Goal: Browse casually: Explore the website without a specific task or goal

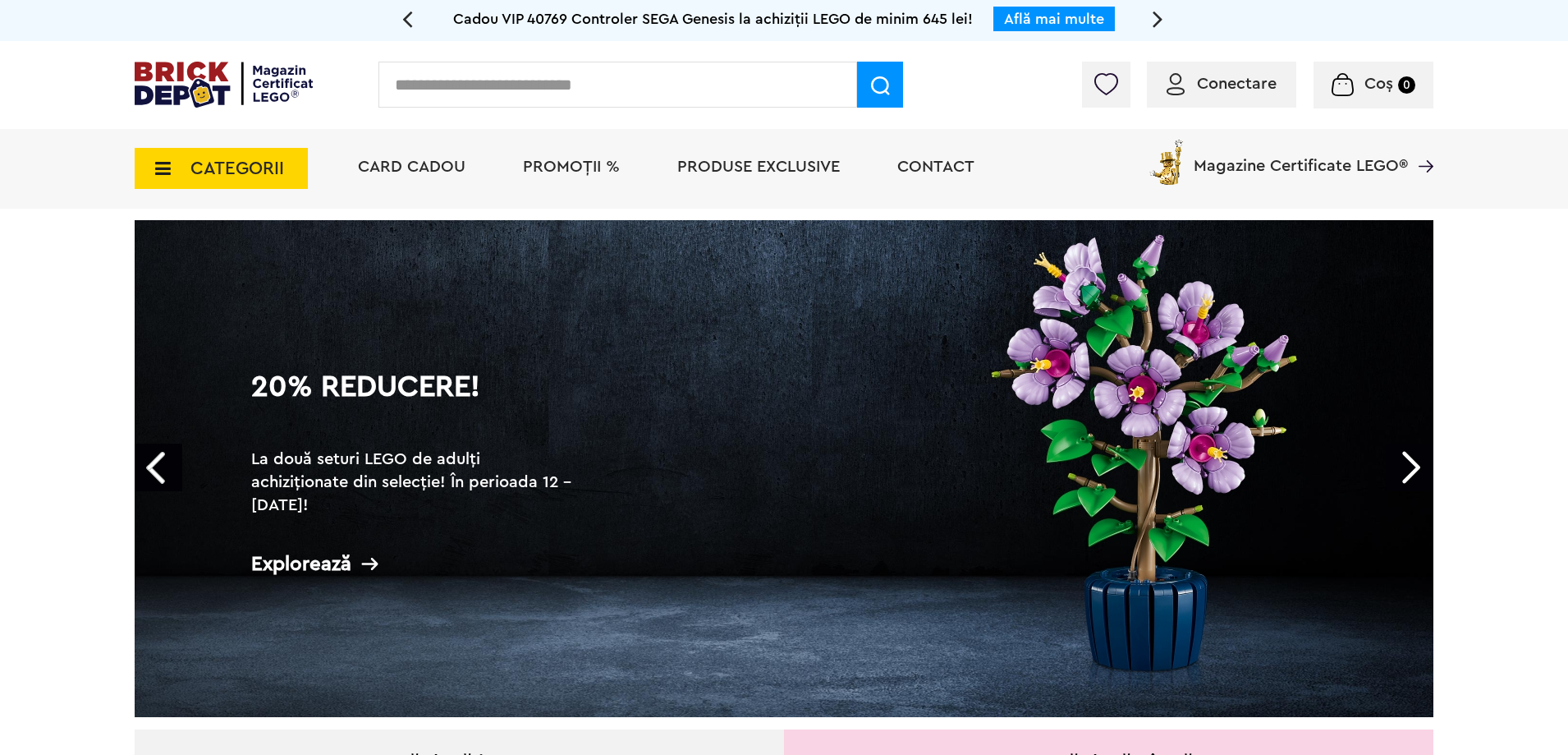
click at [265, 169] on span "CATEGORII" at bounding box center [237, 168] width 94 height 18
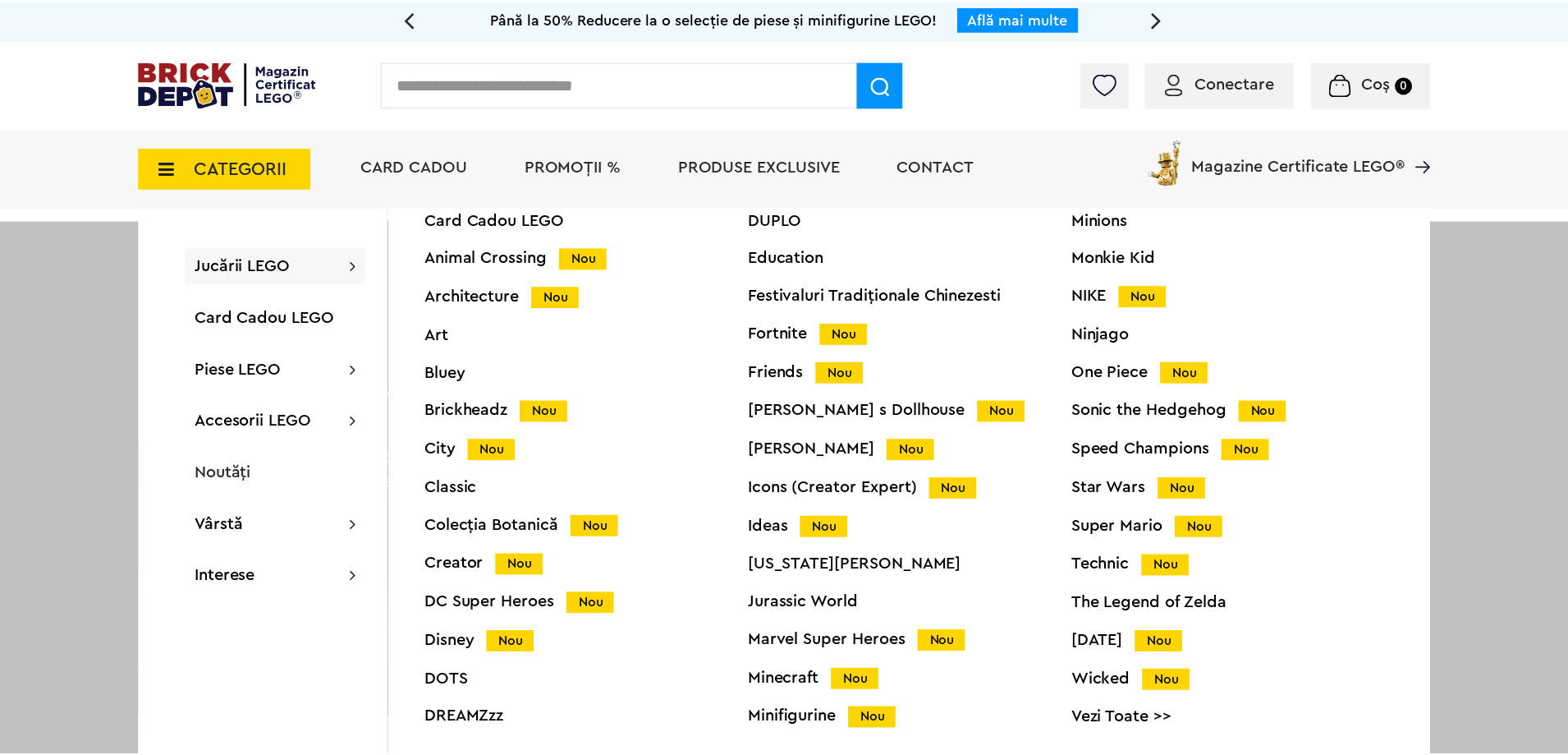
scroll to position [65, 0]
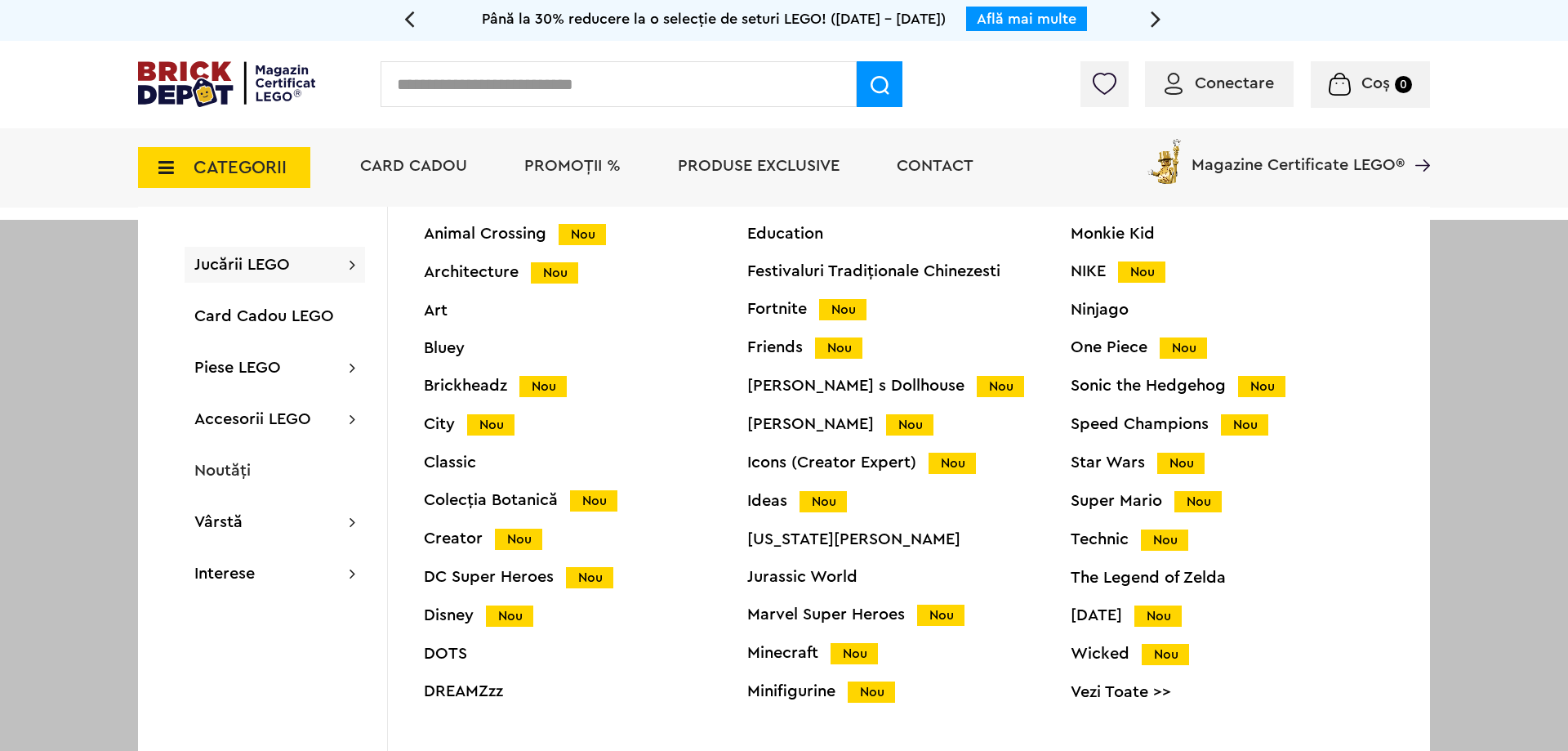
click at [1090, 461] on div "Star Wars Nou" at bounding box center [1231, 462] width 323 height 17
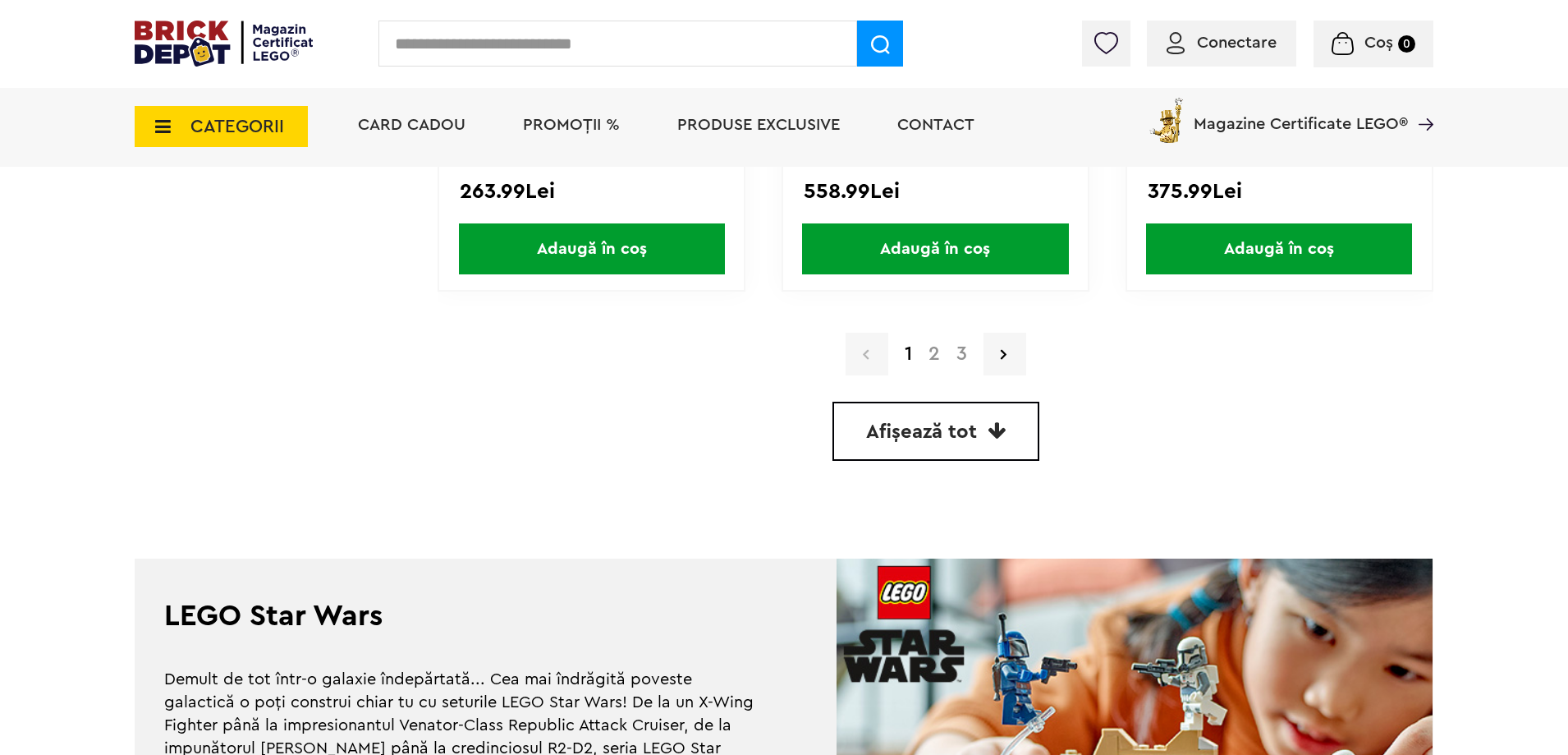
scroll to position [4845, 0]
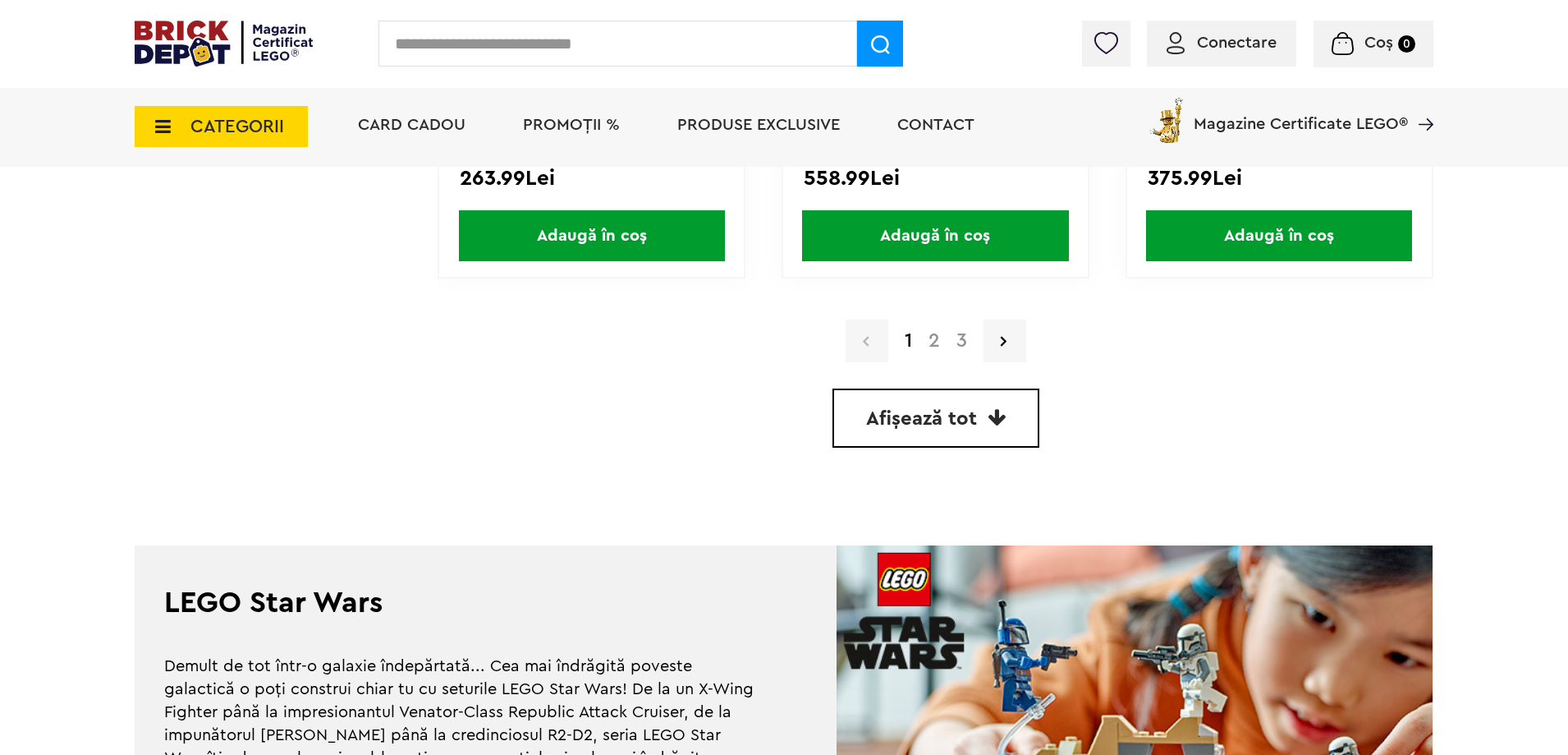
click at [987, 428] on link "Afișează tot" at bounding box center [936, 418] width 207 height 59
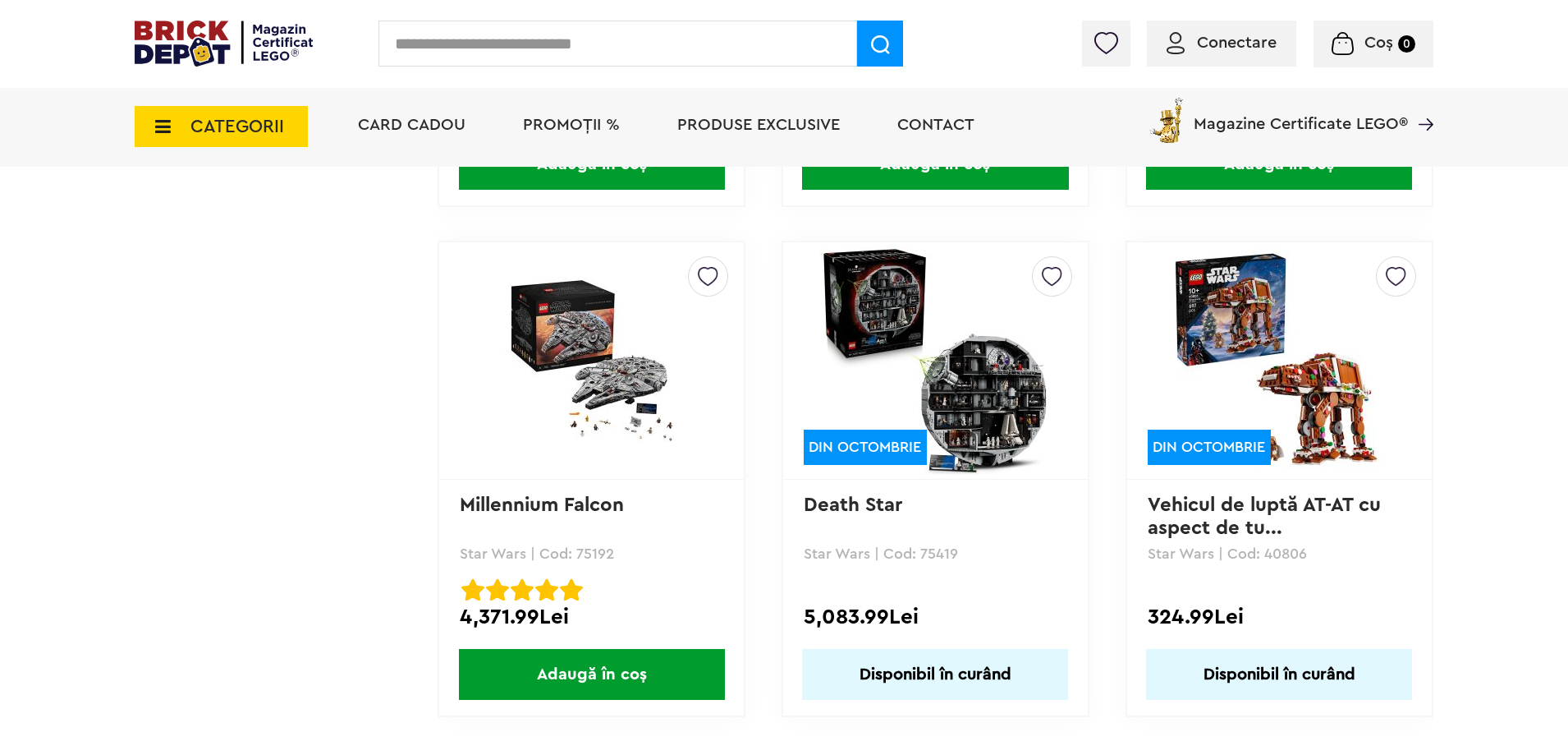
scroll to position [13131, 0]
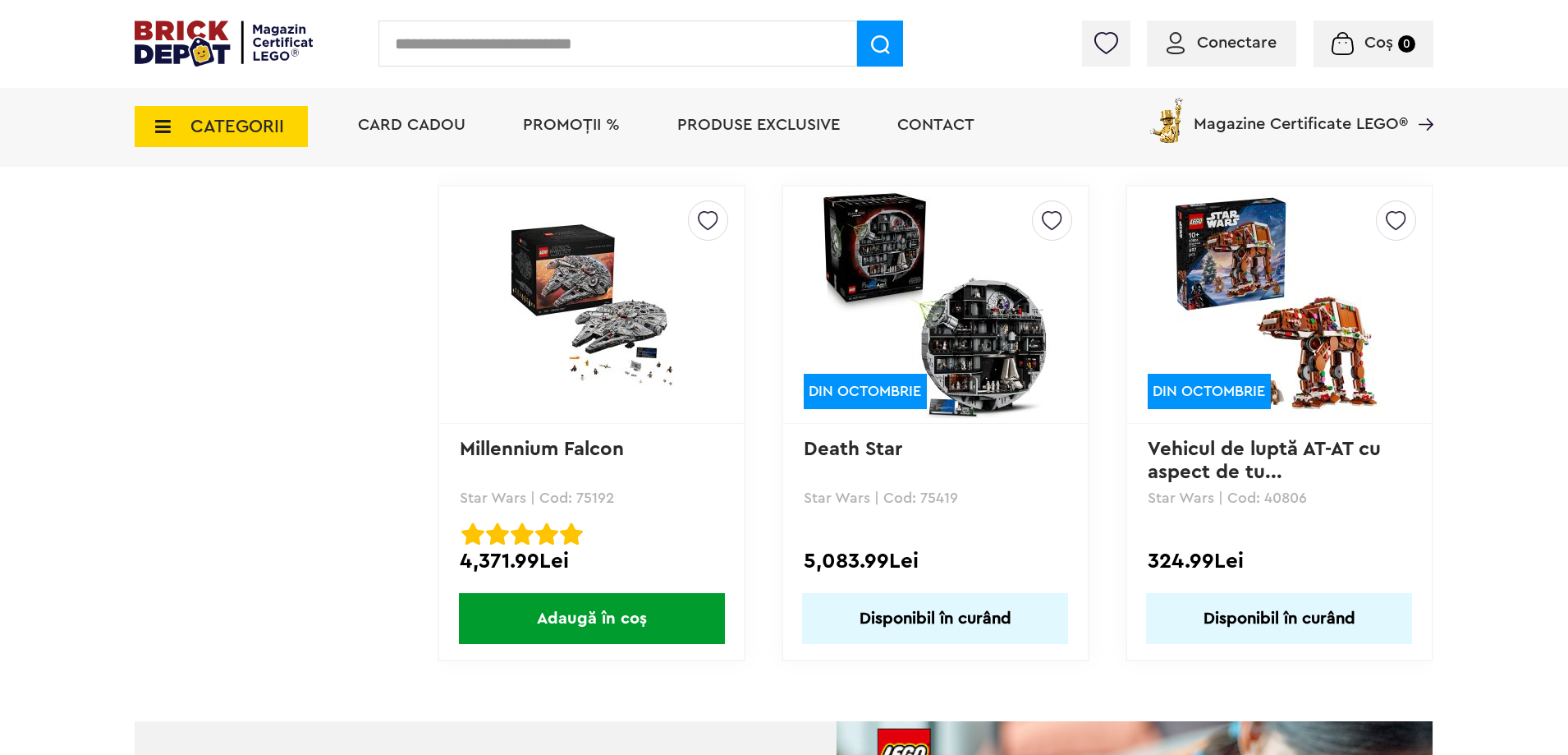
click at [1301, 373] on img at bounding box center [1279, 305] width 230 height 230
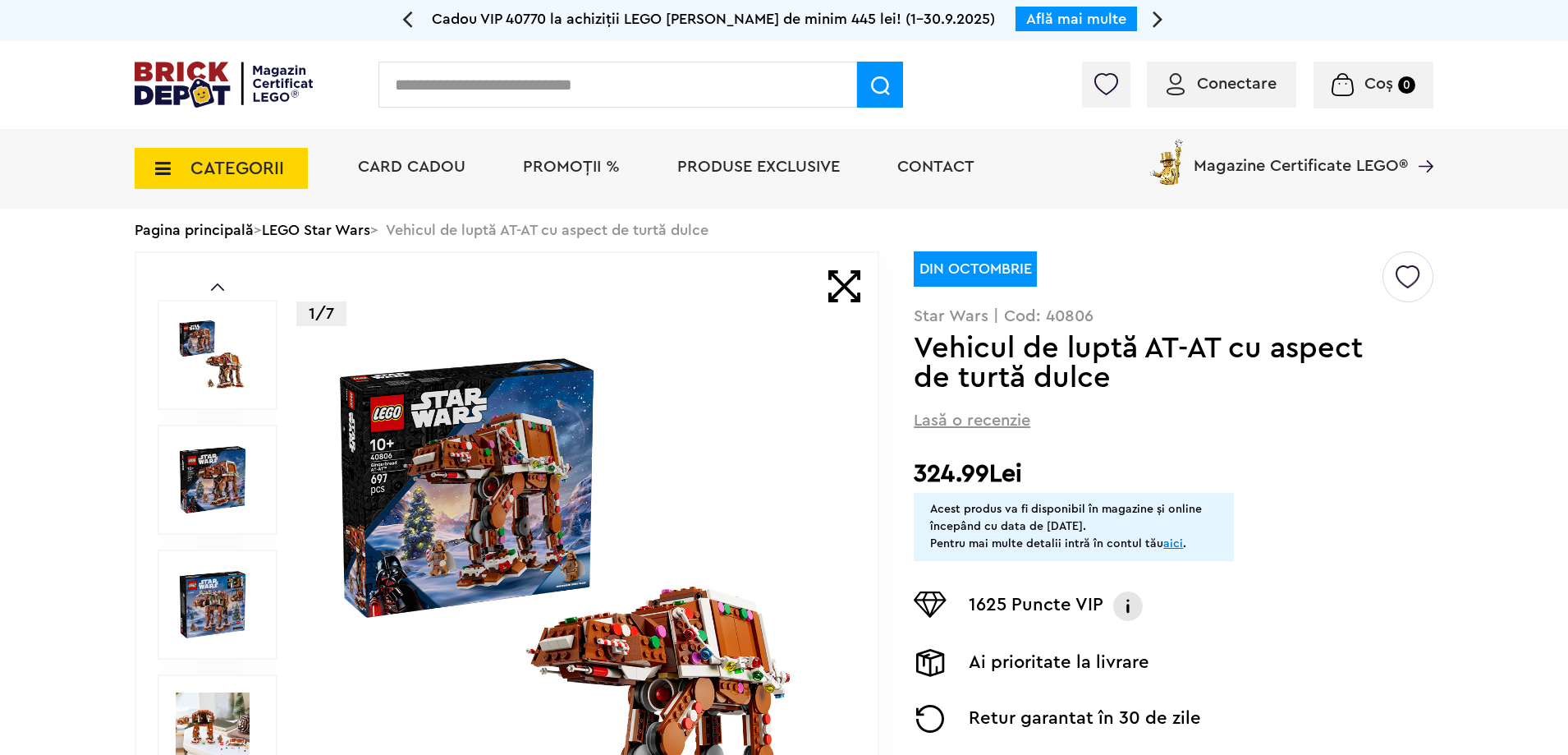
scroll to position [82, 0]
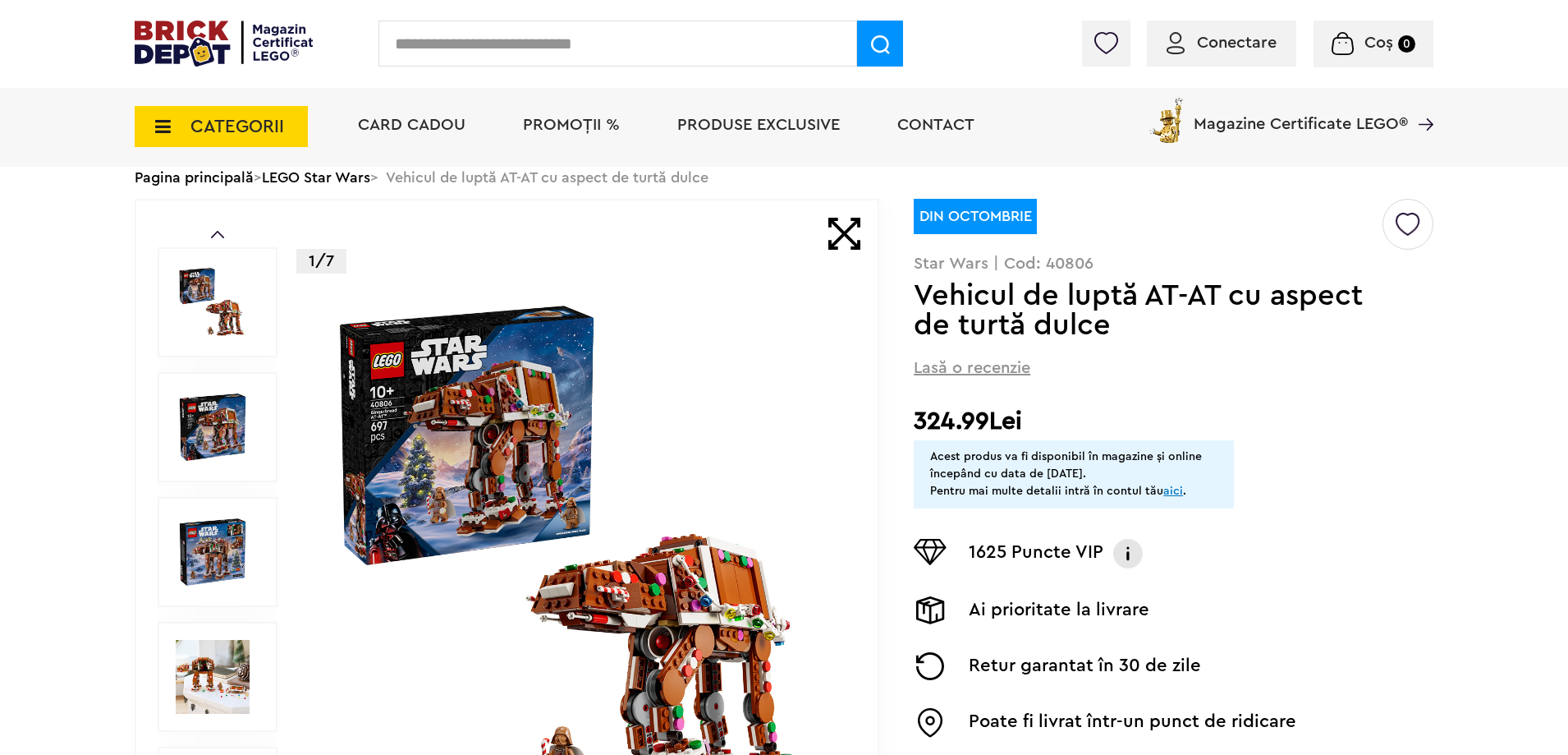
click at [206, 695] on img at bounding box center [212, 677] width 74 height 74
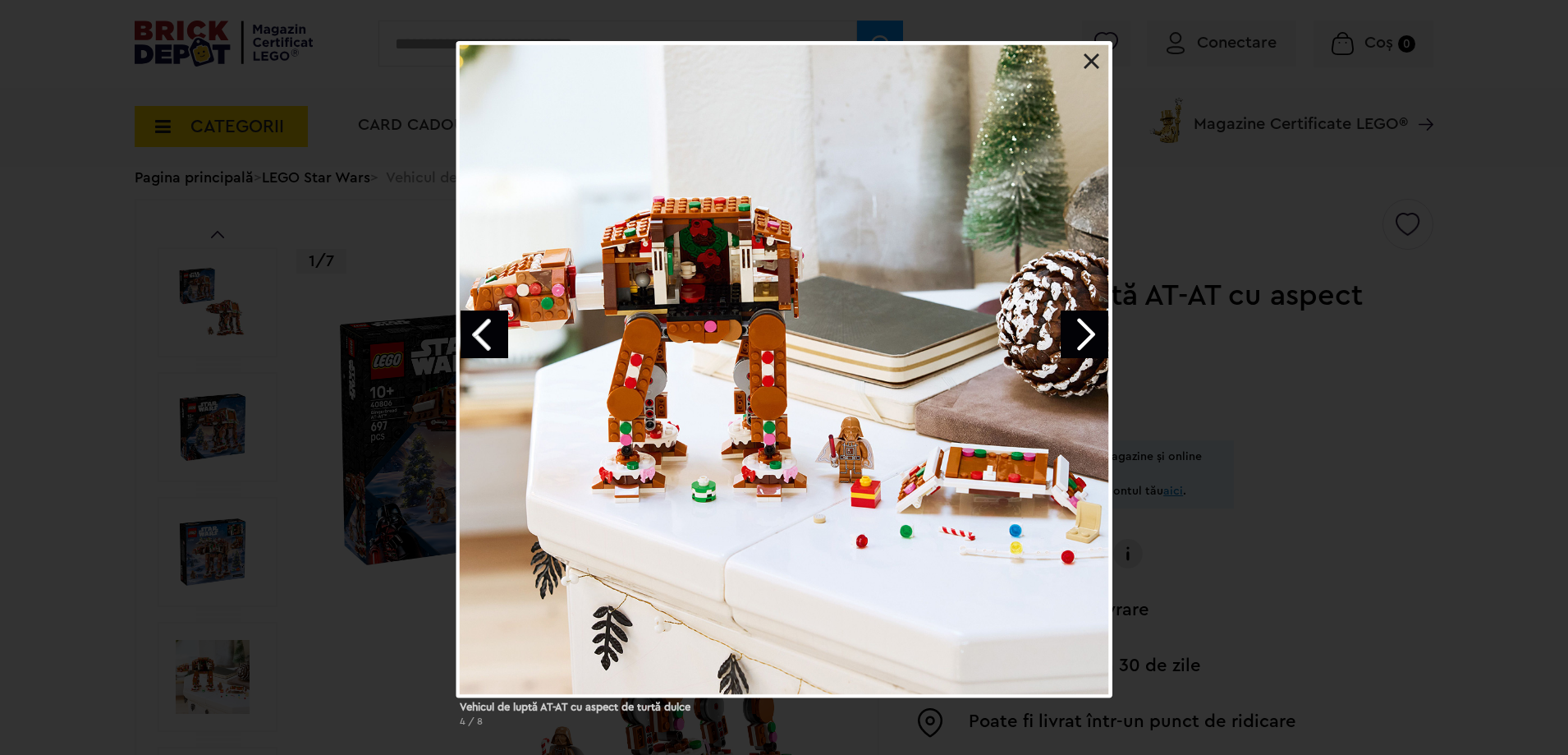
click at [1084, 330] on link "Next image" at bounding box center [1084, 334] width 48 height 48
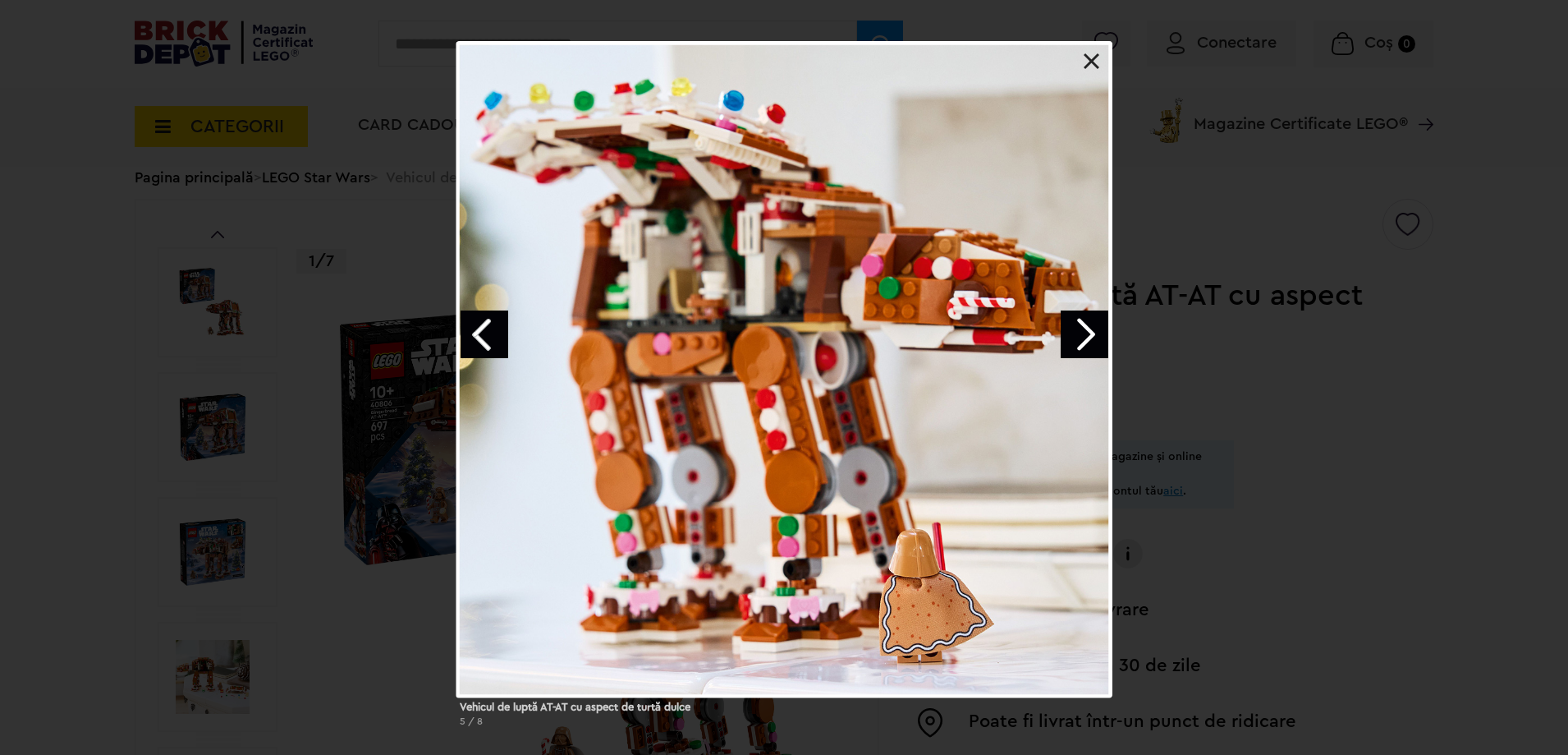
click at [1079, 332] on link "Next image" at bounding box center [1084, 334] width 48 height 48
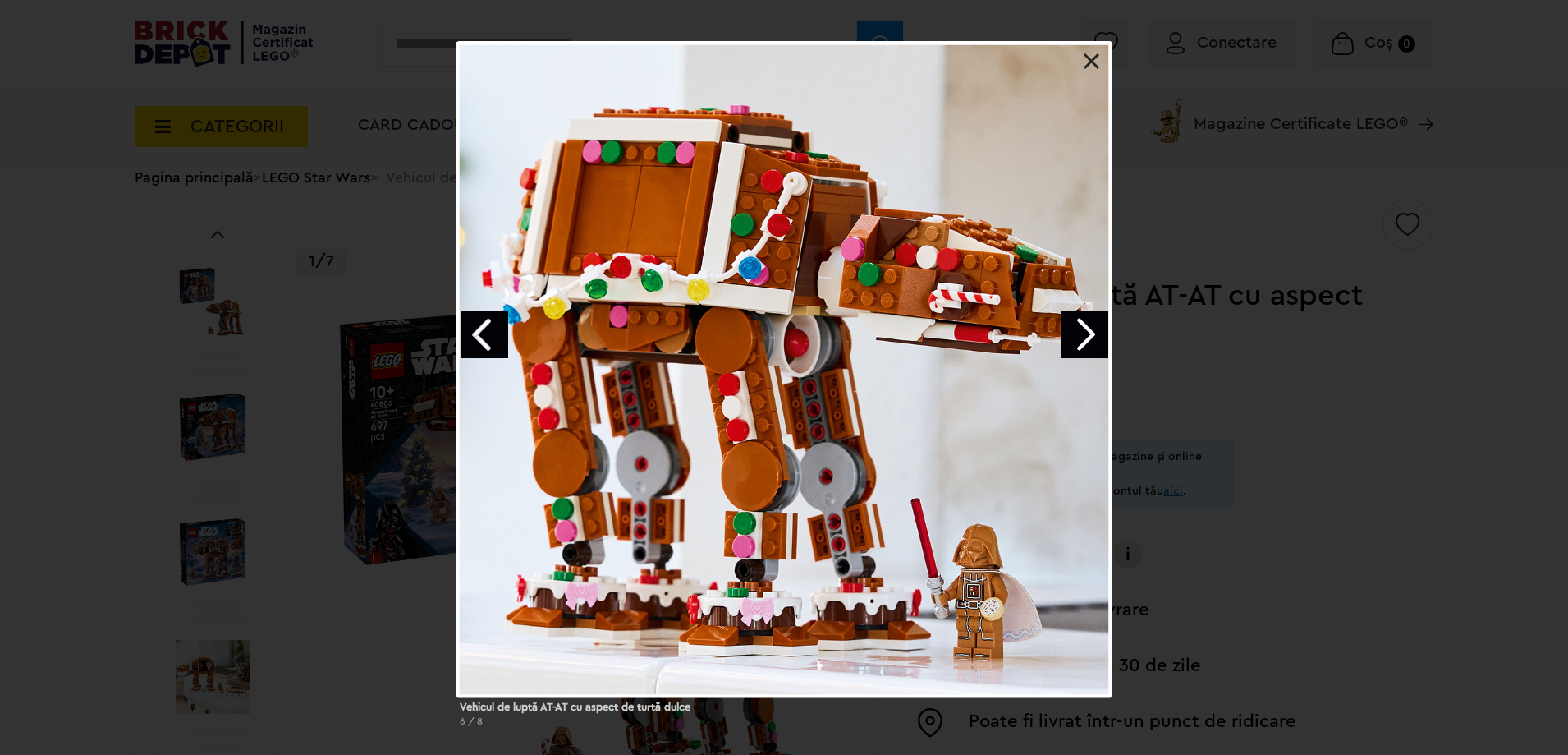
click at [1074, 333] on link "Next image" at bounding box center [1084, 334] width 48 height 48
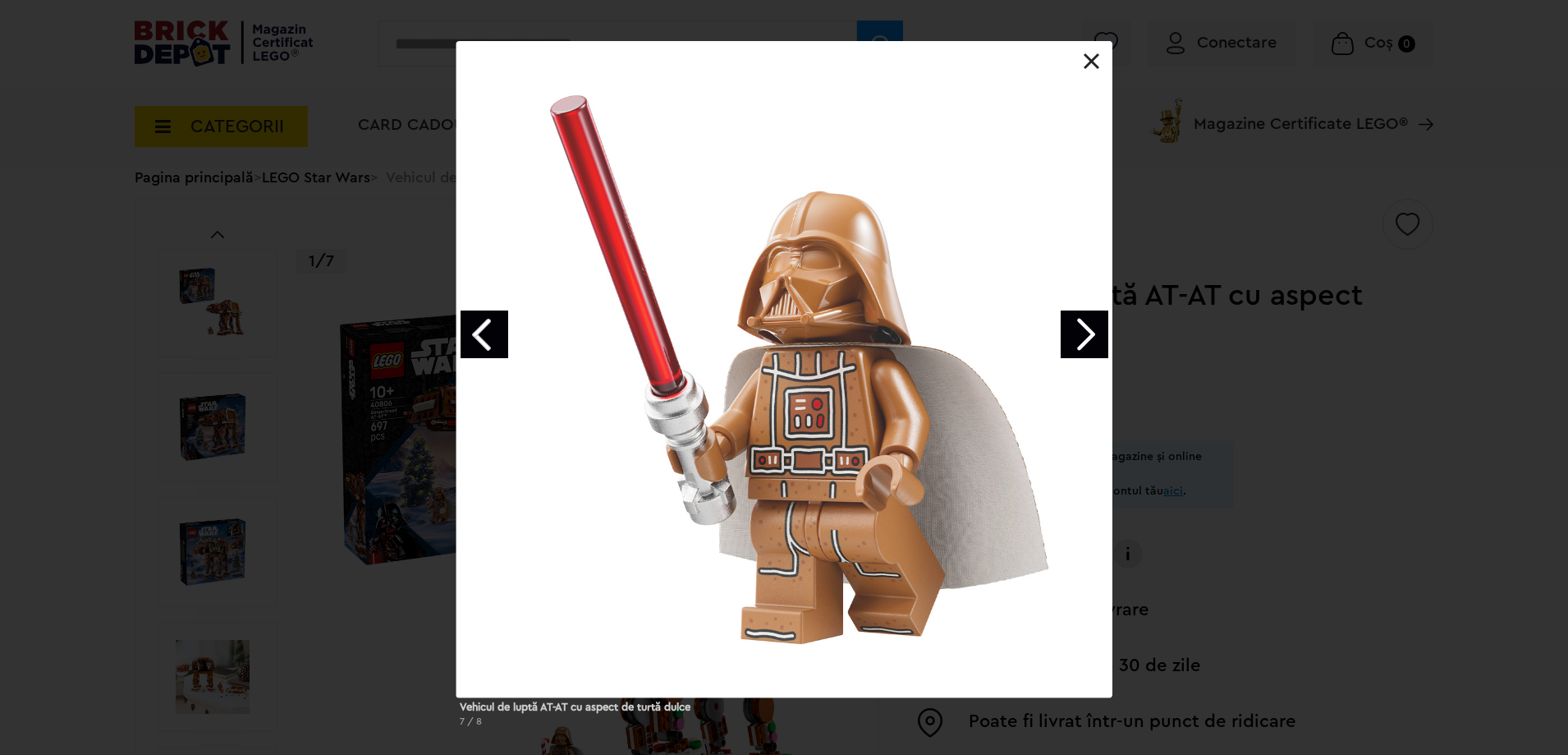
click at [1072, 333] on link "Next image" at bounding box center [1084, 334] width 48 height 48
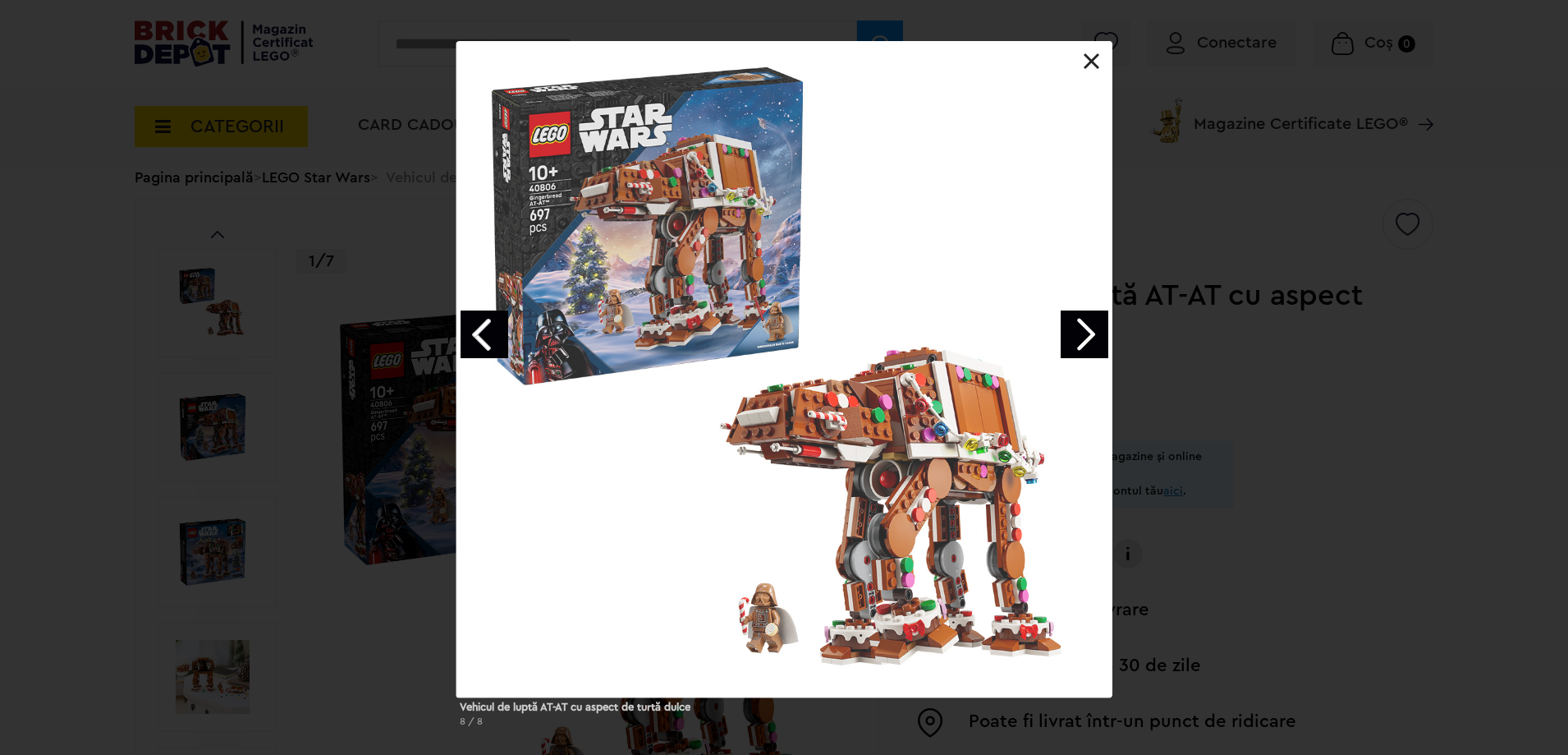
click at [1070, 334] on link "Next image" at bounding box center [1084, 334] width 48 height 48
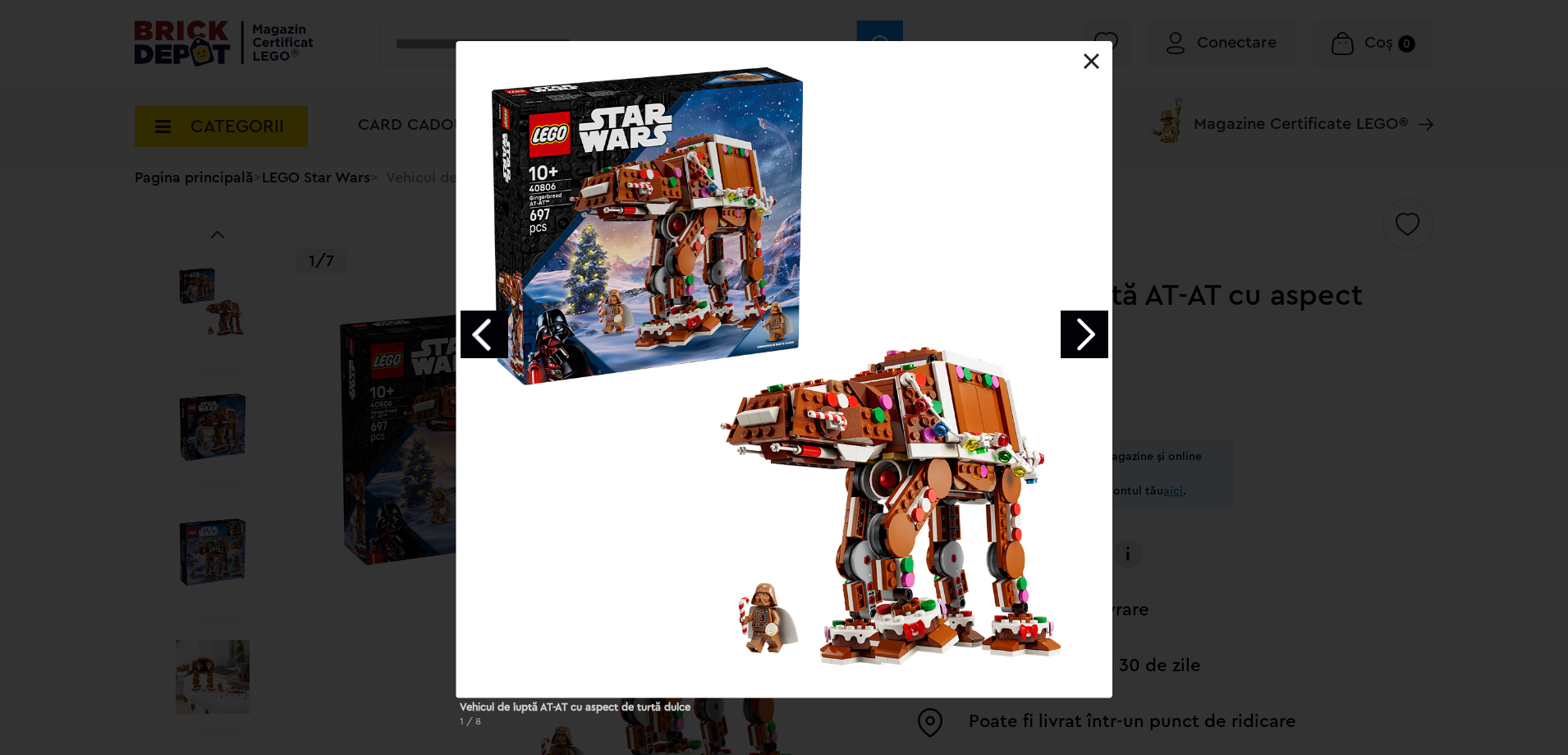
click at [1061, 337] on link "Next image" at bounding box center [1084, 334] width 48 height 48
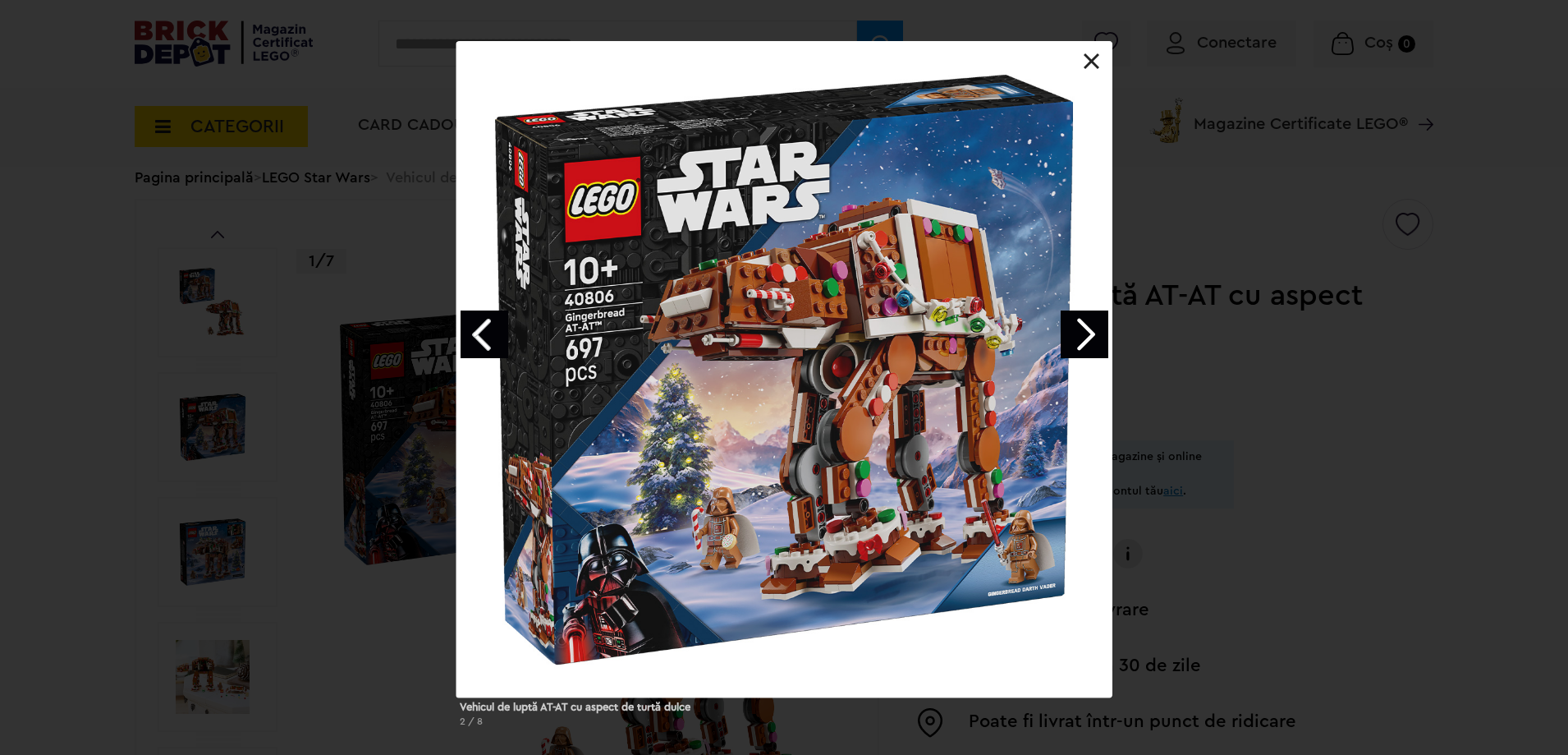
click at [1061, 337] on link "Next image" at bounding box center [1084, 334] width 48 height 48
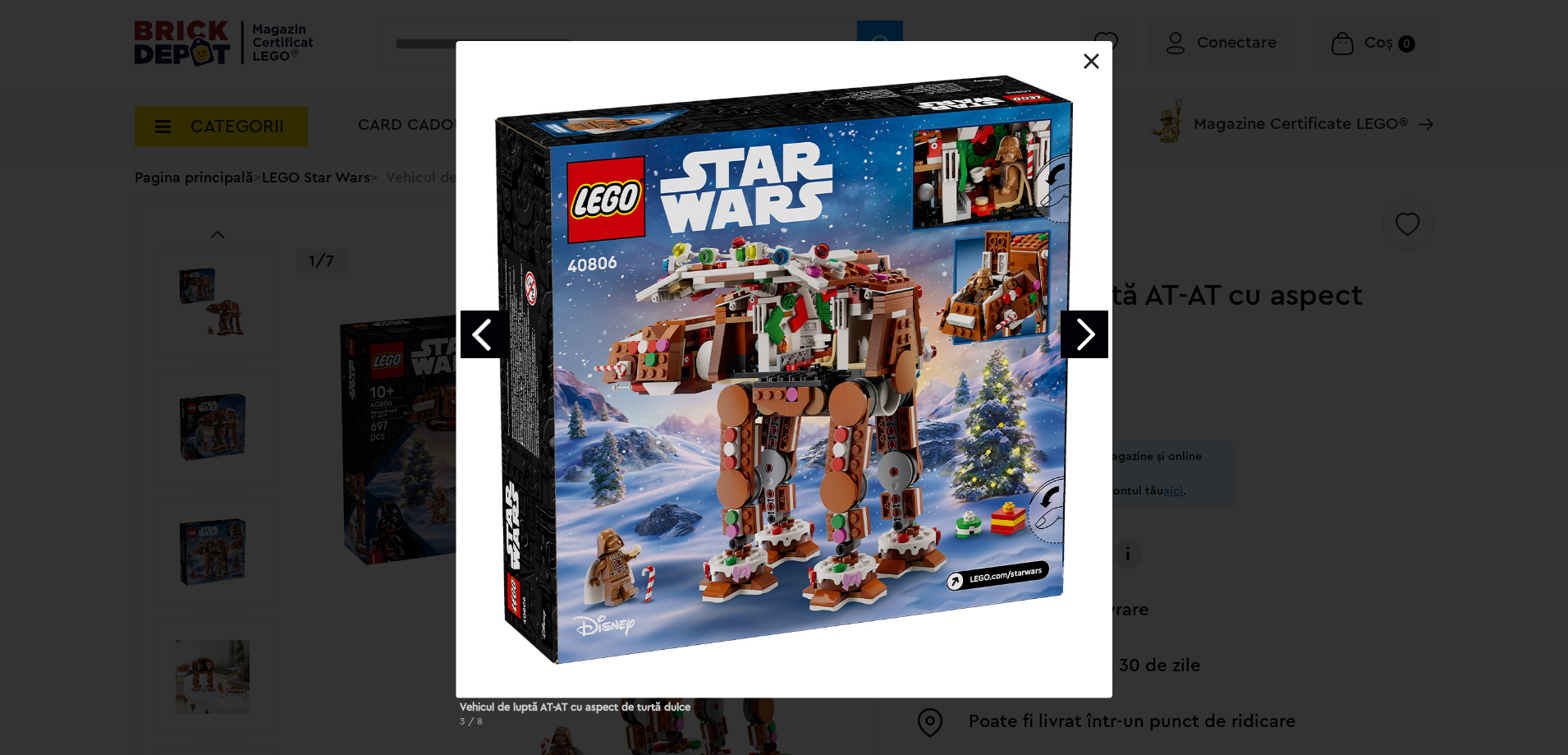
click at [1061, 337] on link "Next image" at bounding box center [1084, 334] width 48 height 48
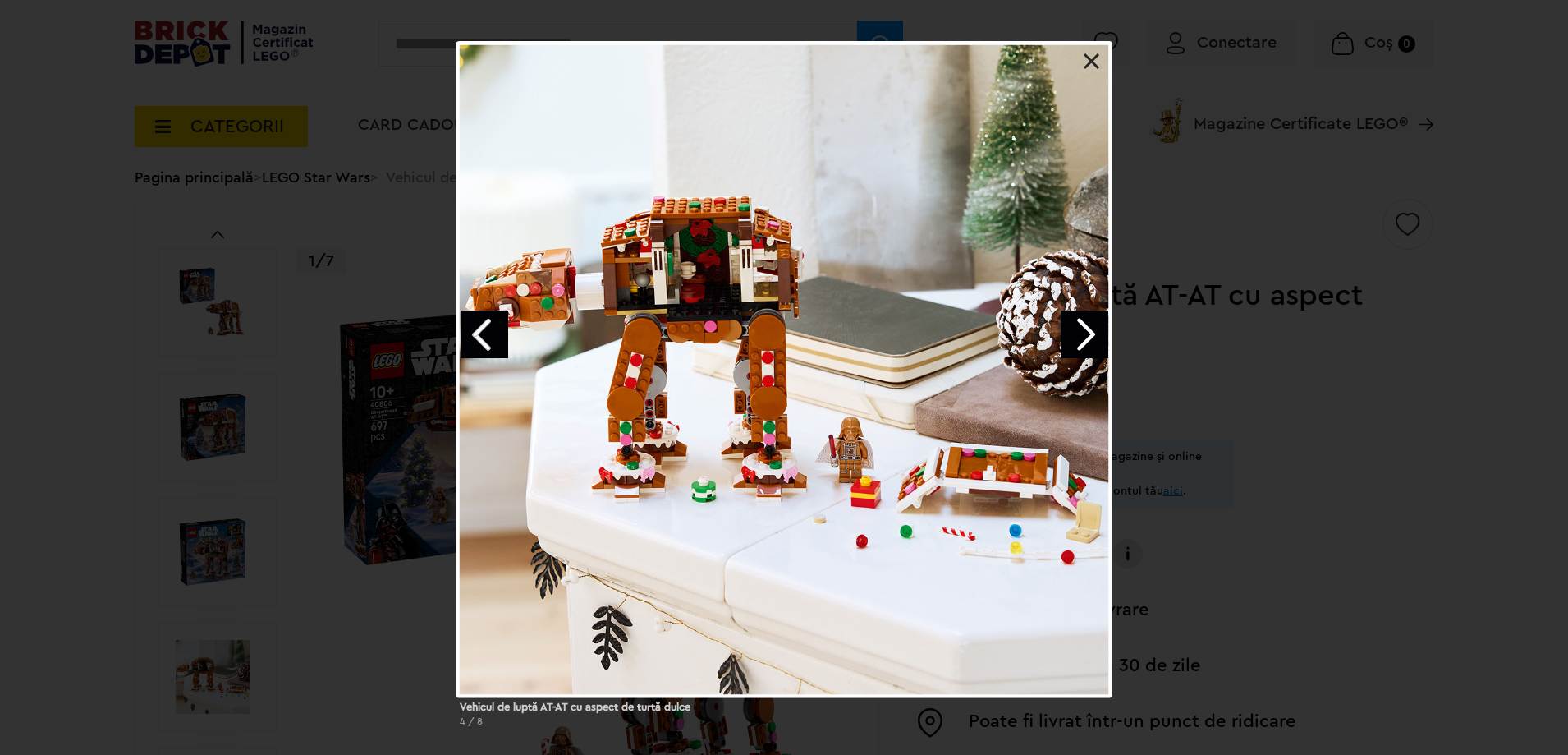
click at [1059, 337] on div at bounding box center [784, 369] width 656 height 656
click at [1071, 322] on link "Next image" at bounding box center [1084, 334] width 48 height 48
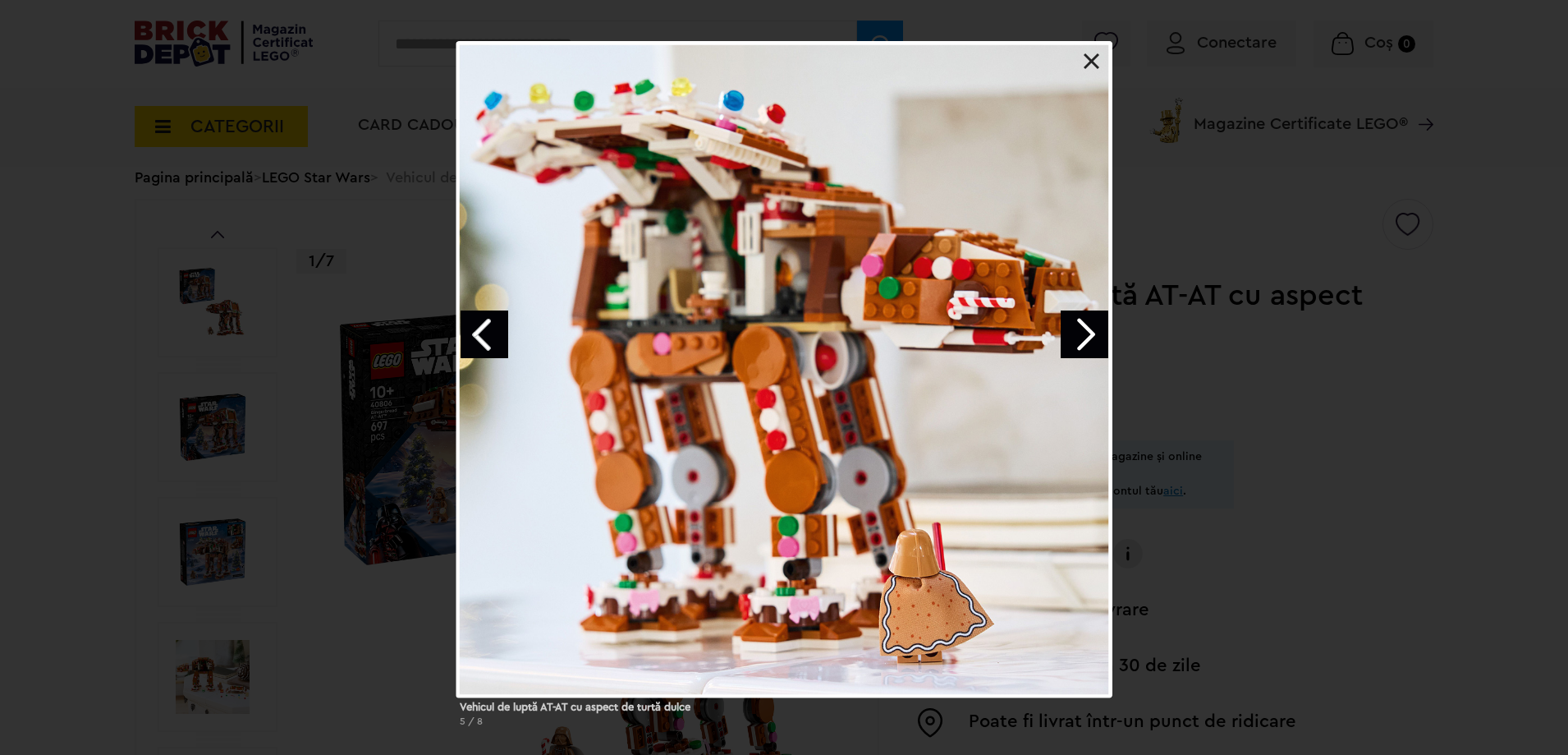
click at [1071, 322] on link "Next image" at bounding box center [1084, 334] width 48 height 48
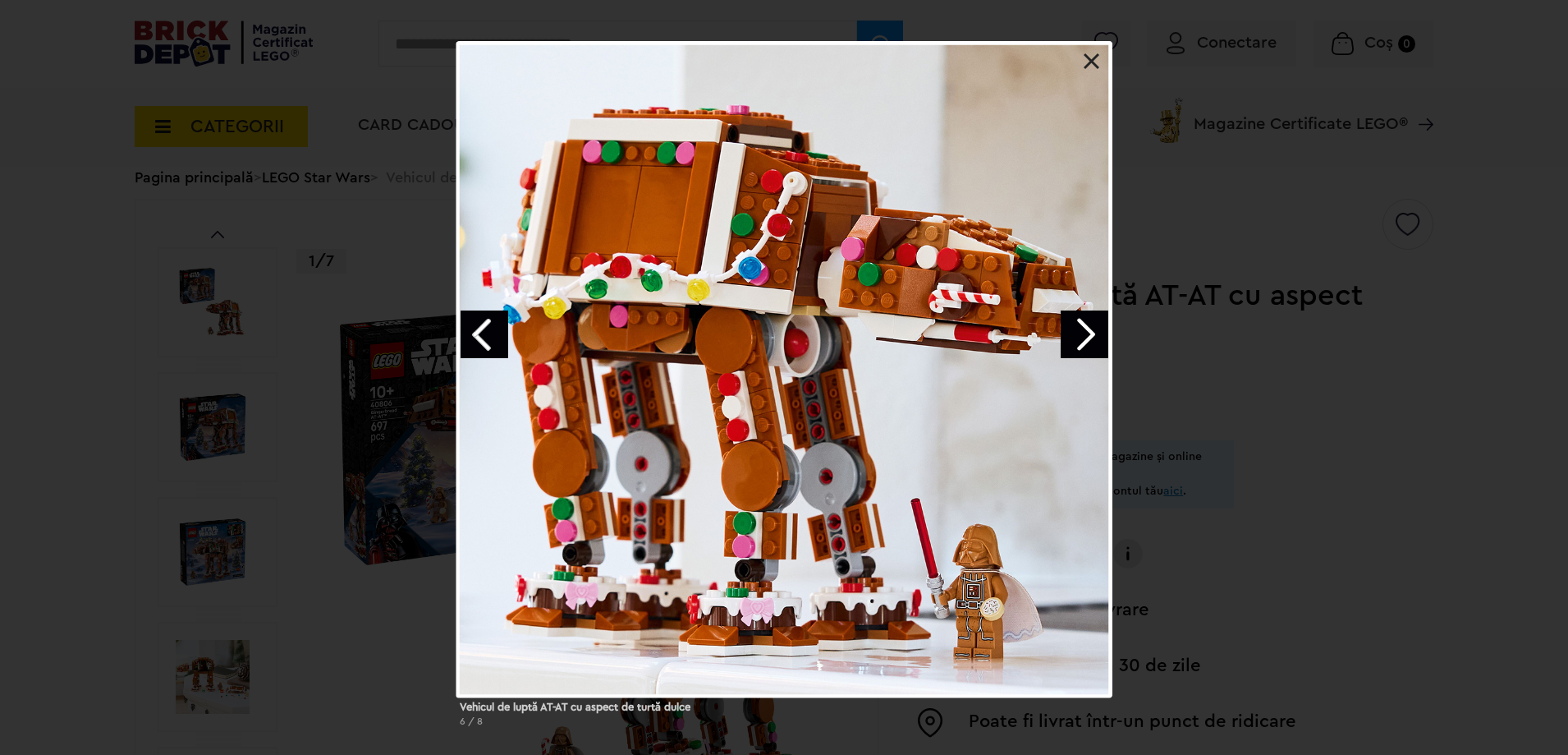
click at [492, 322] on link "Previous image" at bounding box center [484, 334] width 48 height 48
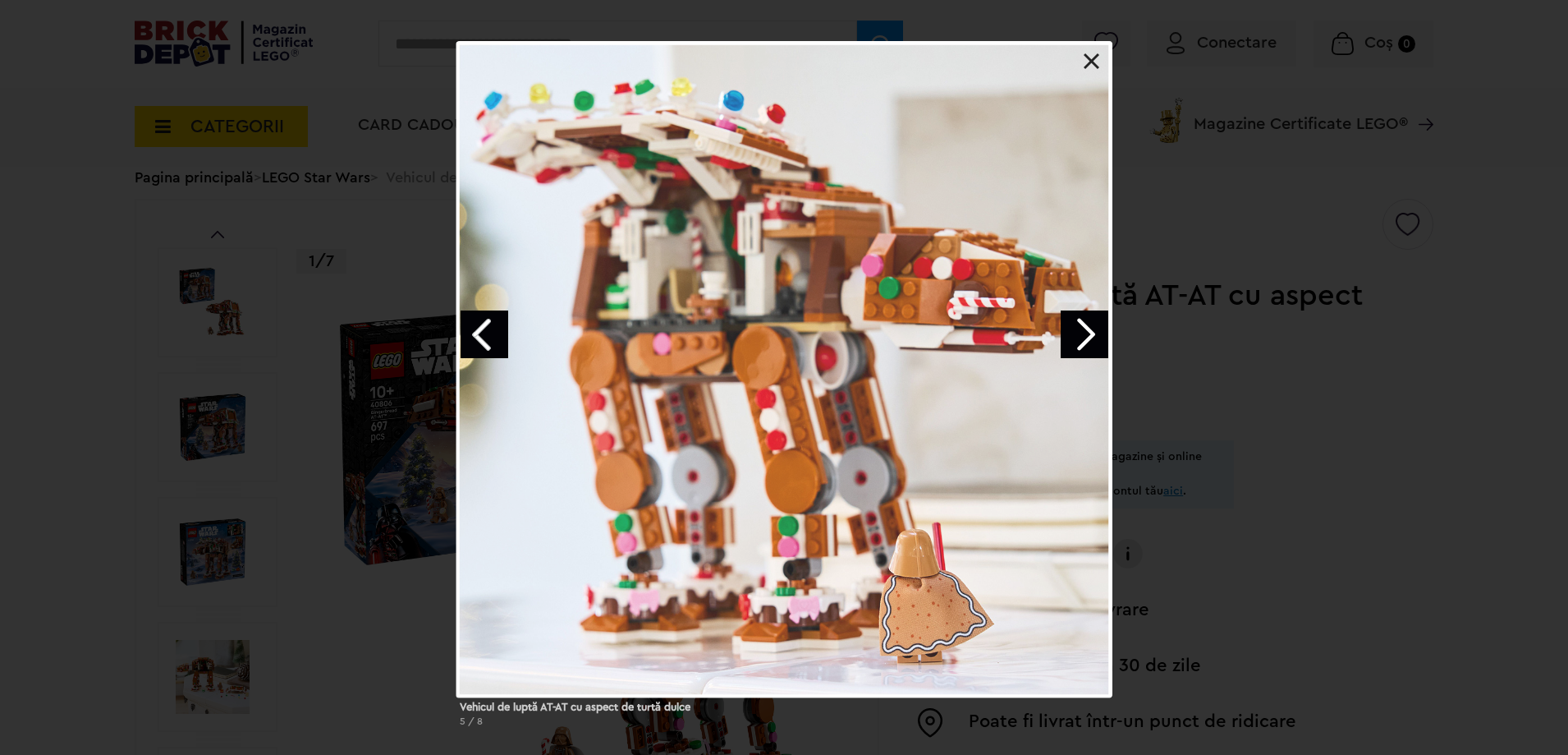
click at [492, 322] on link "Previous image" at bounding box center [484, 334] width 48 height 48
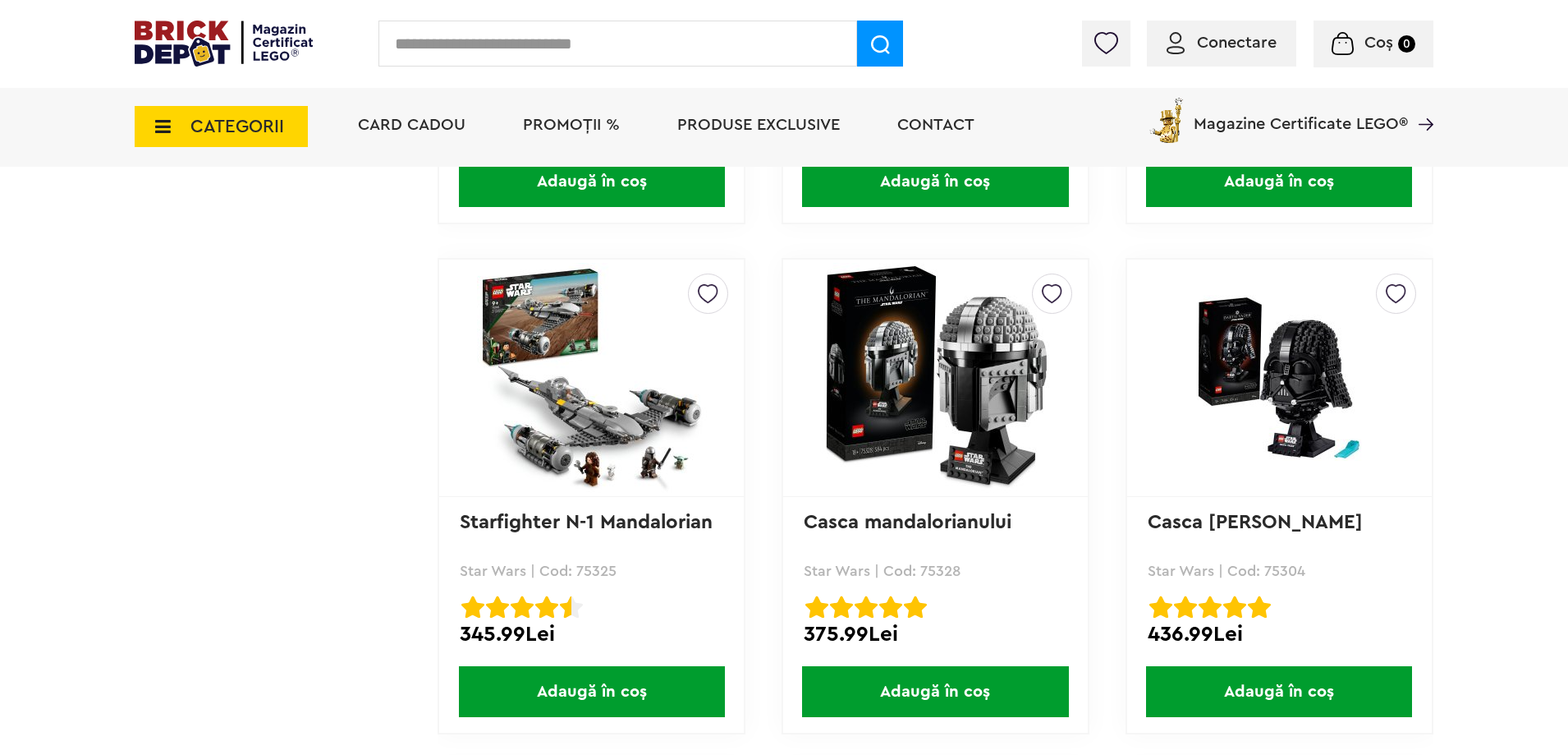
scroll to position [12497, 0]
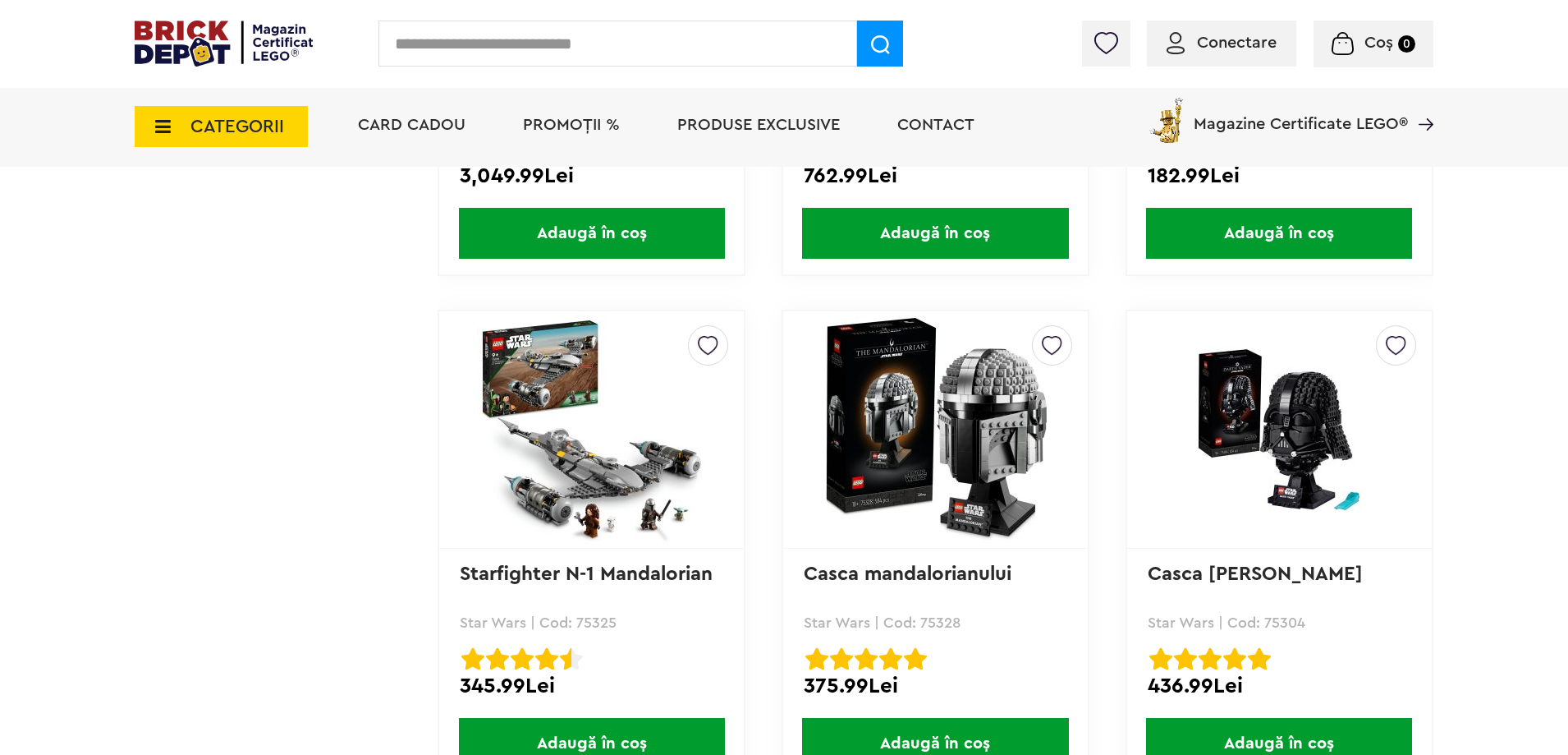
click at [233, 120] on span "CATEGORII" at bounding box center [237, 126] width 94 height 18
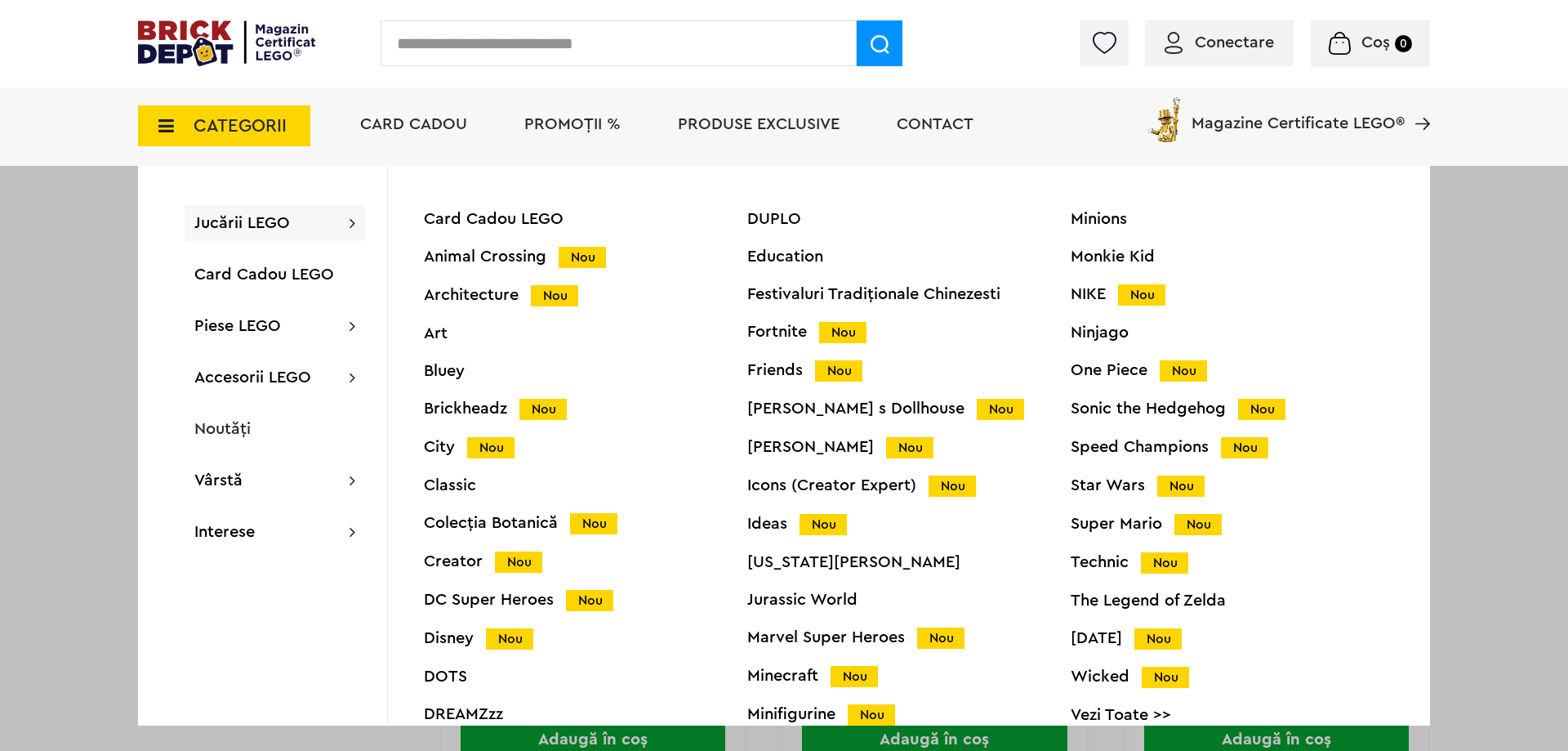
click at [530, 256] on div "Animal Crossing Nou" at bounding box center [585, 256] width 323 height 17
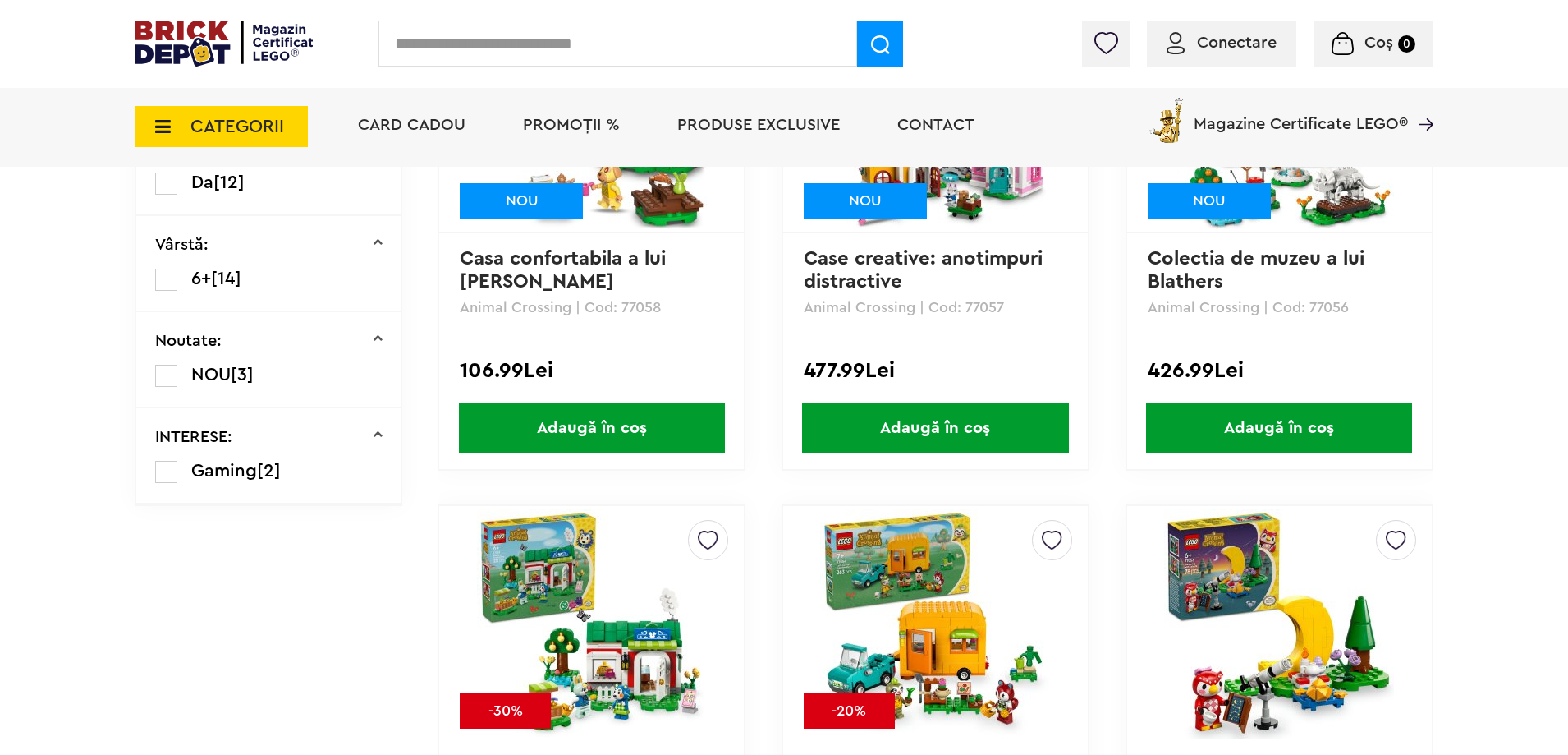
scroll to position [575, 0]
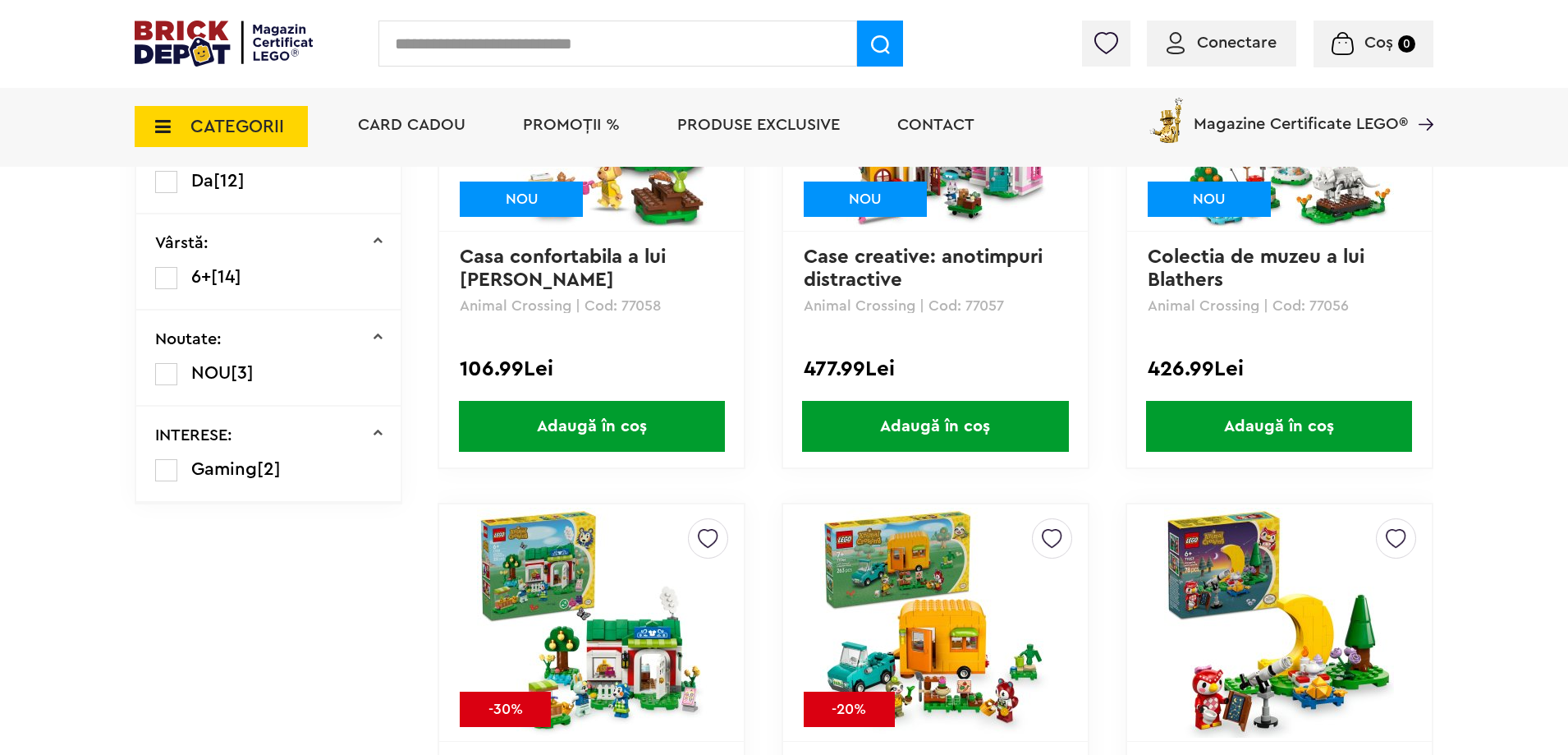
click at [226, 133] on span "CATEGORII" at bounding box center [237, 126] width 94 height 18
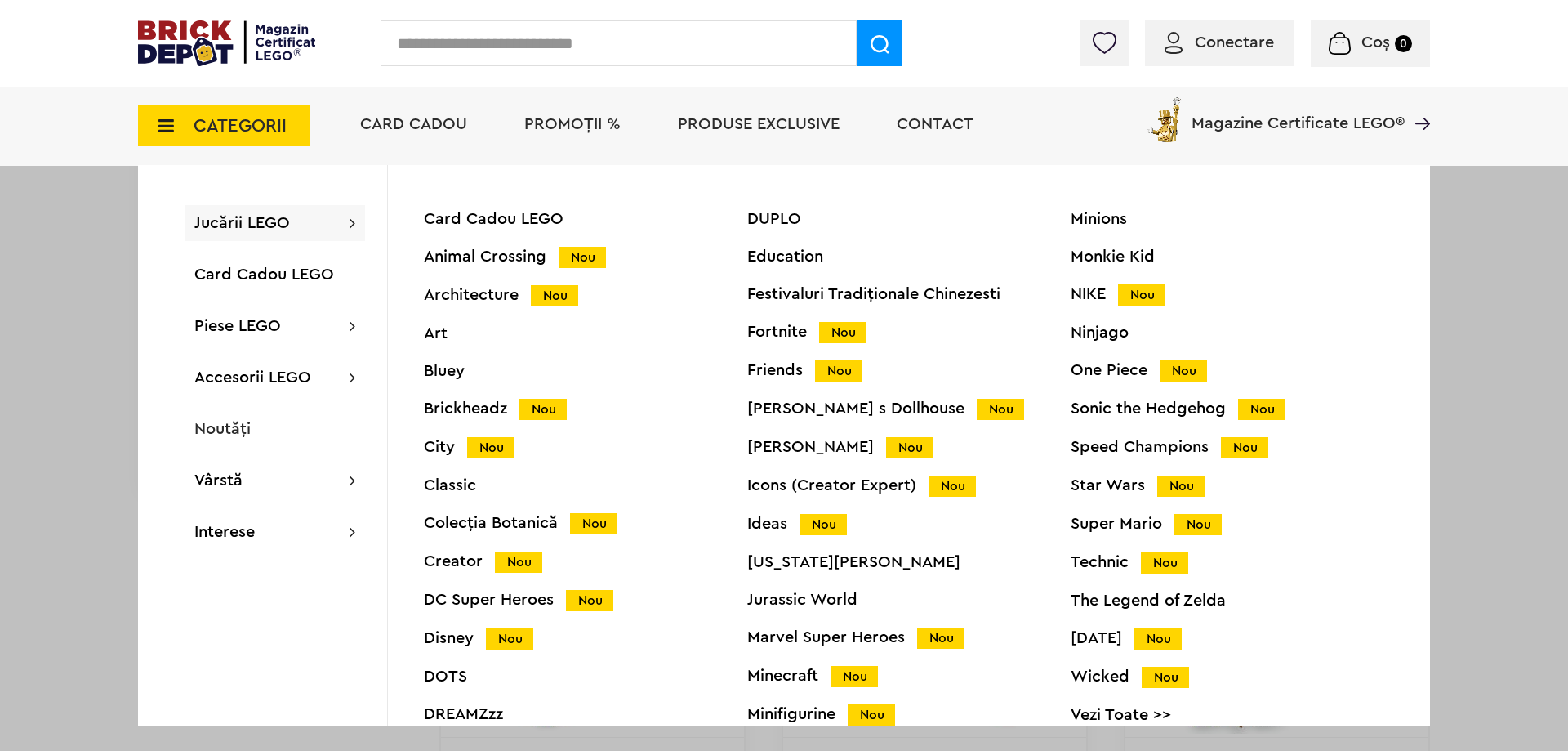
click at [476, 288] on div "Architecture Nou" at bounding box center [585, 294] width 323 height 17
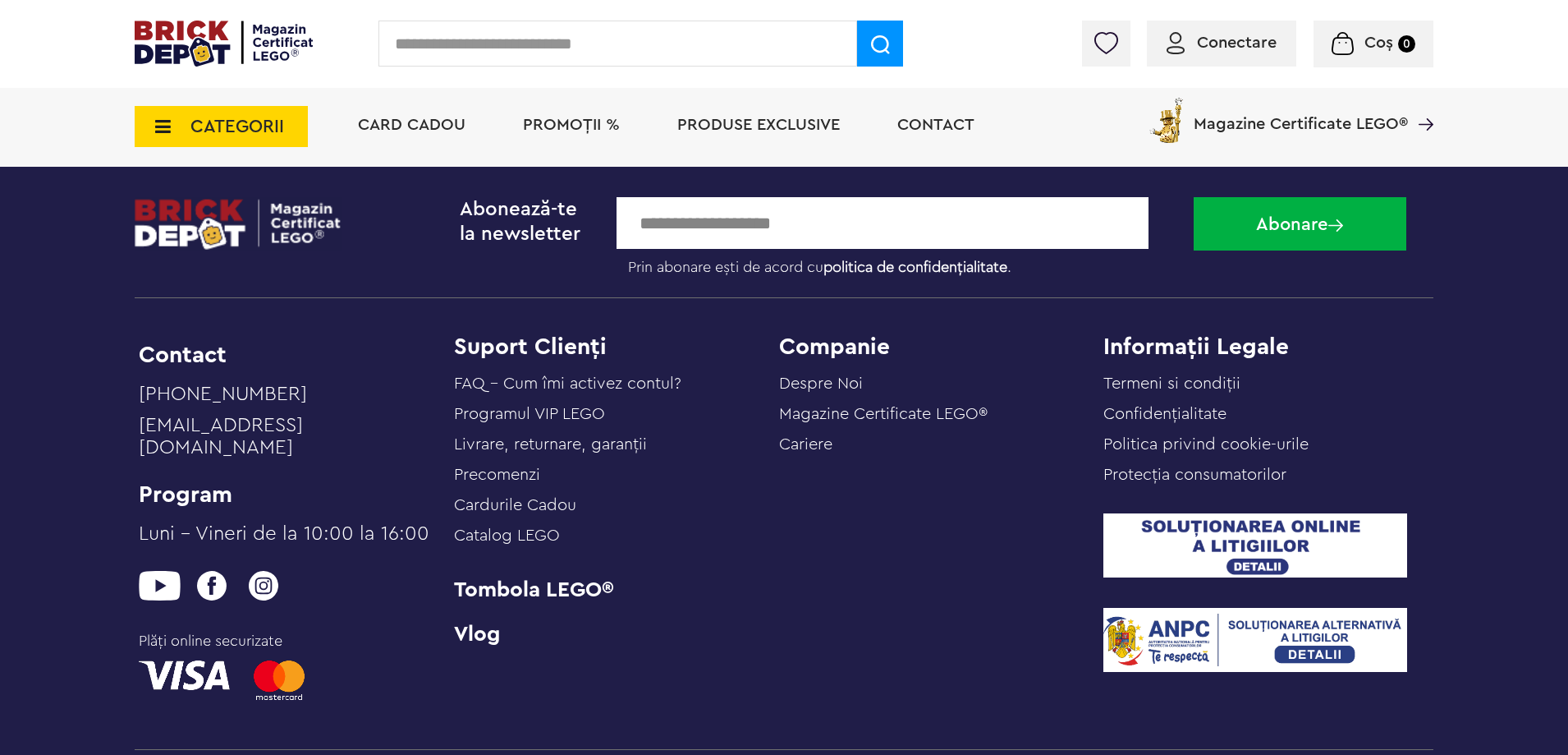
scroll to position [2953, 0]
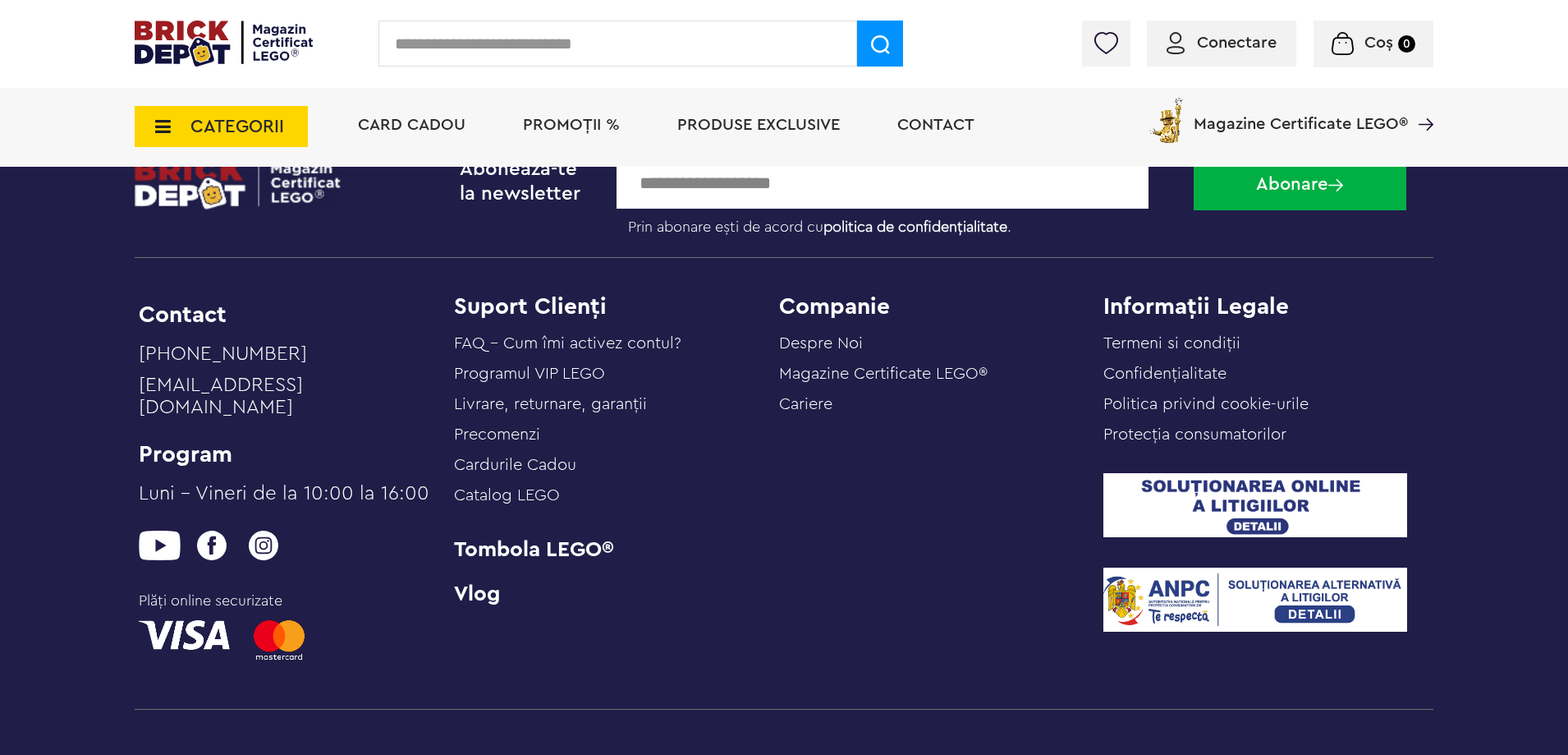
click at [267, 122] on span "CATEGORII" at bounding box center [237, 126] width 94 height 18
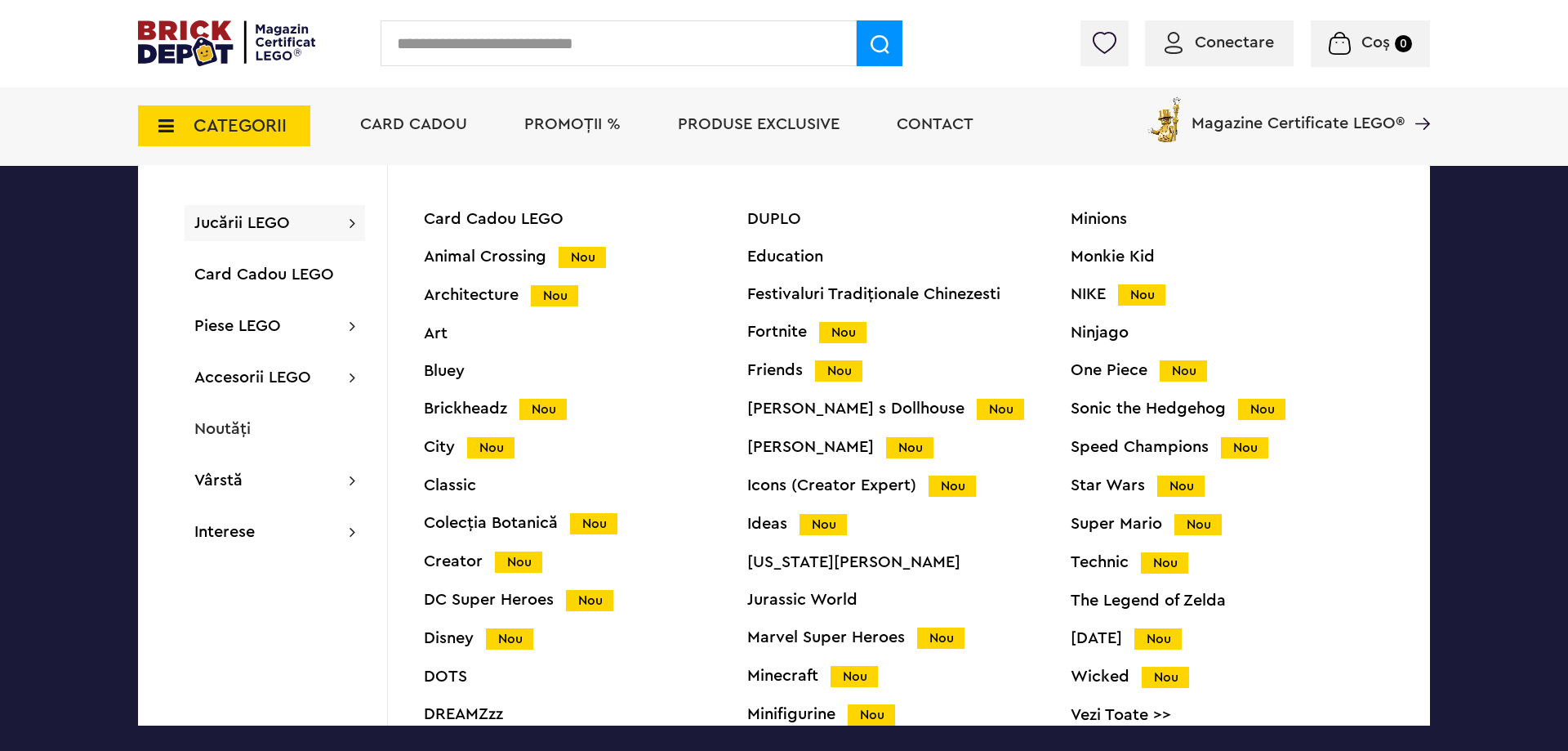
click at [456, 339] on div "Art" at bounding box center [585, 333] width 323 height 16
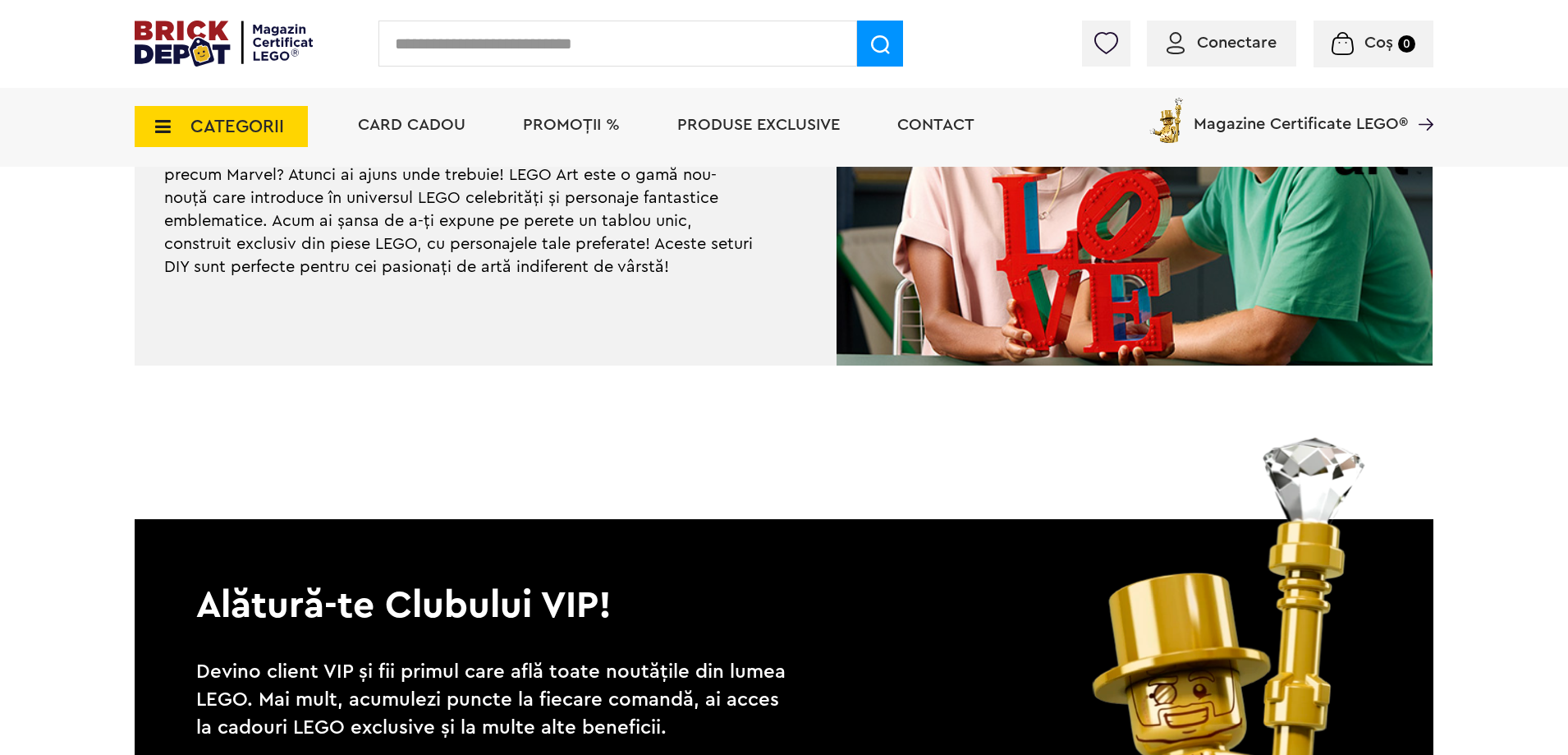
scroll to position [2317, 0]
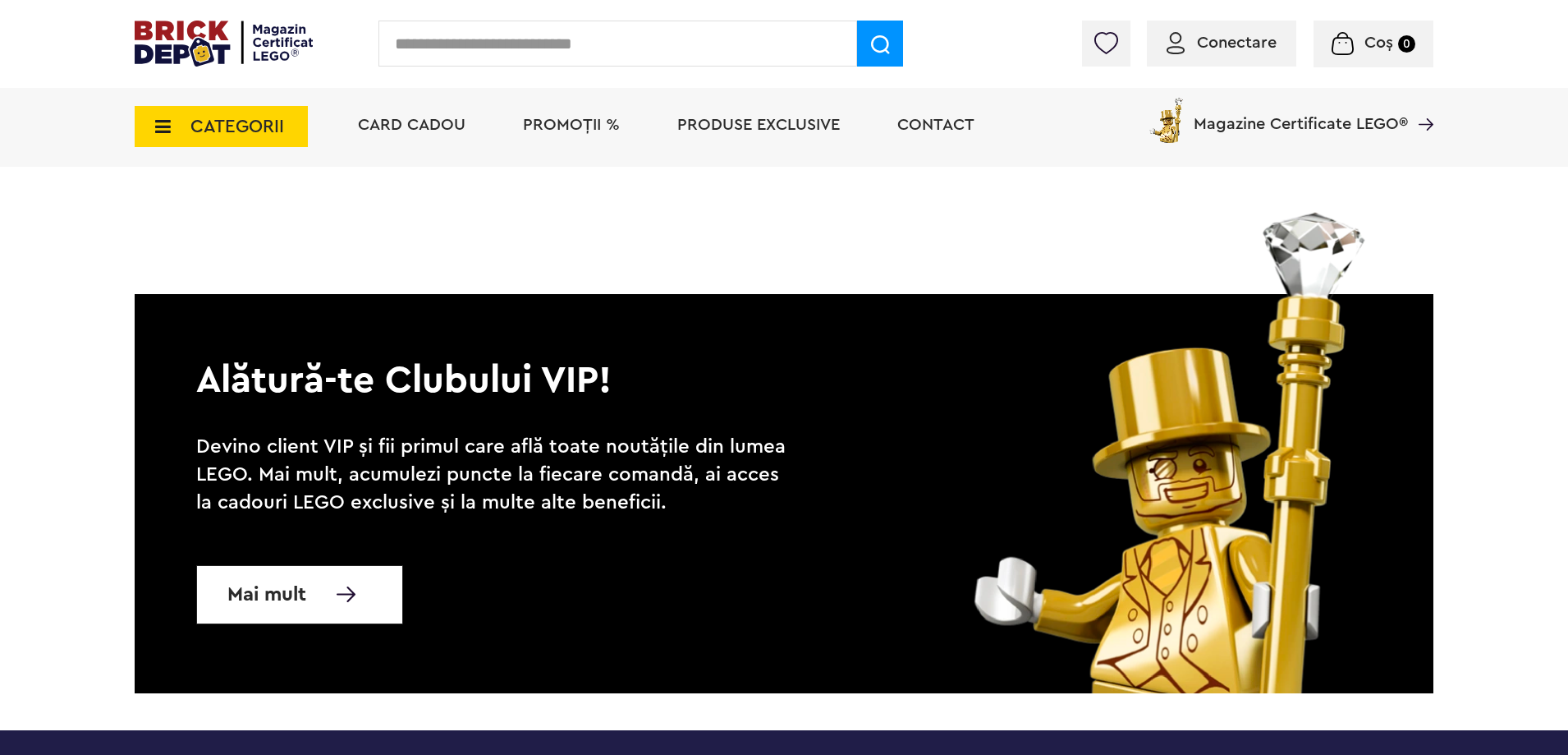
drag, startPoint x: 174, startPoint y: 124, endPoint x: 183, endPoint y: 126, distance: 9.2
click at [176, 124] on span "CATEGORII" at bounding box center [221, 127] width 174 height 41
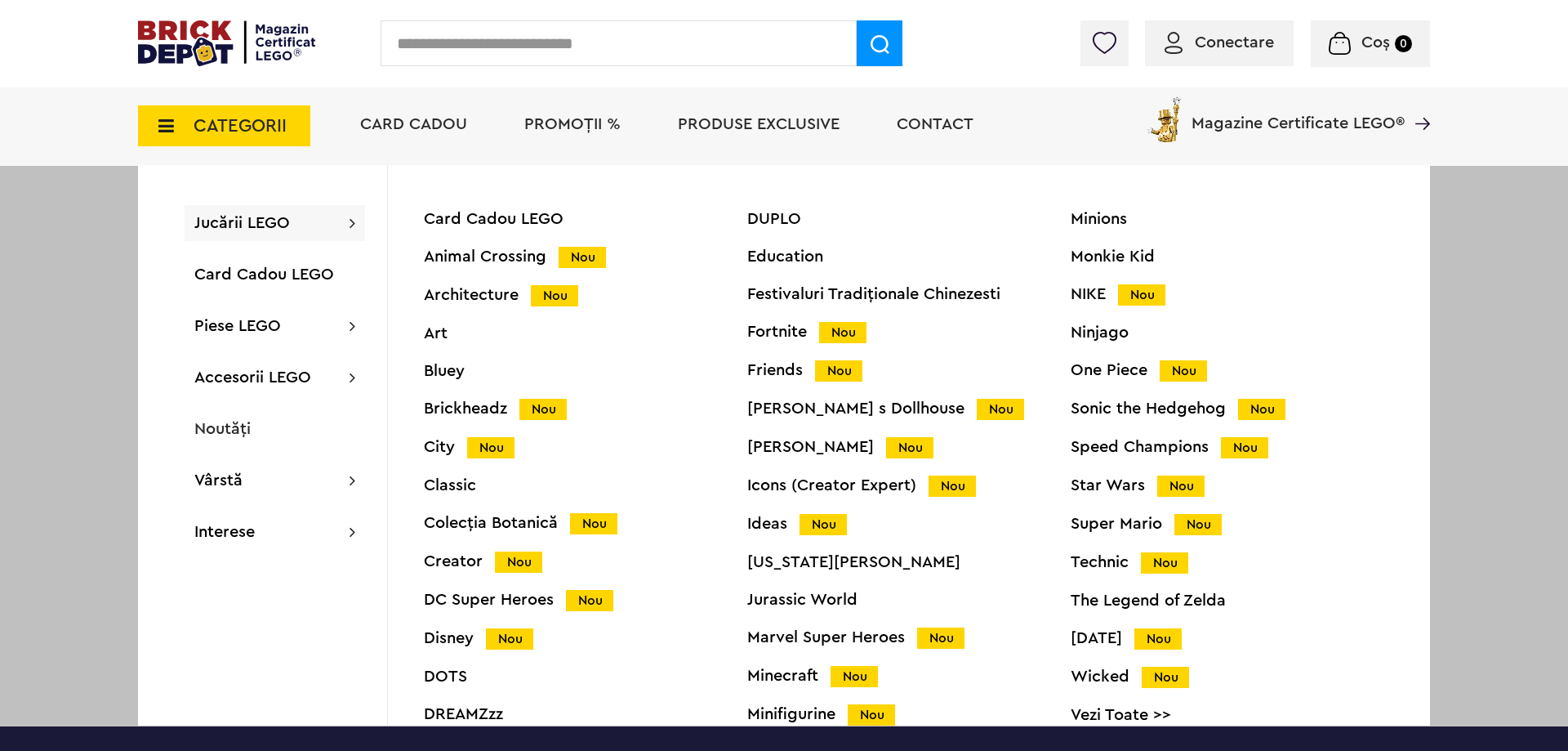
click at [454, 372] on div "Bluey" at bounding box center [585, 371] width 323 height 16
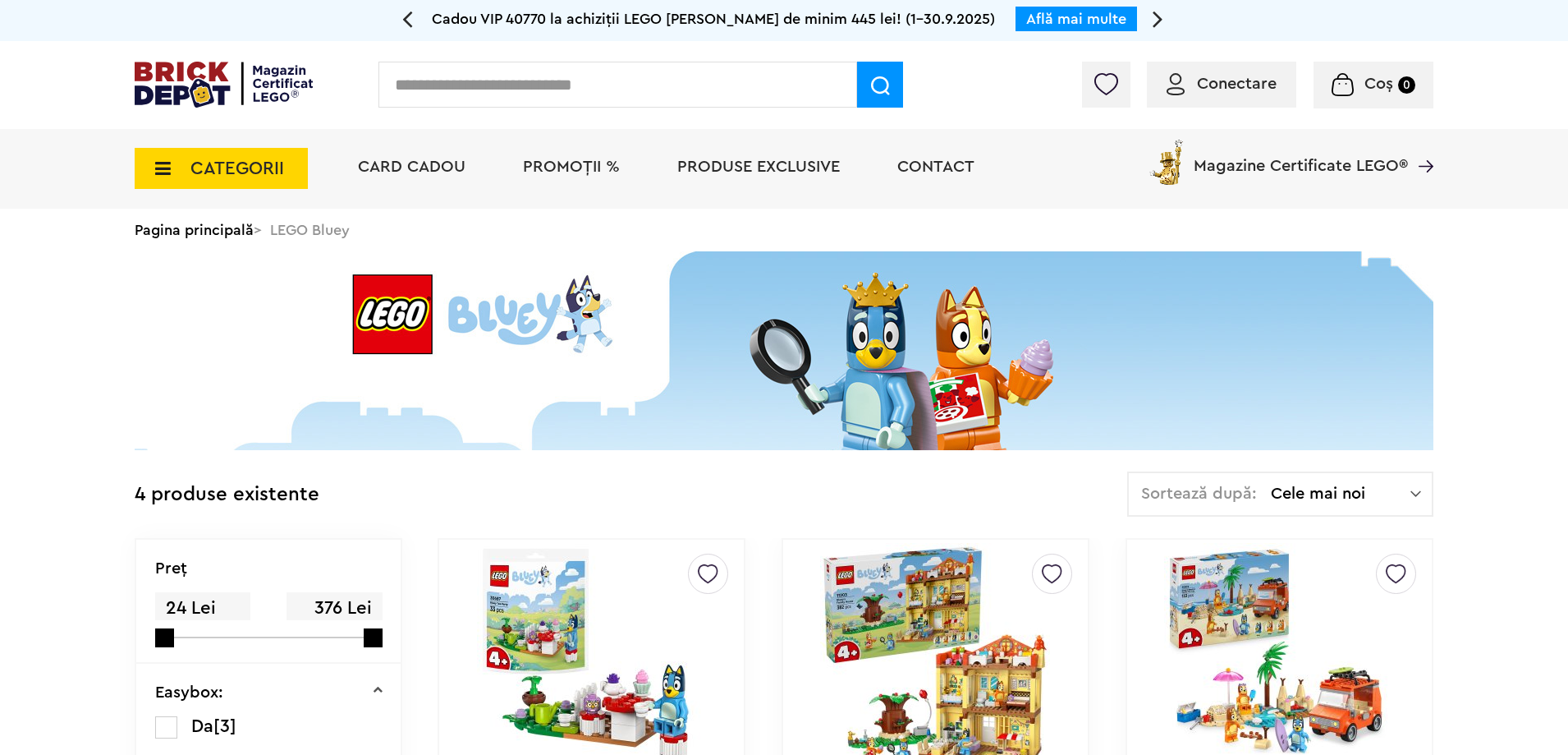
click at [240, 155] on span "CATEGORII" at bounding box center [221, 168] width 174 height 41
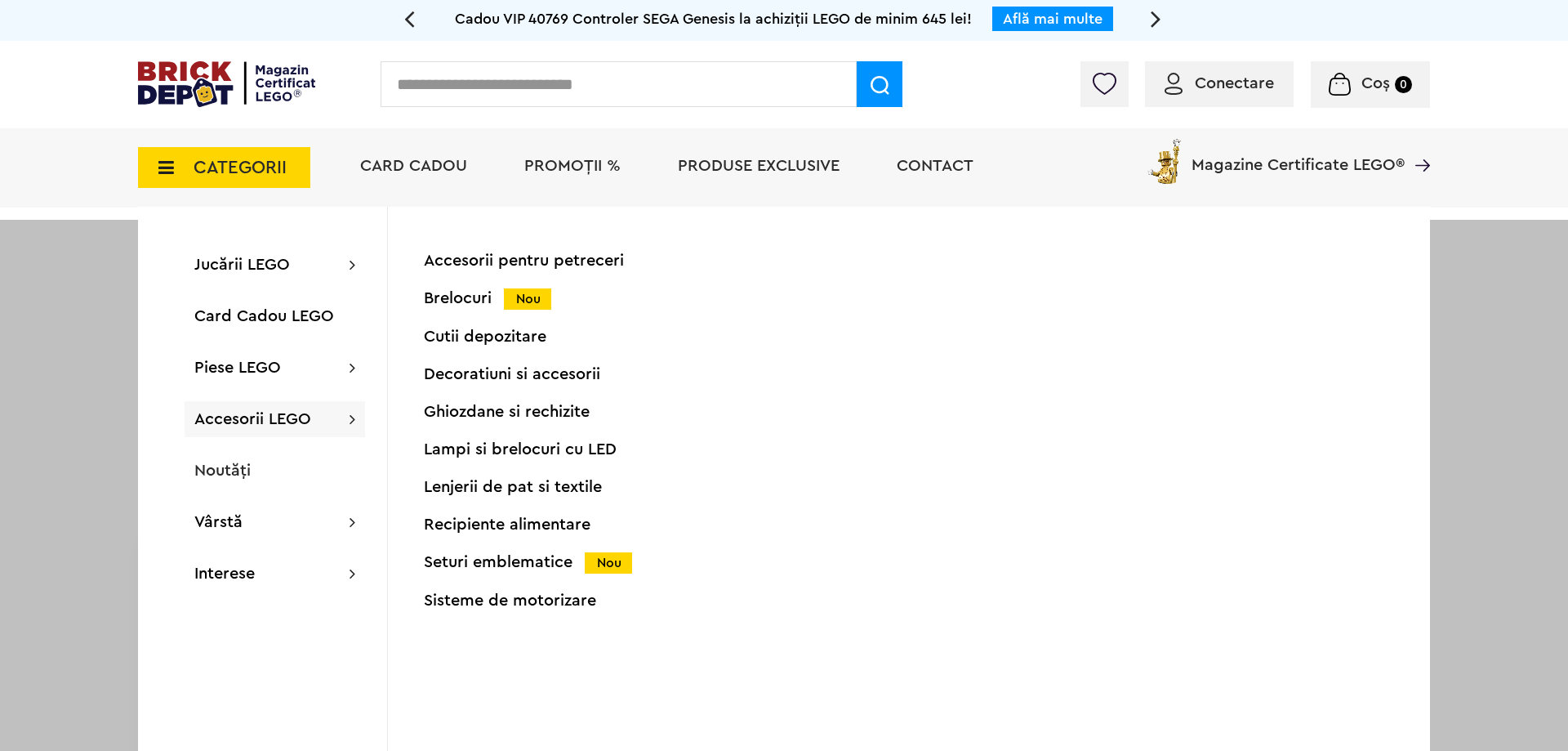
click at [236, 156] on span "CATEGORII" at bounding box center [224, 167] width 173 height 41
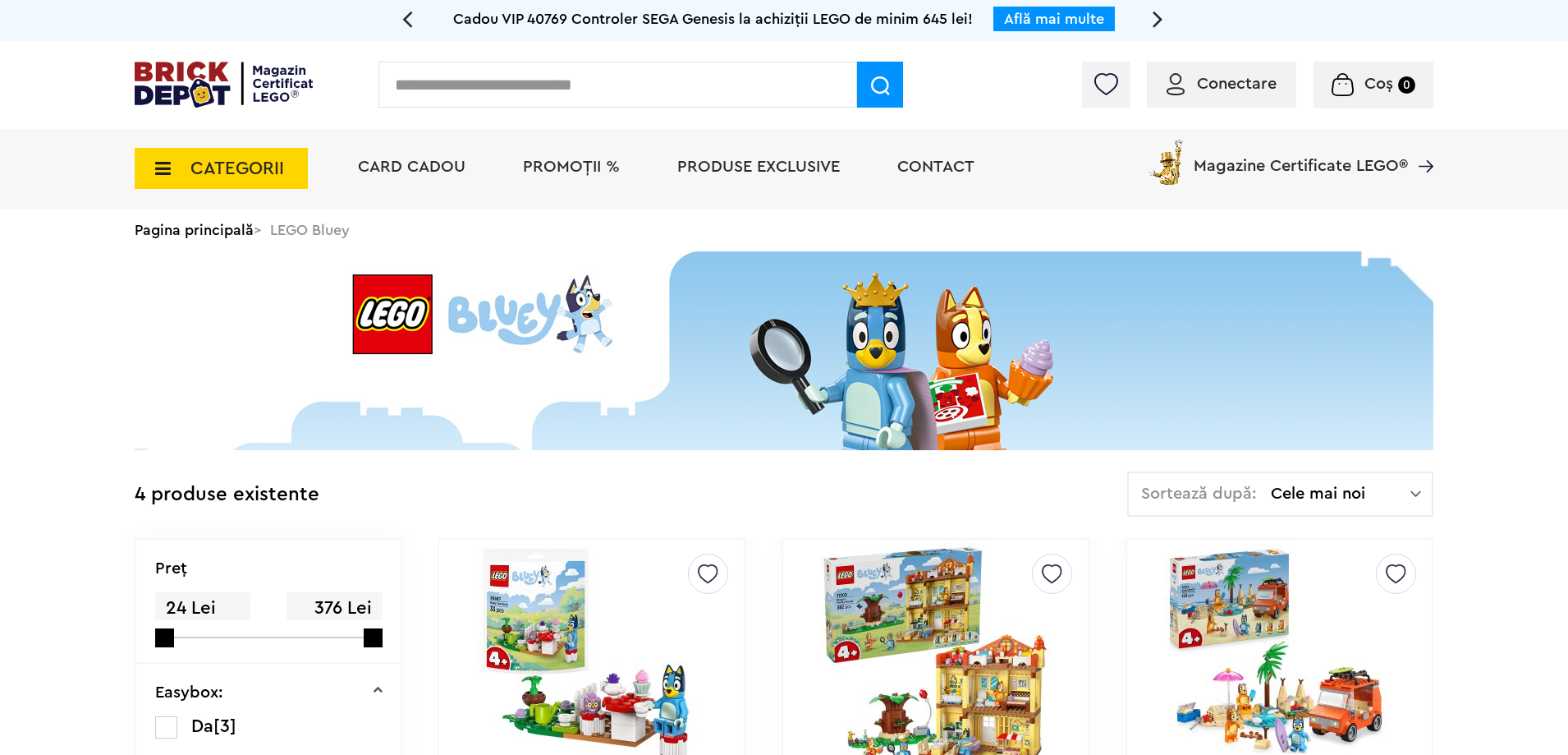
click at [237, 157] on span "CATEGORII" at bounding box center [221, 168] width 174 height 41
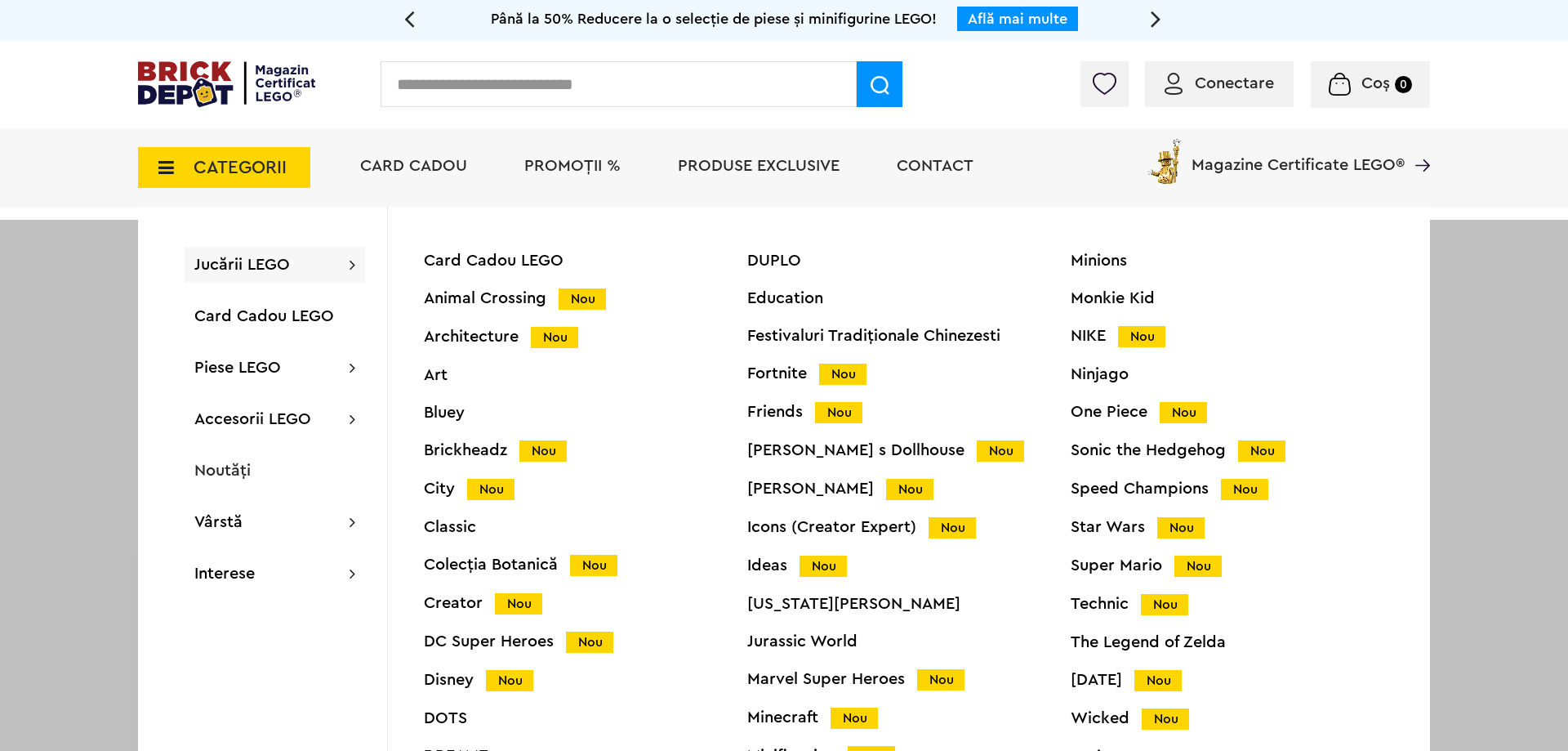
click at [477, 452] on div "Brickheadz Nou" at bounding box center [585, 450] width 323 height 17
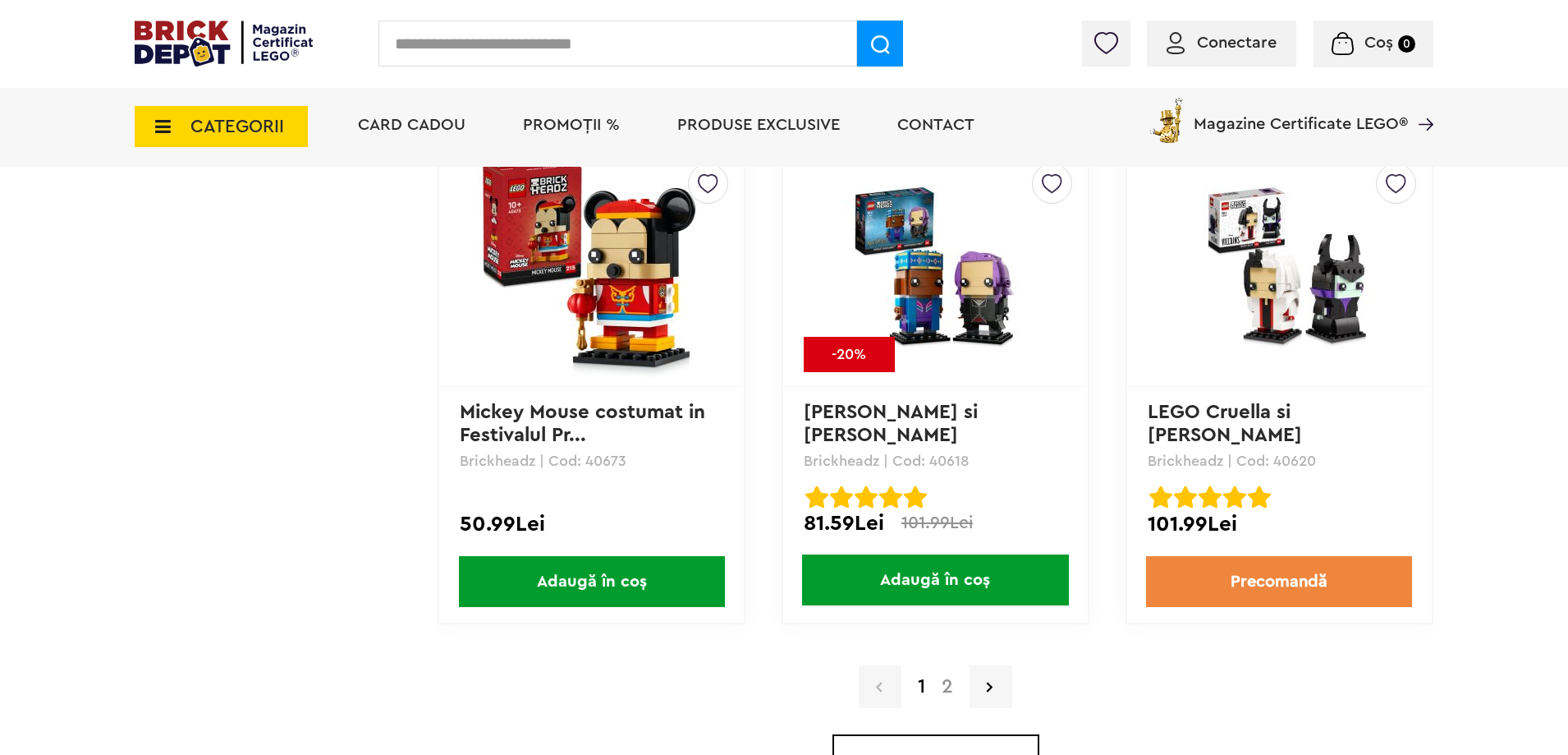
scroll to position [4682, 0]
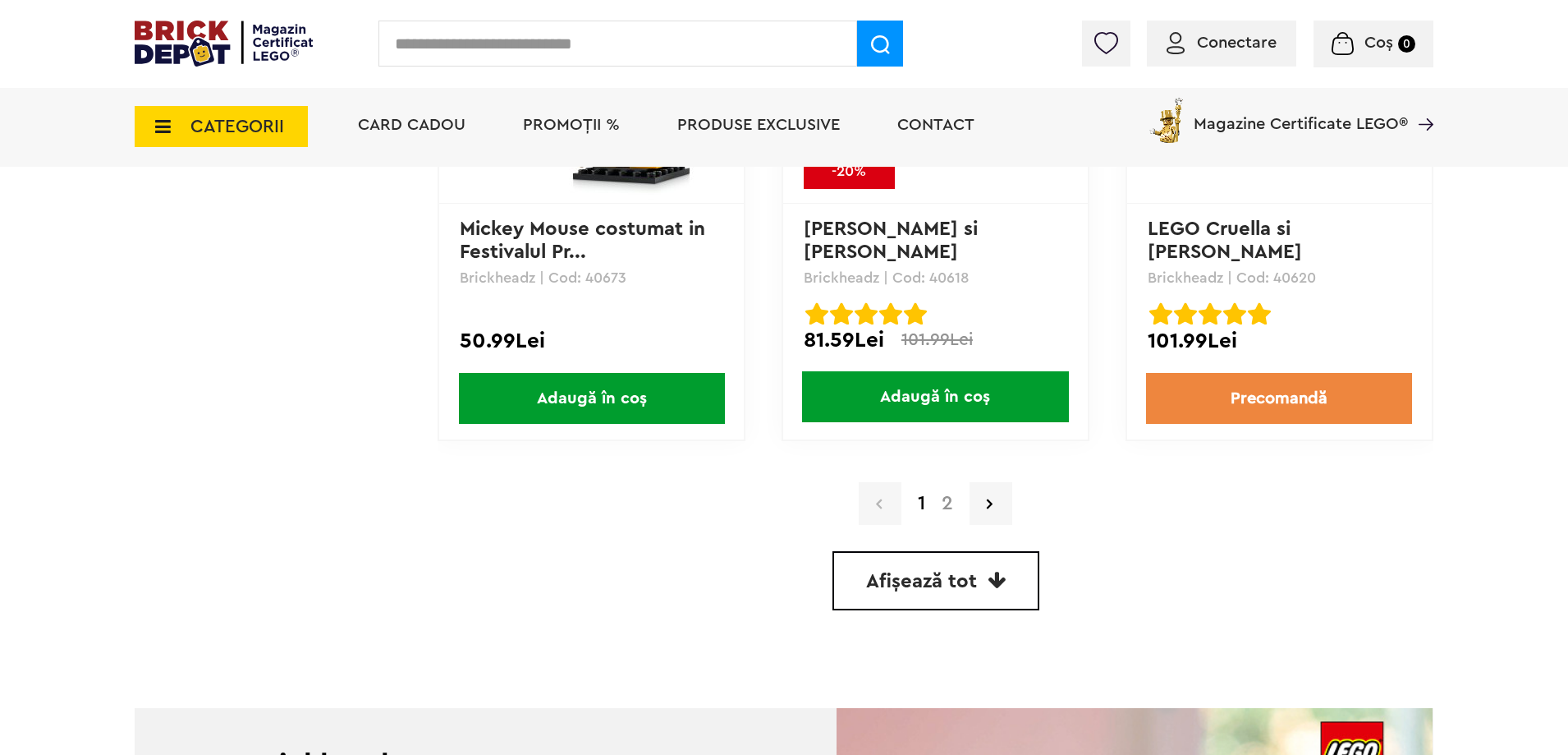
click at [976, 592] on link "Afișează tot" at bounding box center [936, 580] width 207 height 59
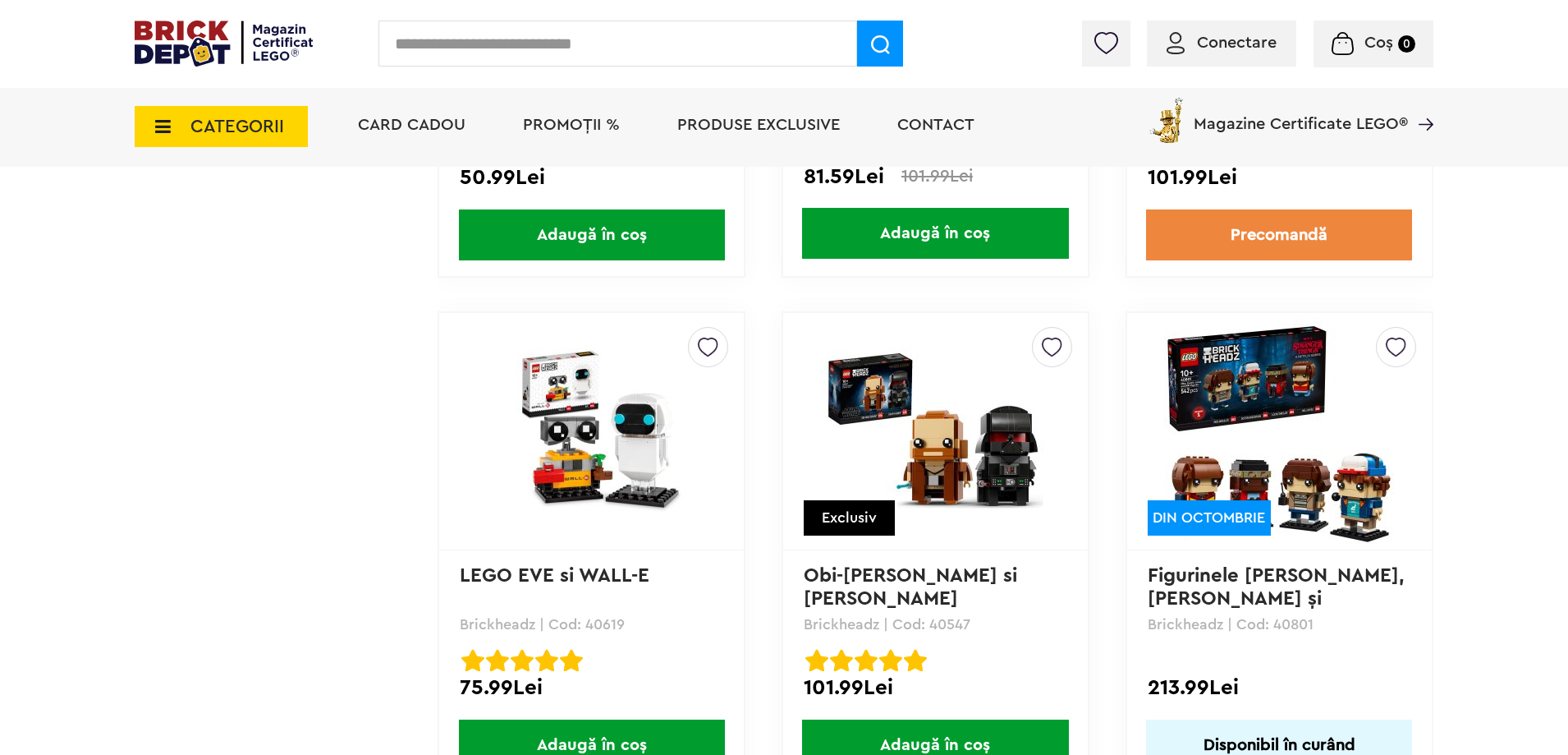
scroll to position [4837, 0]
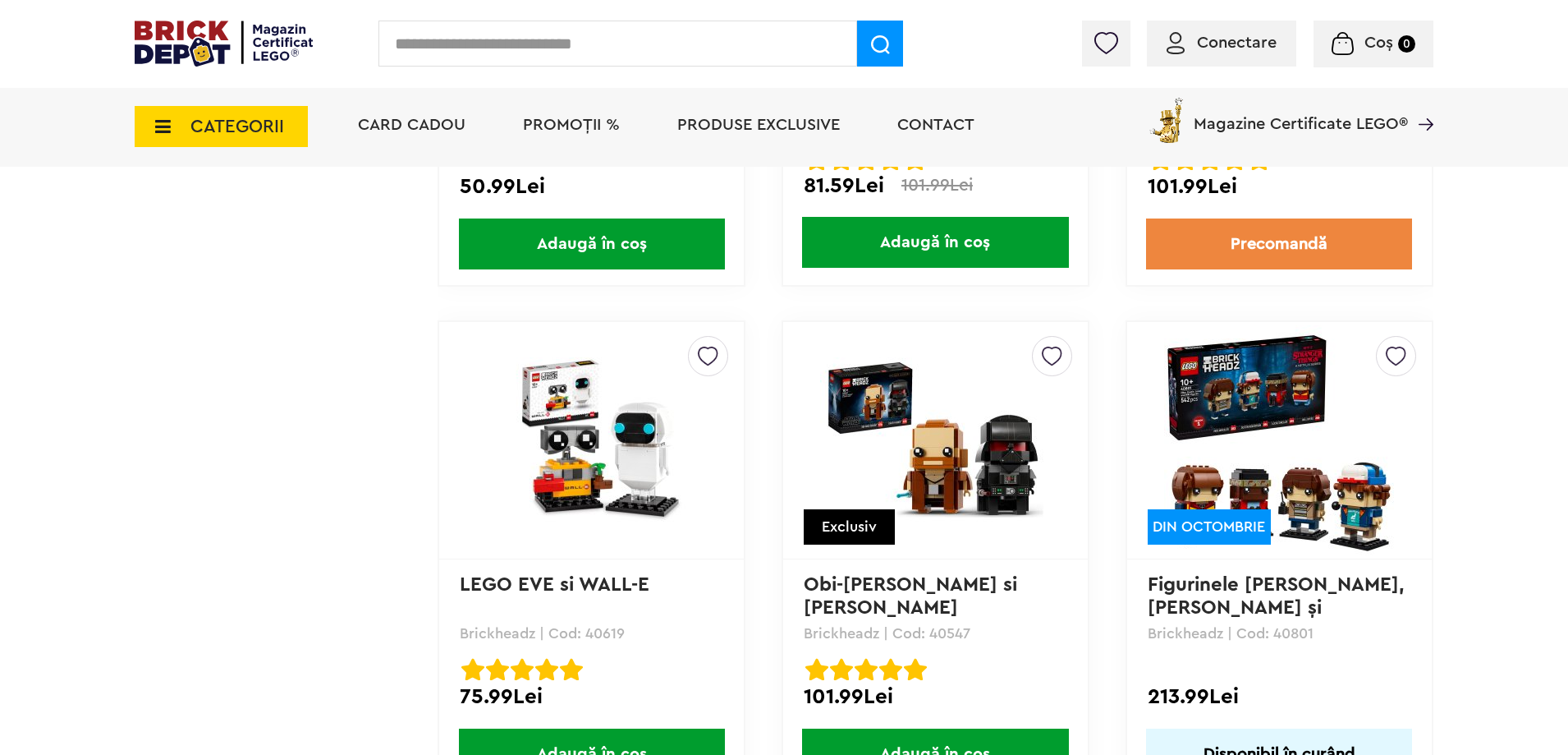
click at [202, 114] on span "CATEGORII" at bounding box center [221, 127] width 174 height 41
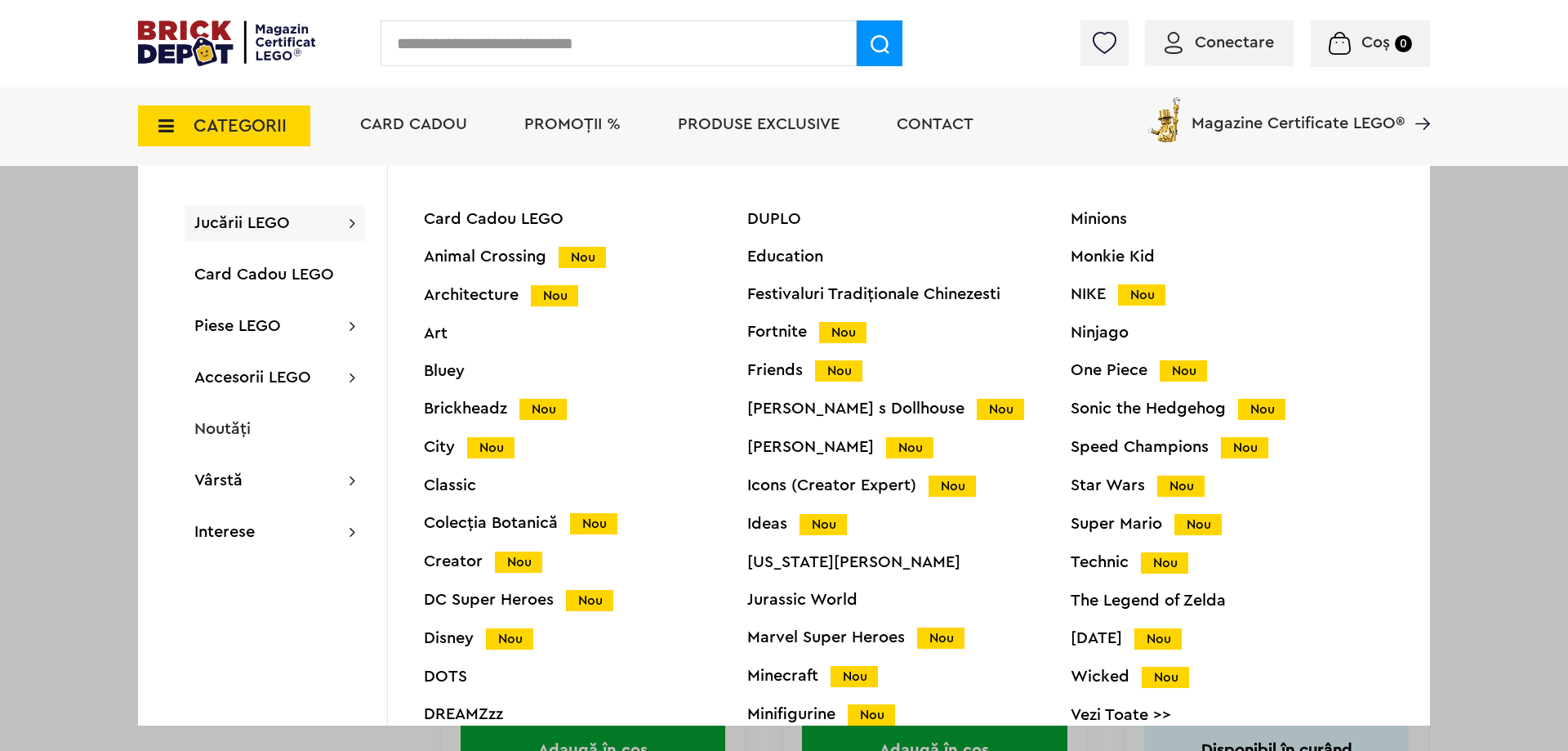
click at [473, 559] on div "Creator Nou" at bounding box center [585, 561] width 323 height 17
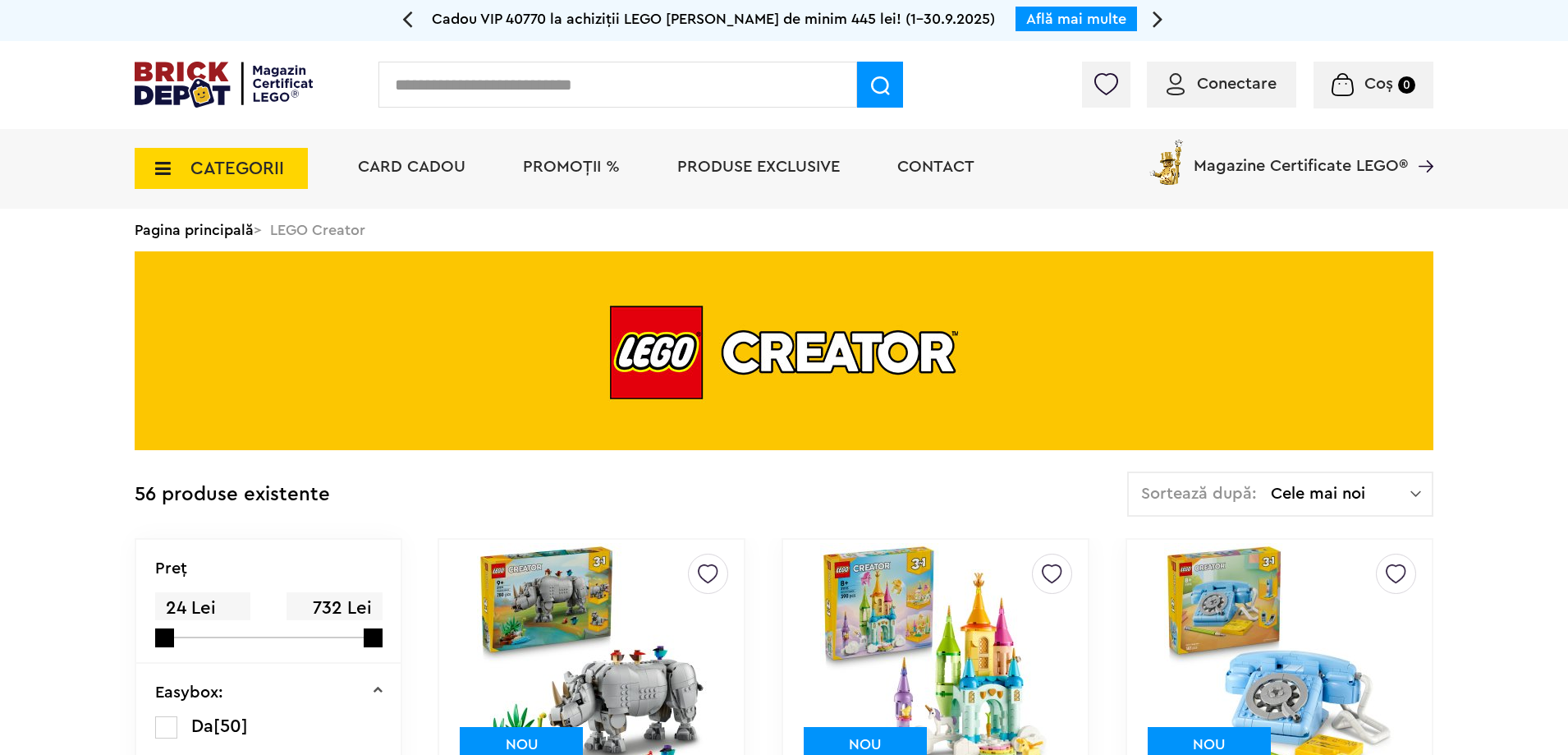
drag, startPoint x: 1567, startPoint y: 49, endPoint x: 1575, endPoint y: 89, distance: 40.8
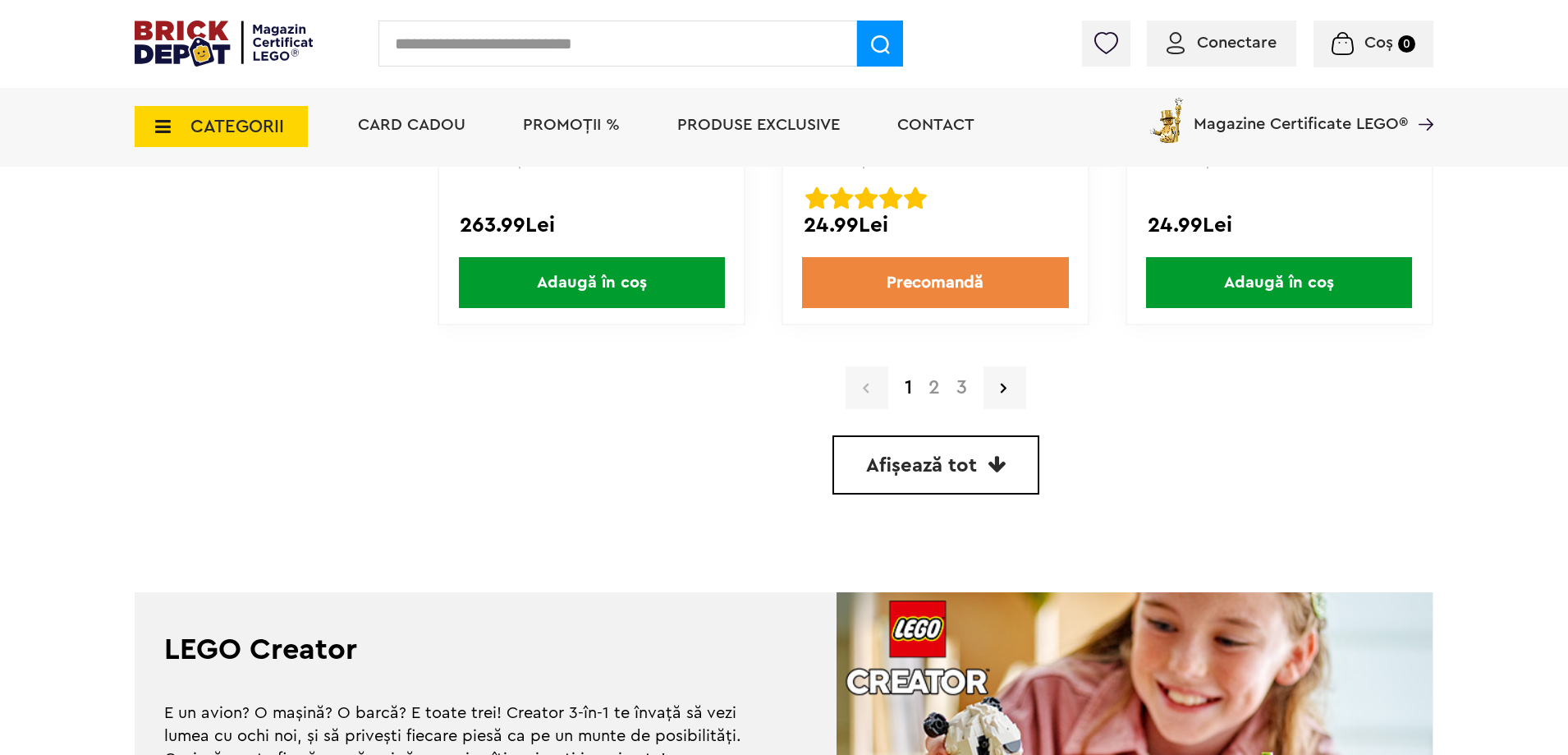
scroll to position [4813, 0]
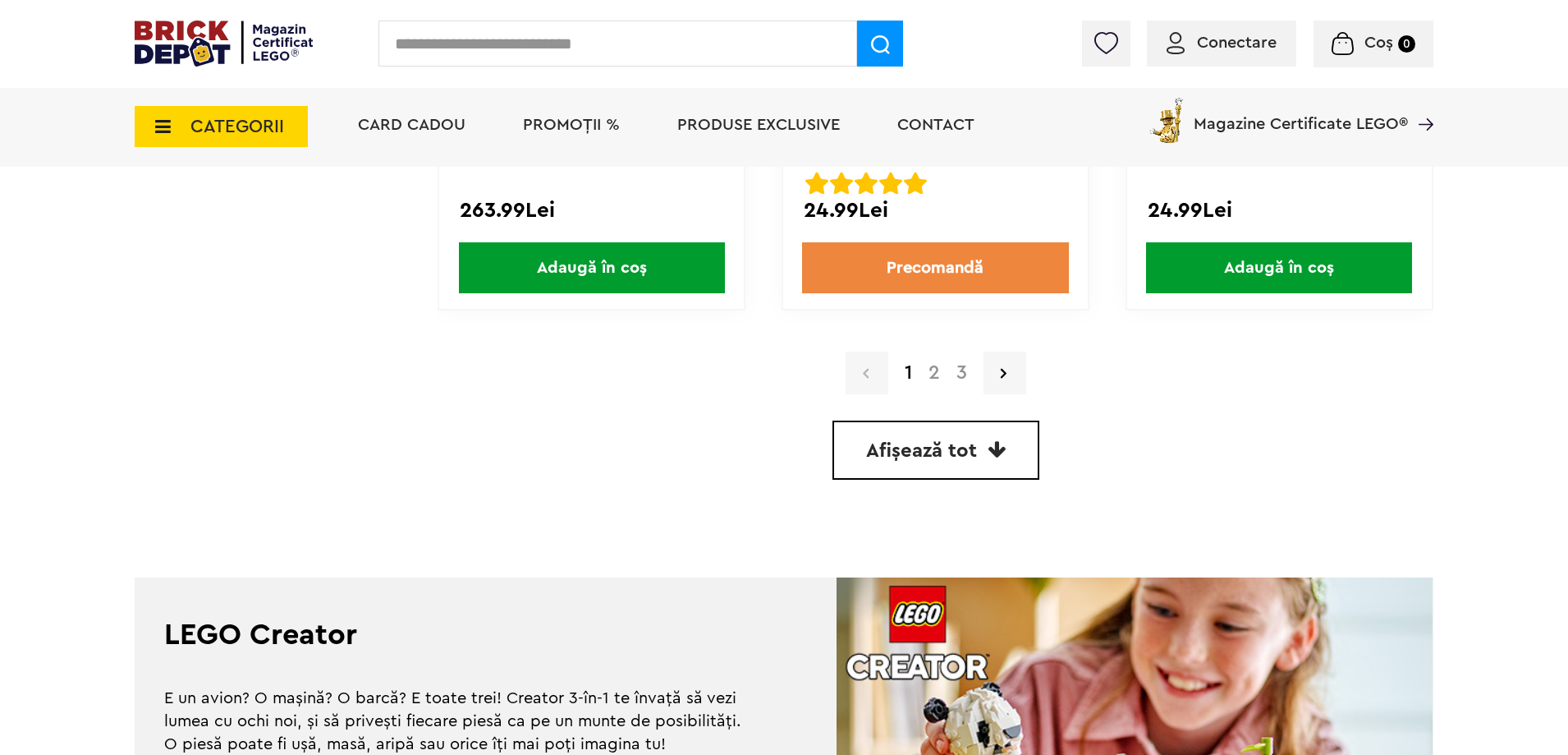
click at [931, 443] on span "Afișează tot" at bounding box center [921, 451] width 111 height 20
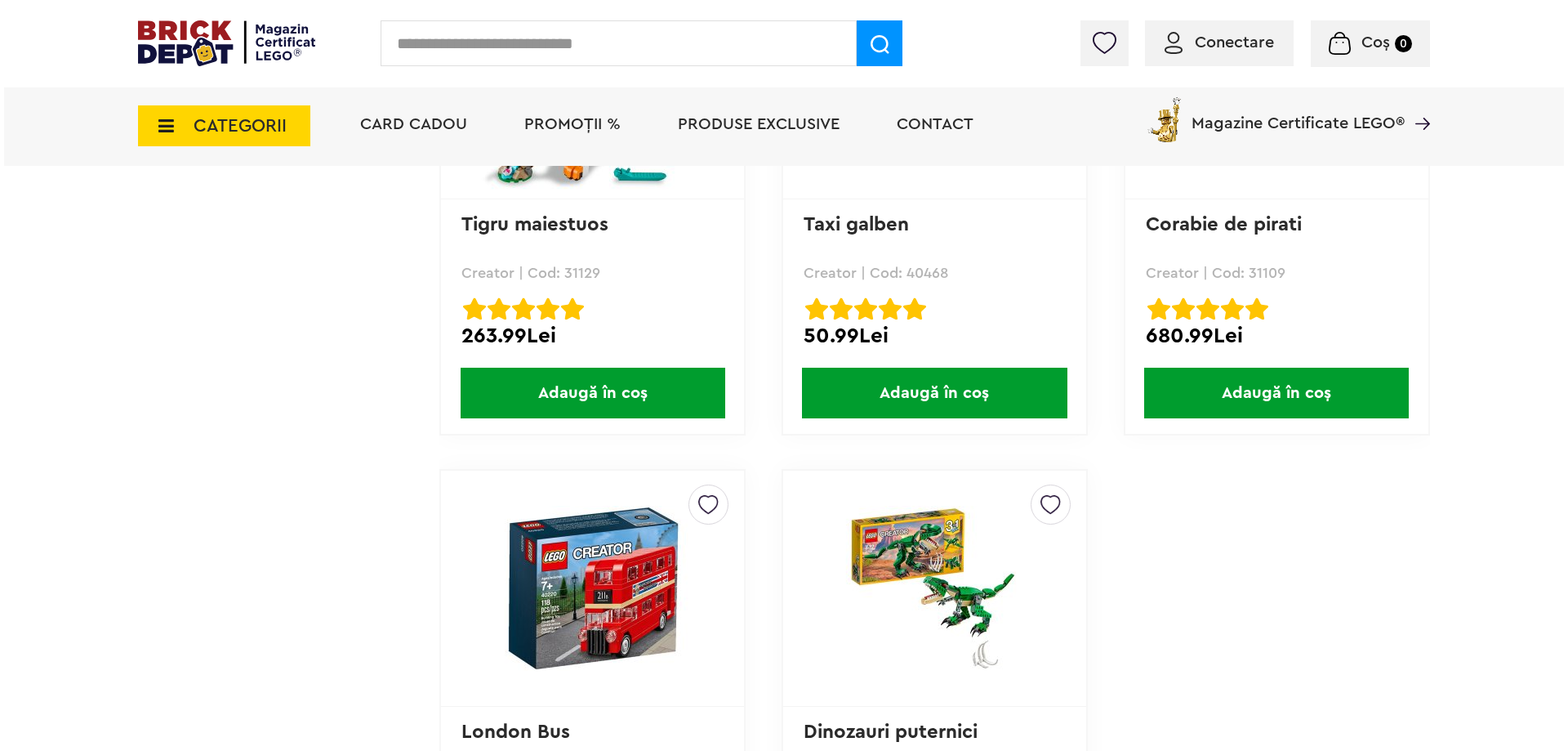
scroll to position [9264, 0]
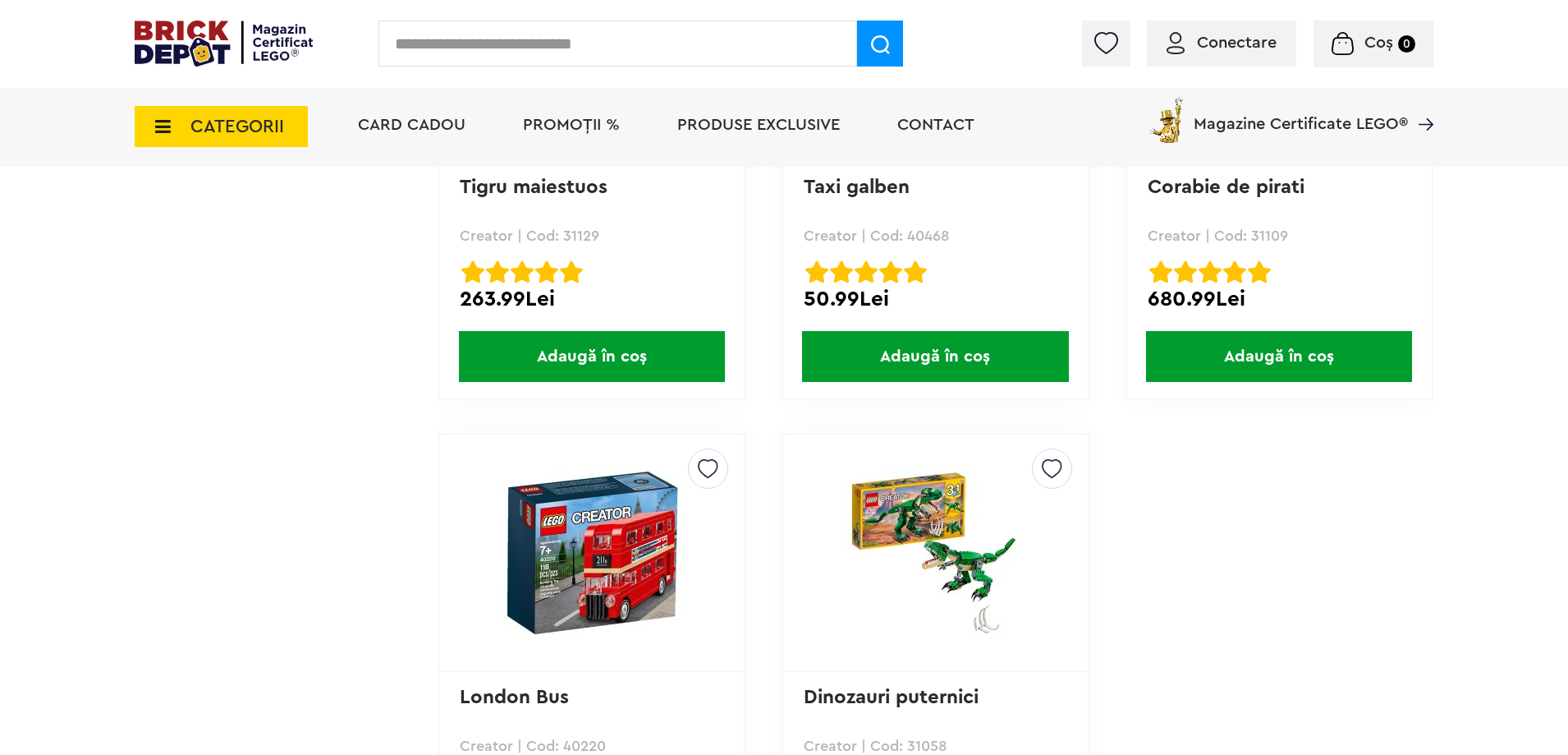
click at [233, 127] on span "CATEGORII" at bounding box center [237, 126] width 94 height 18
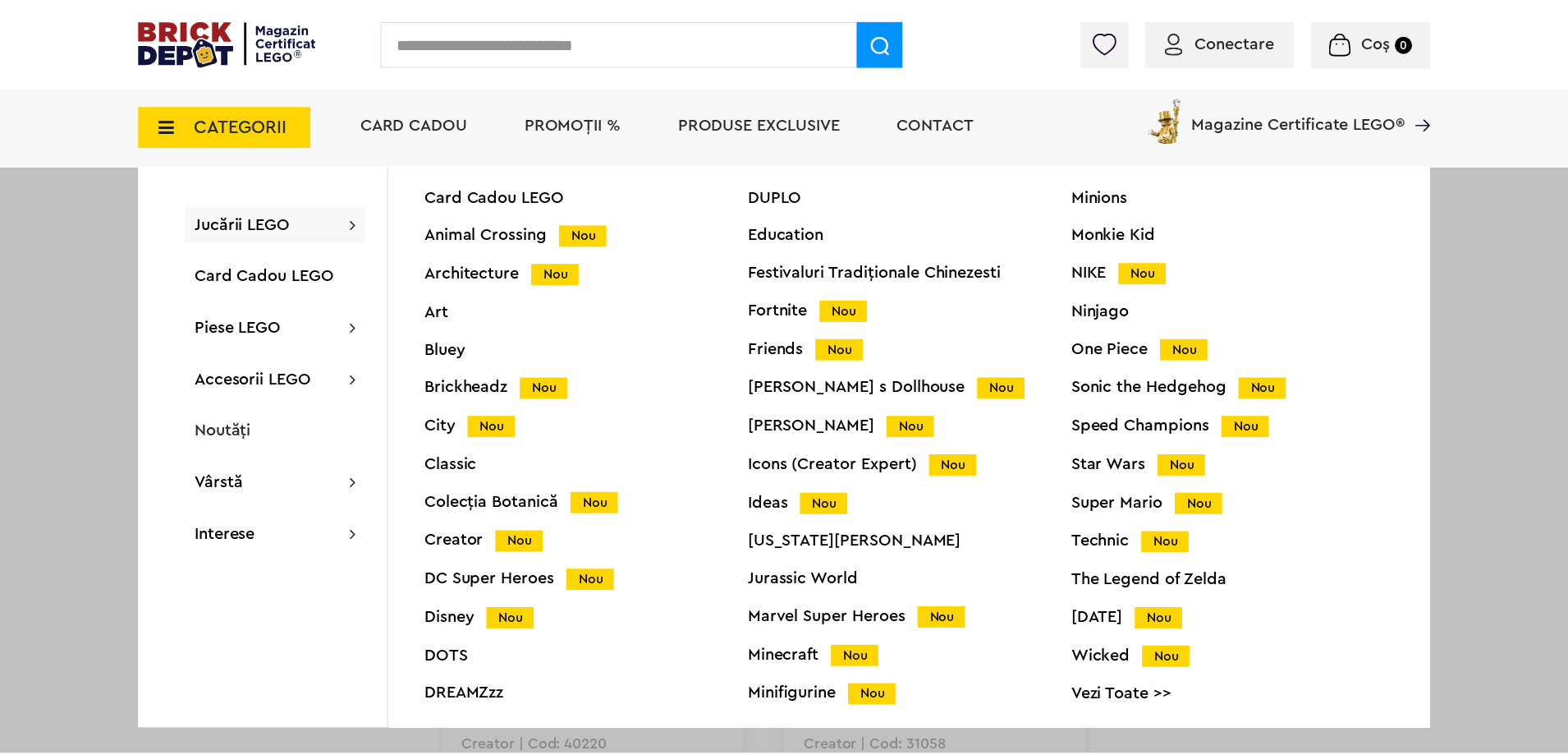
scroll to position [0, 0]
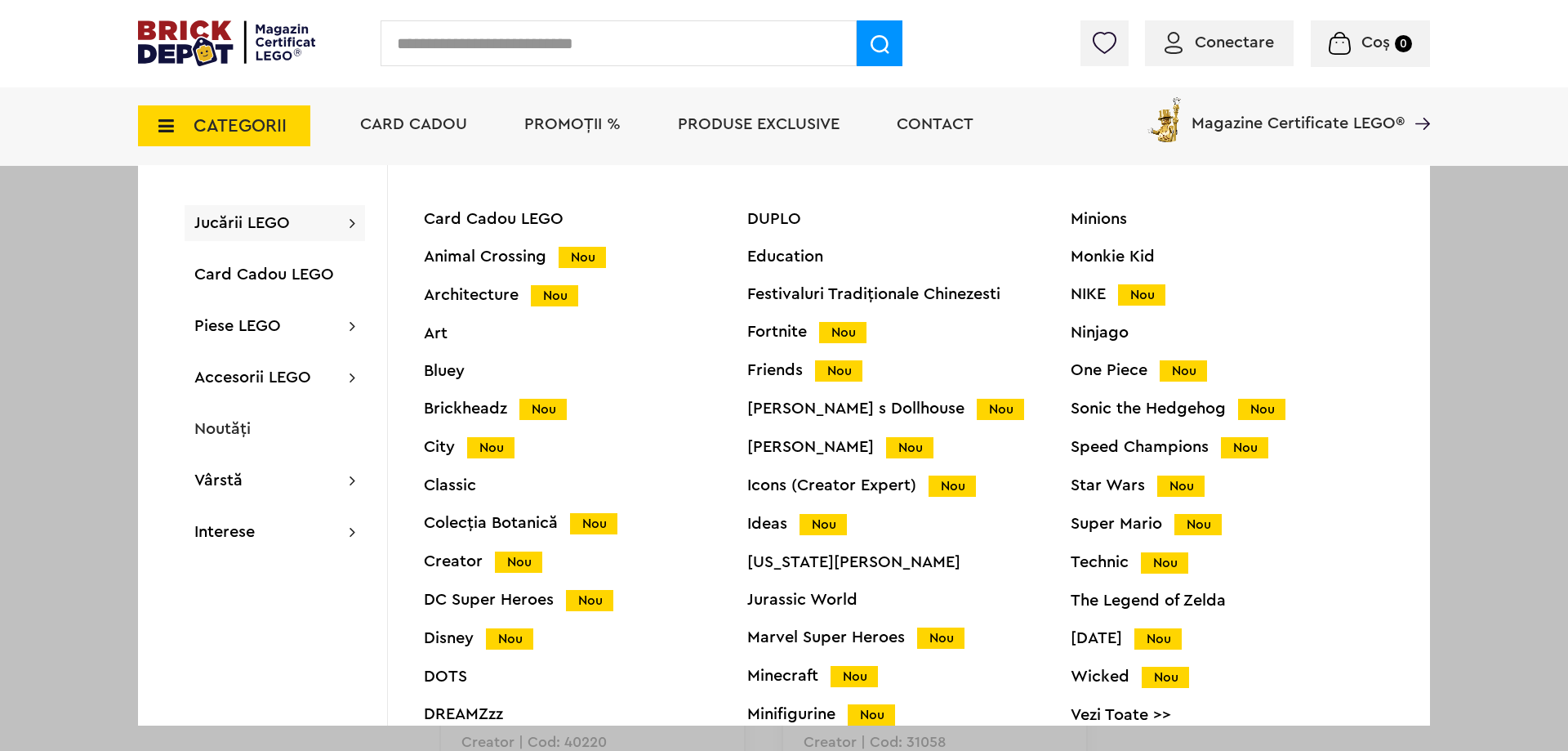
click at [887, 489] on div "Icons (Creator Expert) Nou" at bounding box center [908, 485] width 323 height 17
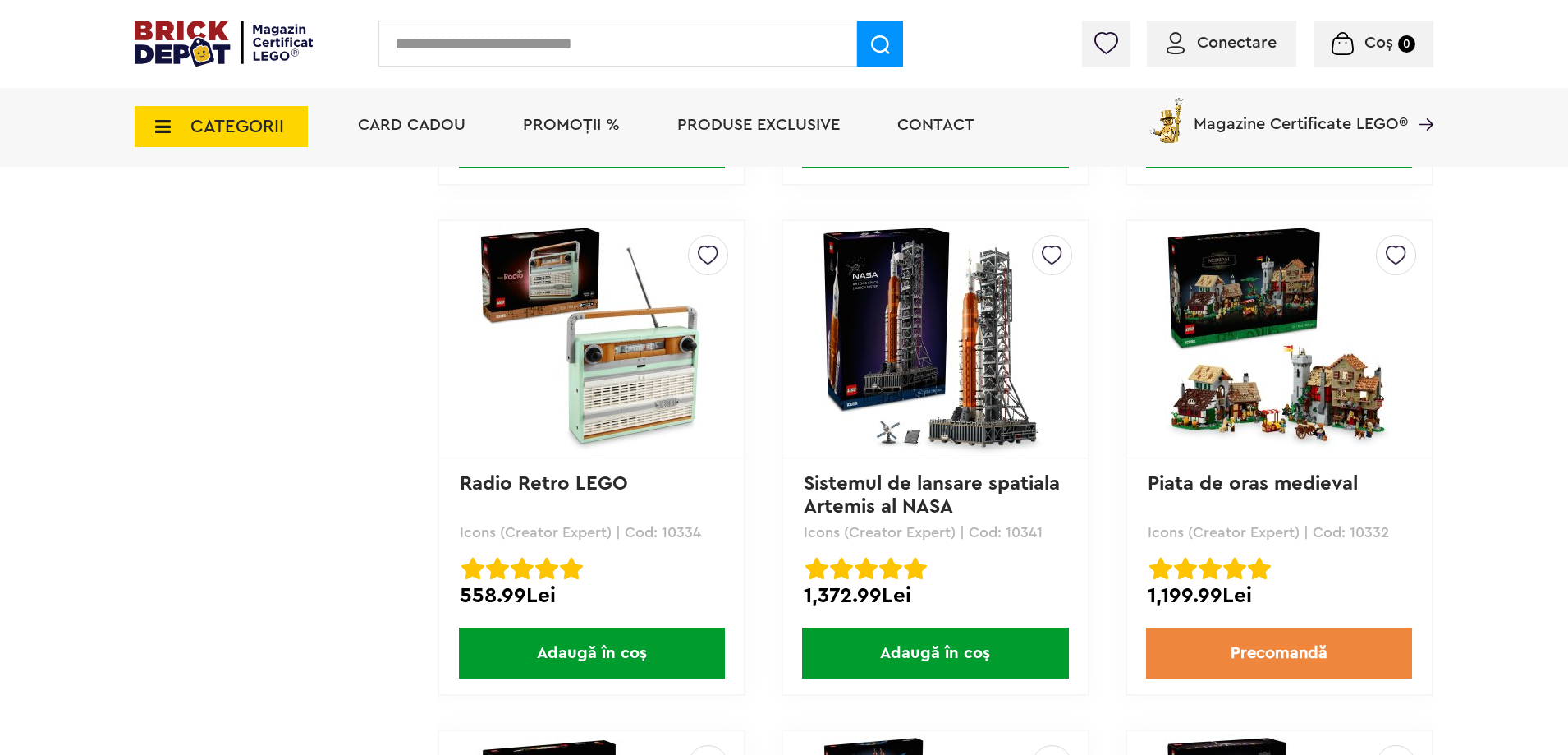
scroll to position [4469, 0]
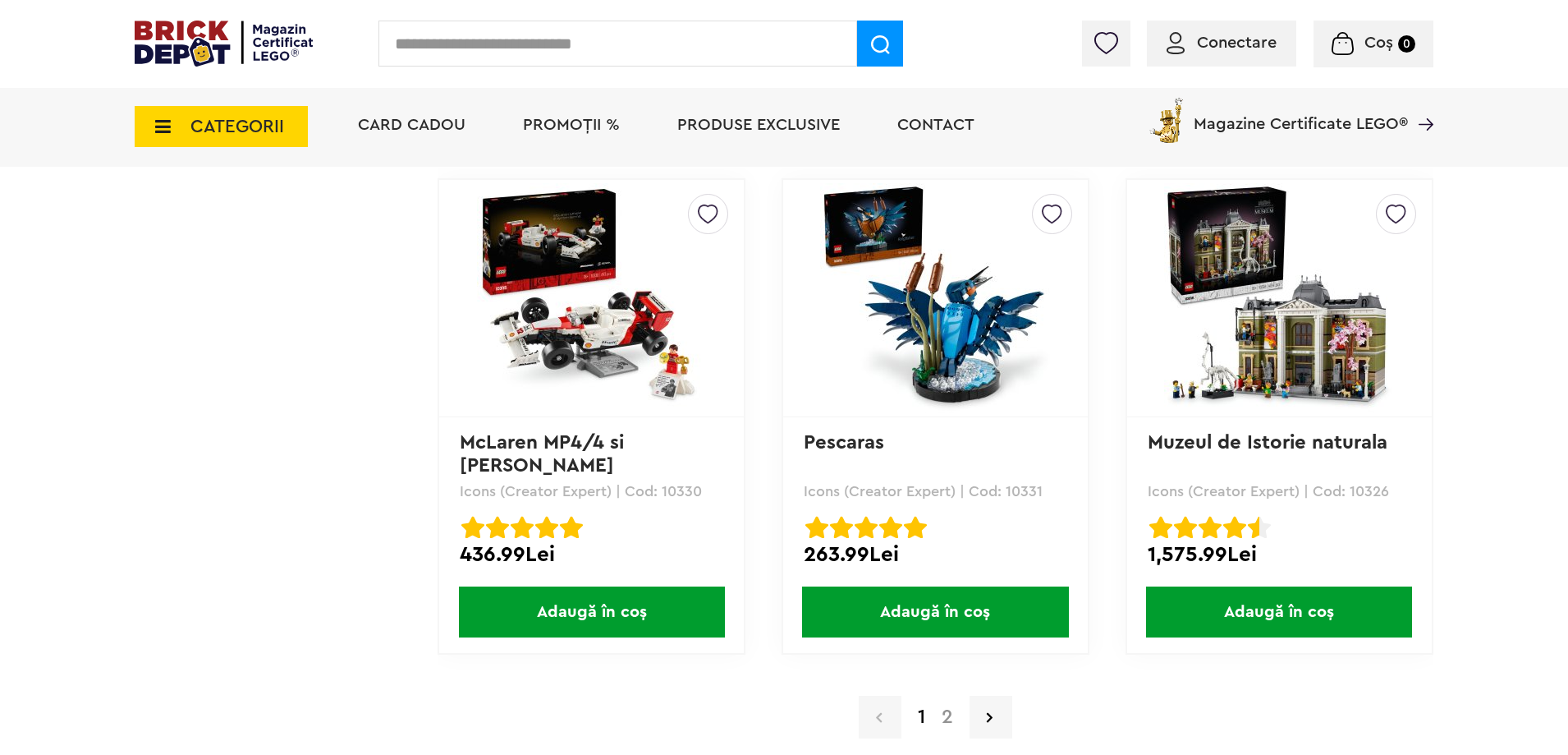
click at [945, 717] on link "2" at bounding box center [947, 717] width 28 height 20
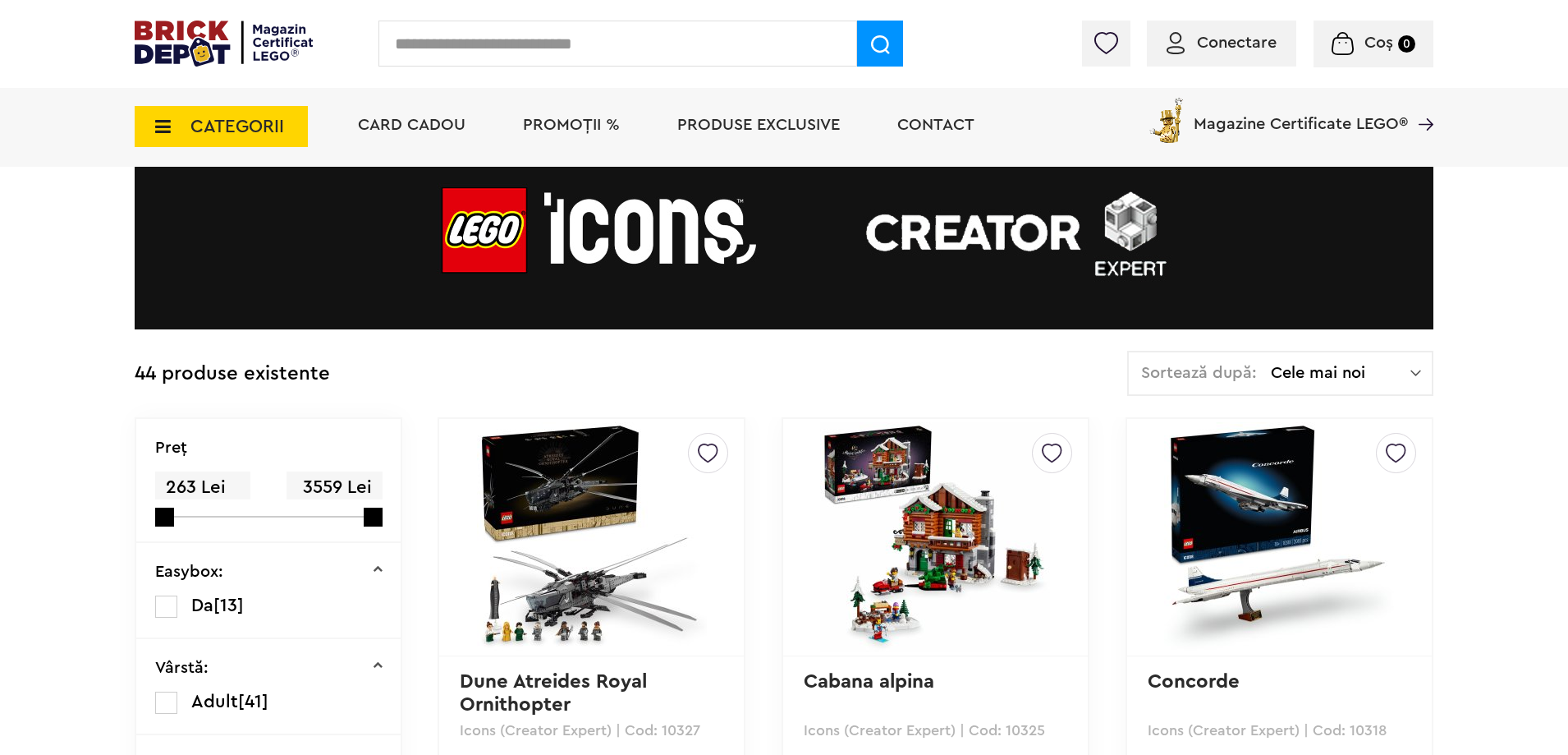
scroll to position [165, 0]
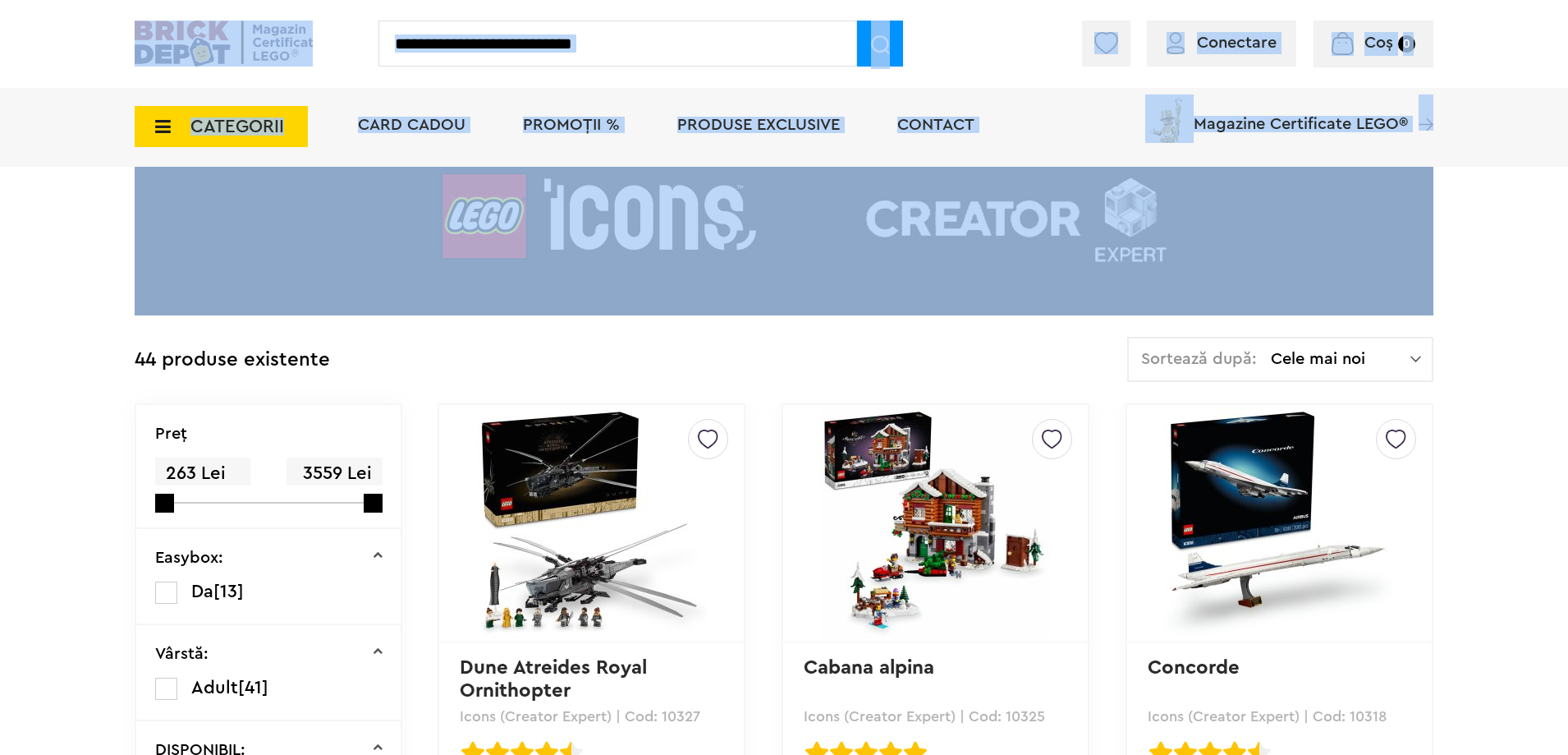
drag, startPoint x: 1565, startPoint y: 60, endPoint x: 1575, endPoint y: 118, distance: 58.9
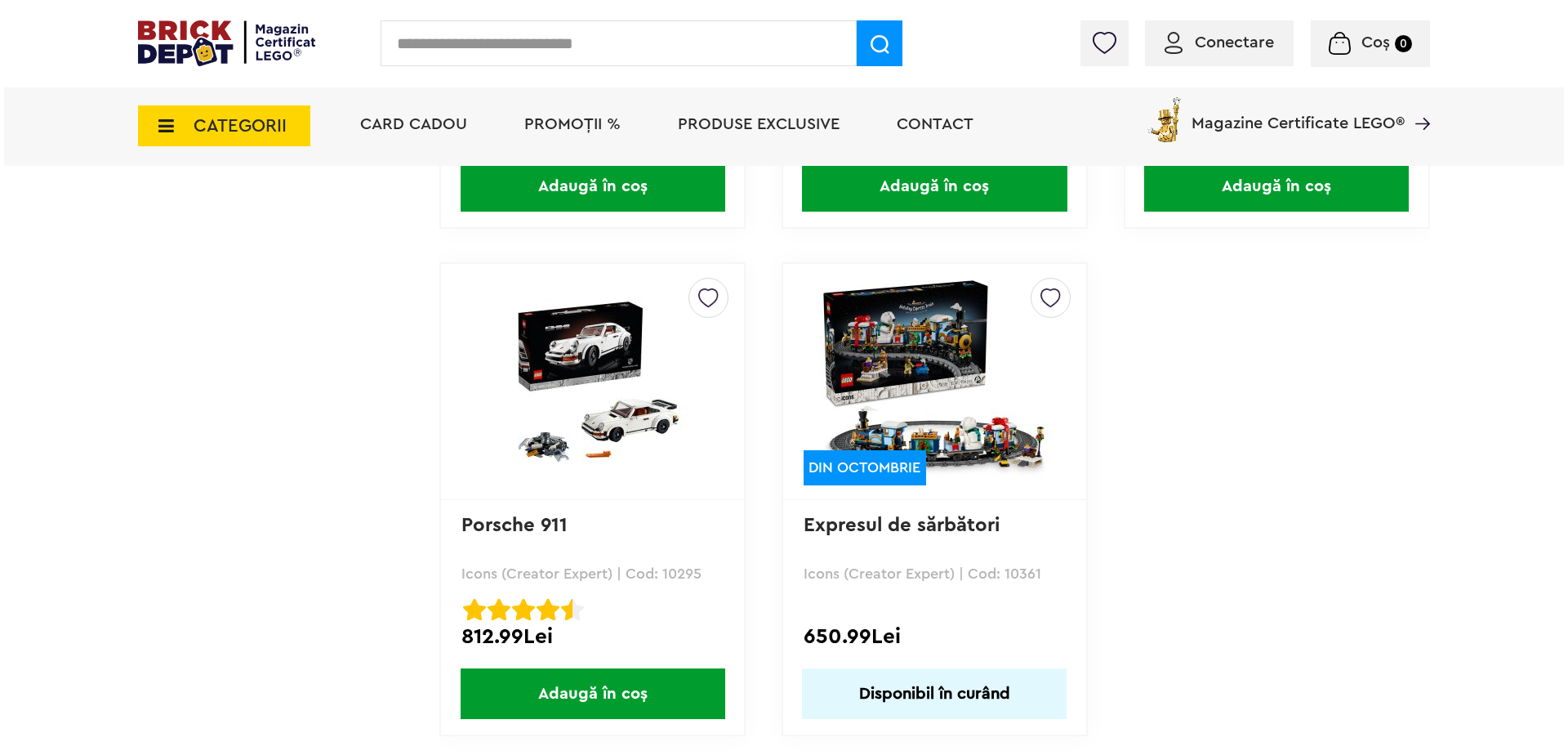
scroll to position [2880, 0]
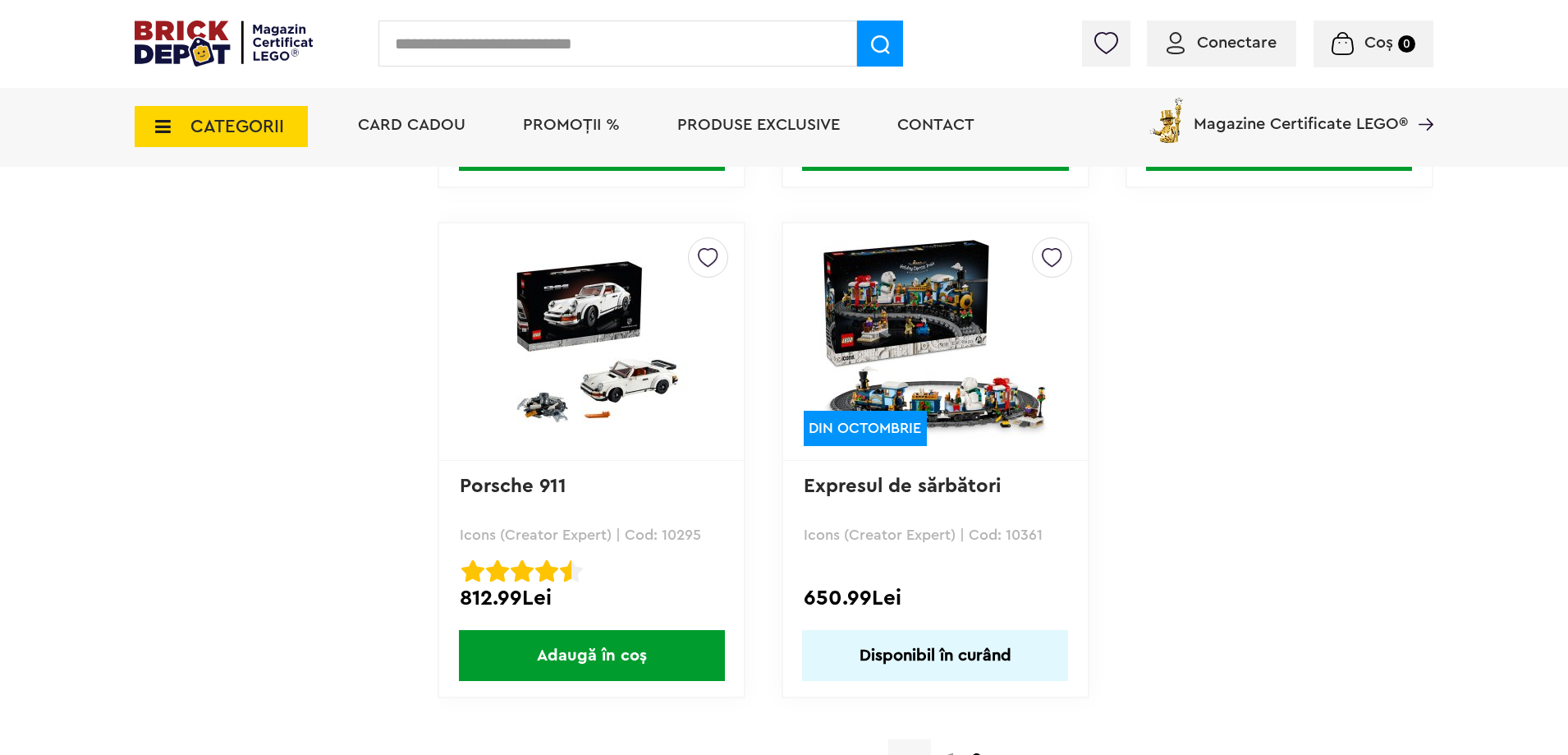
click at [211, 121] on span "CATEGORII" at bounding box center [237, 126] width 94 height 18
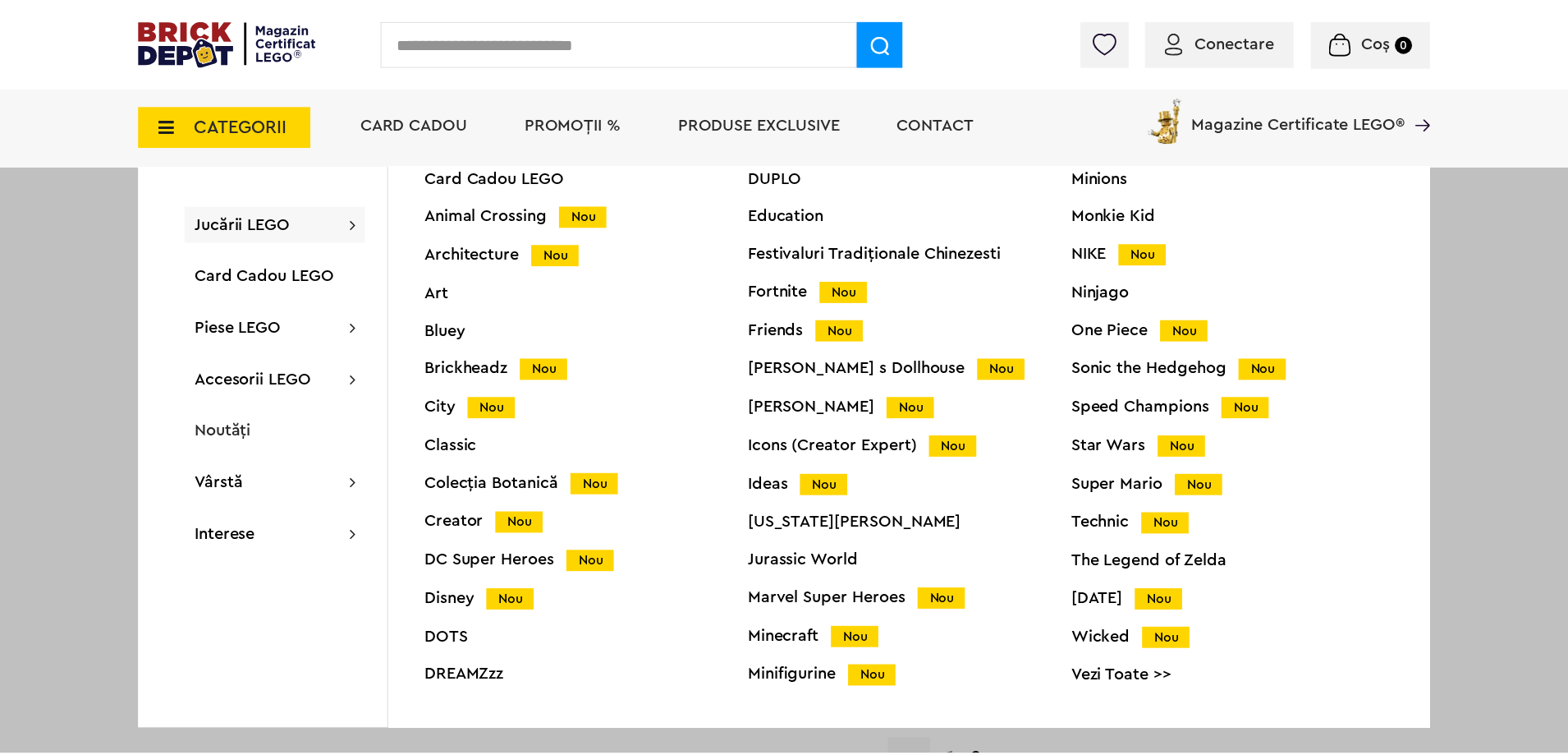
scroll to position [65, 0]
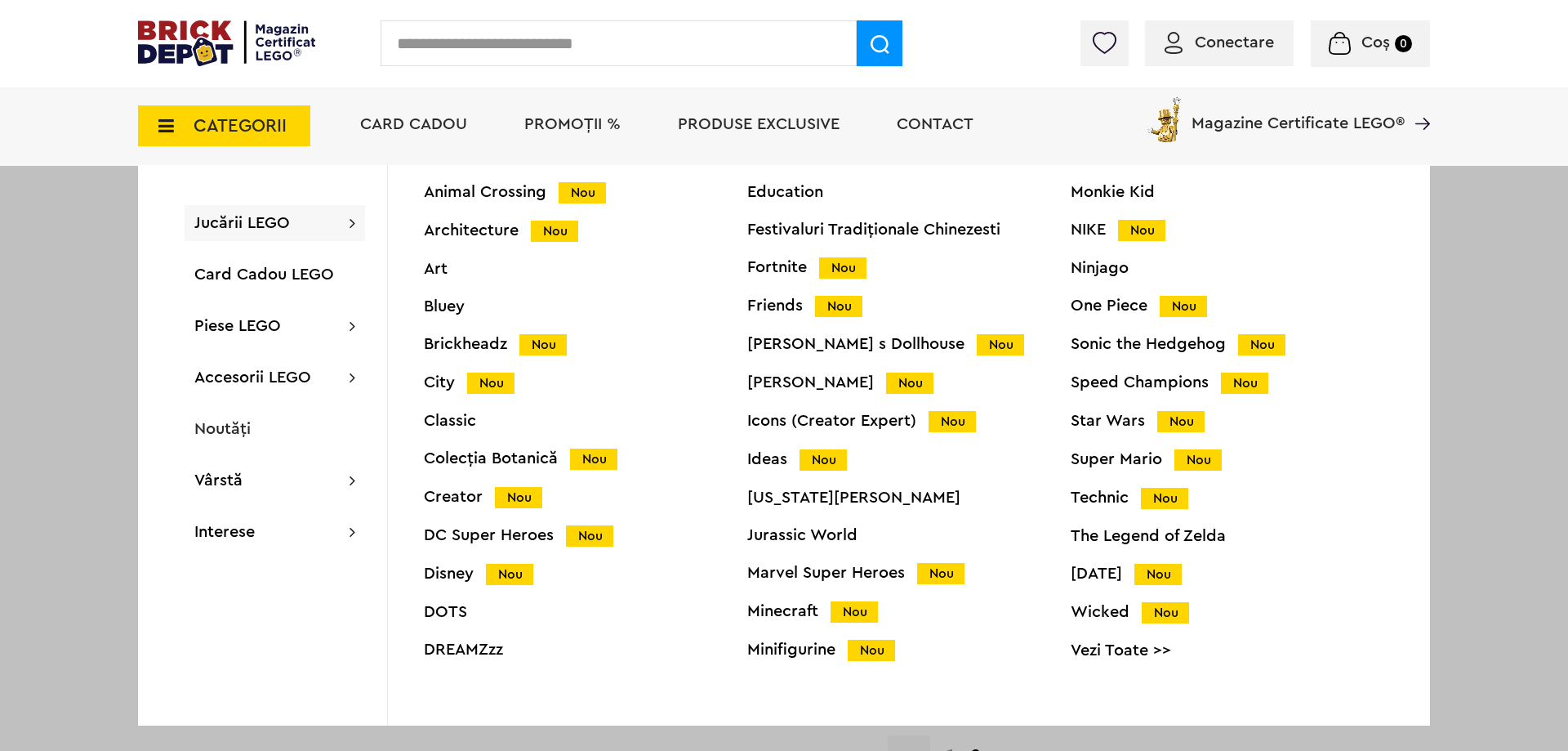
click at [787, 468] on div "DUPLO Education Festivaluri Tradiţionale Chinezesti Fortnite Nou Friends Nou Ga…" at bounding box center [908, 413] width 323 height 533
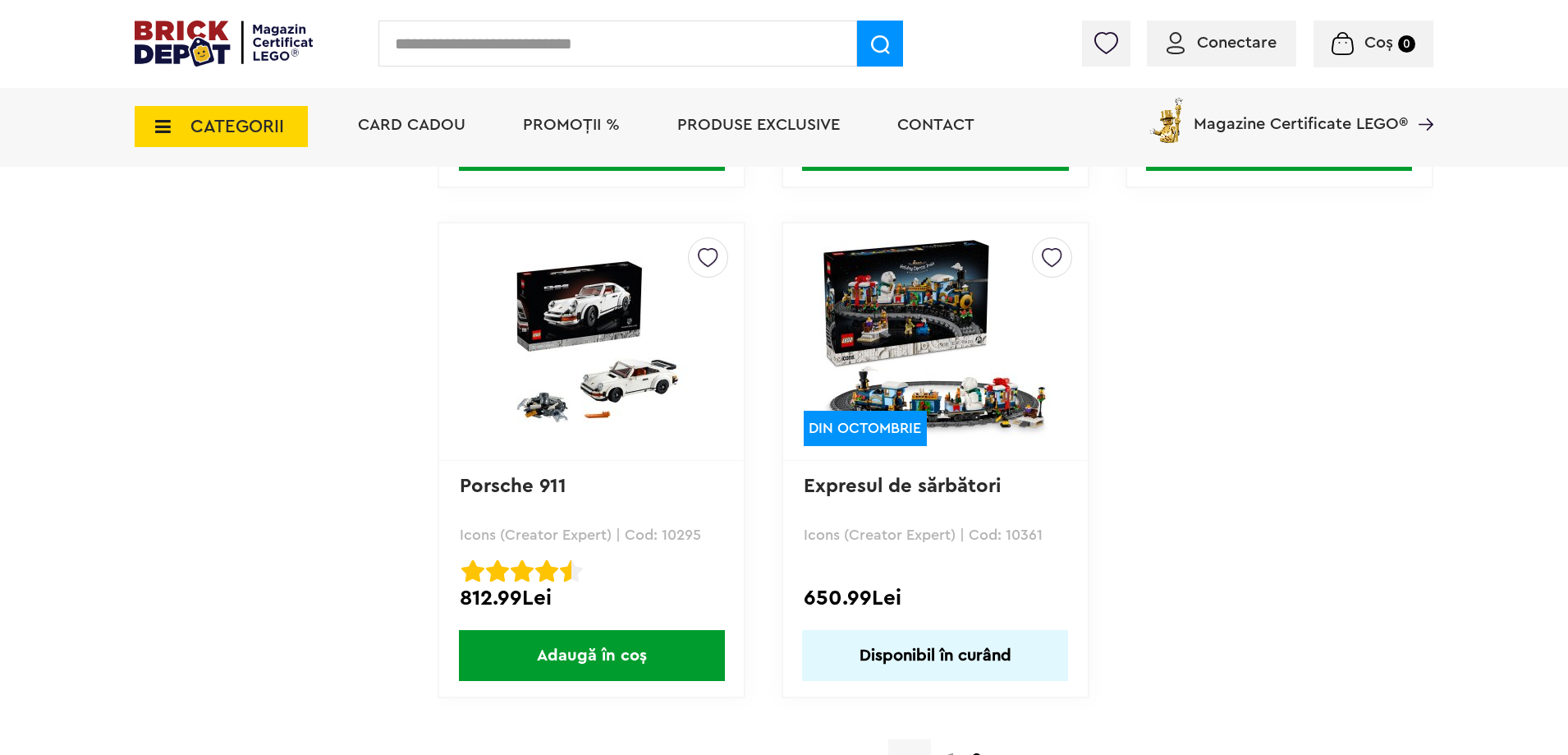
click at [211, 131] on span "CATEGORII" at bounding box center [237, 126] width 94 height 18
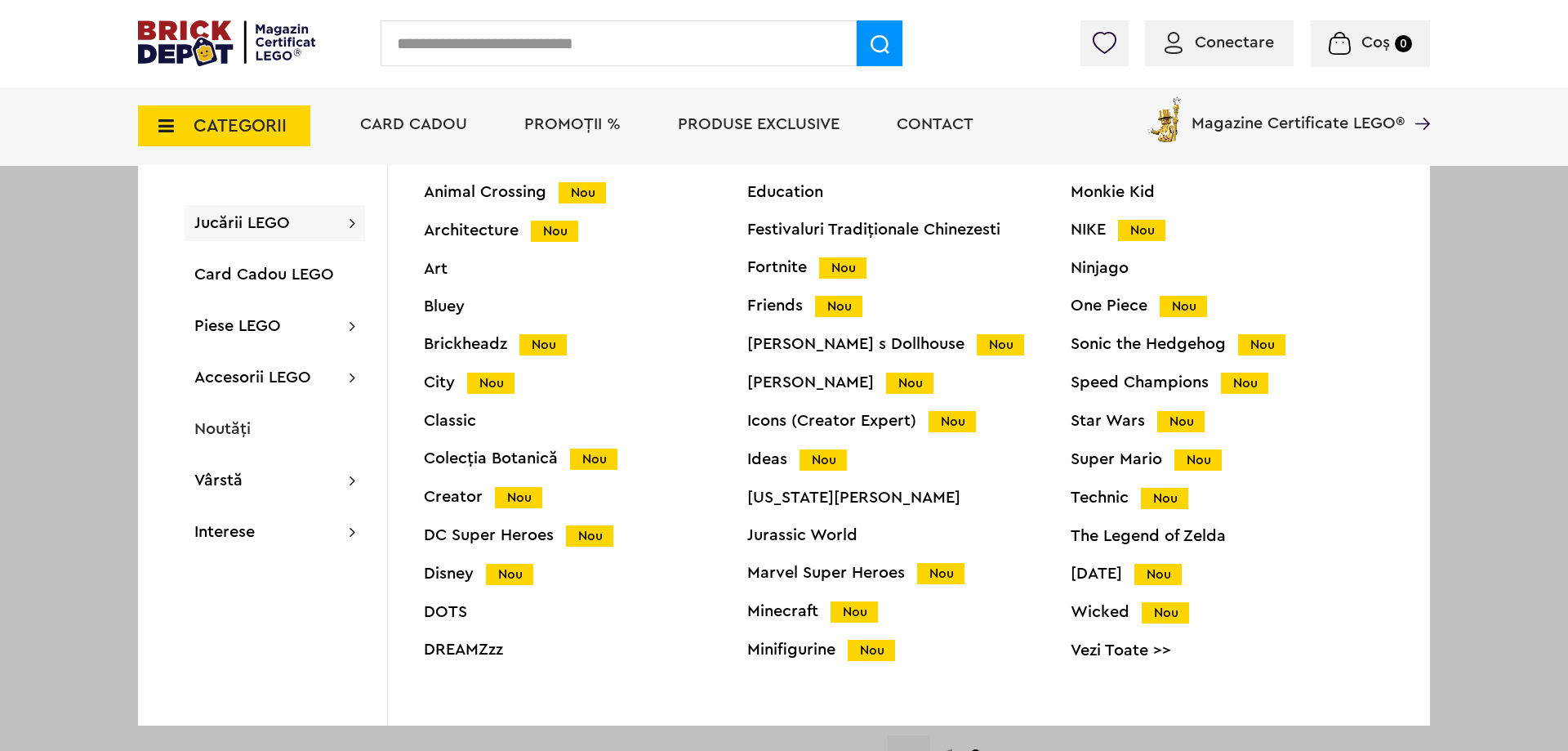
click at [770, 459] on div "Ideas Nou" at bounding box center [908, 459] width 323 height 17
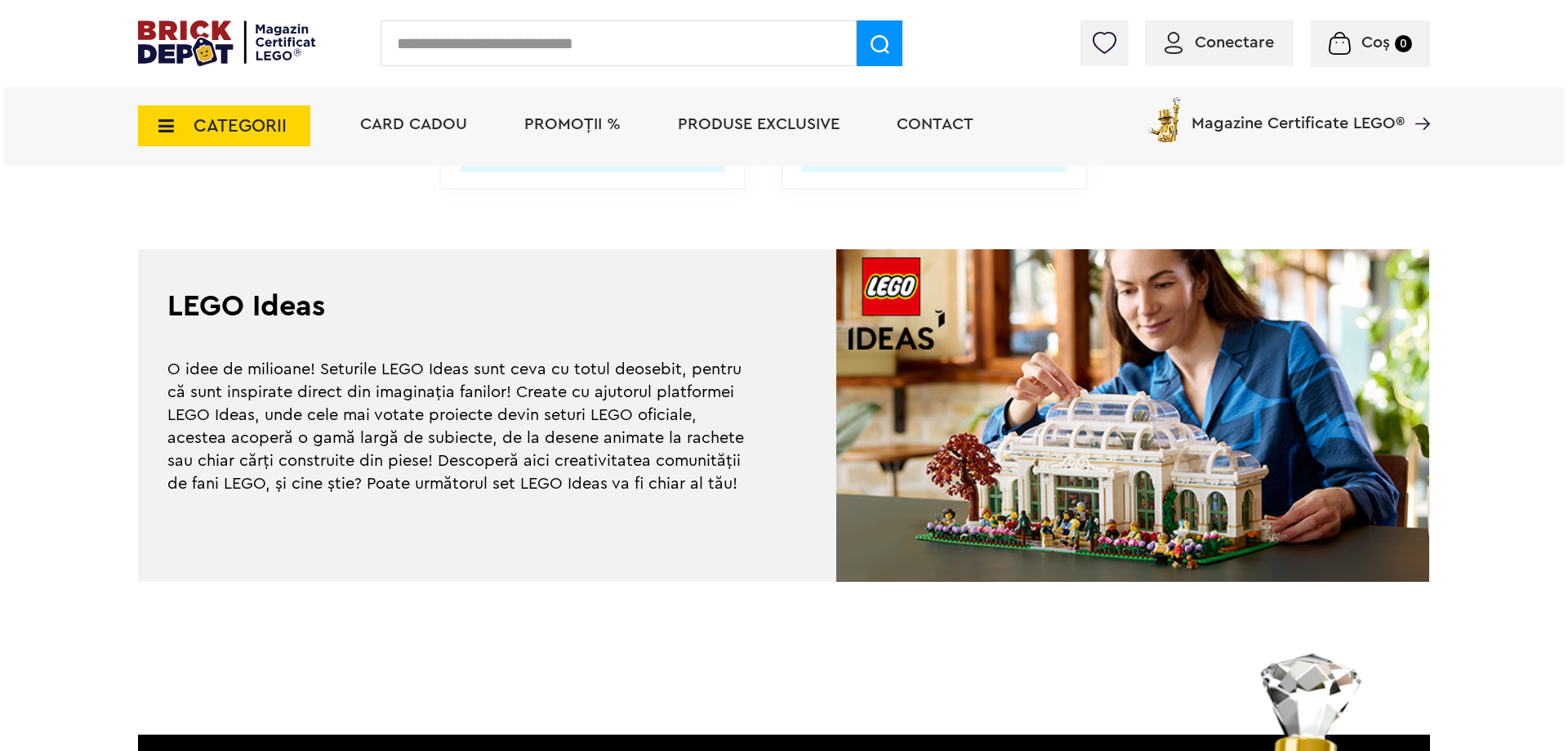
scroll to position [4877, 0]
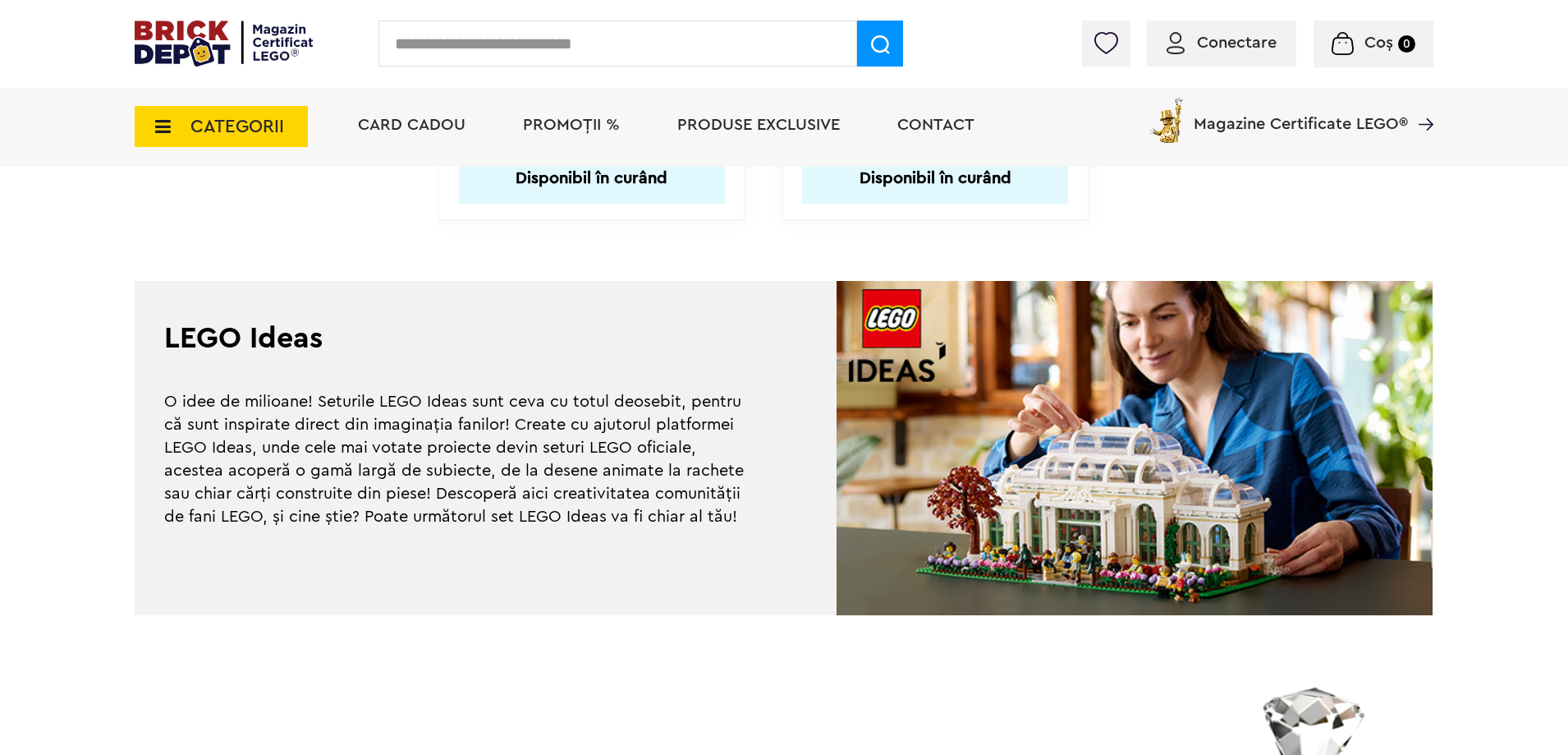
click at [173, 113] on span "CATEGORII" at bounding box center [221, 127] width 174 height 41
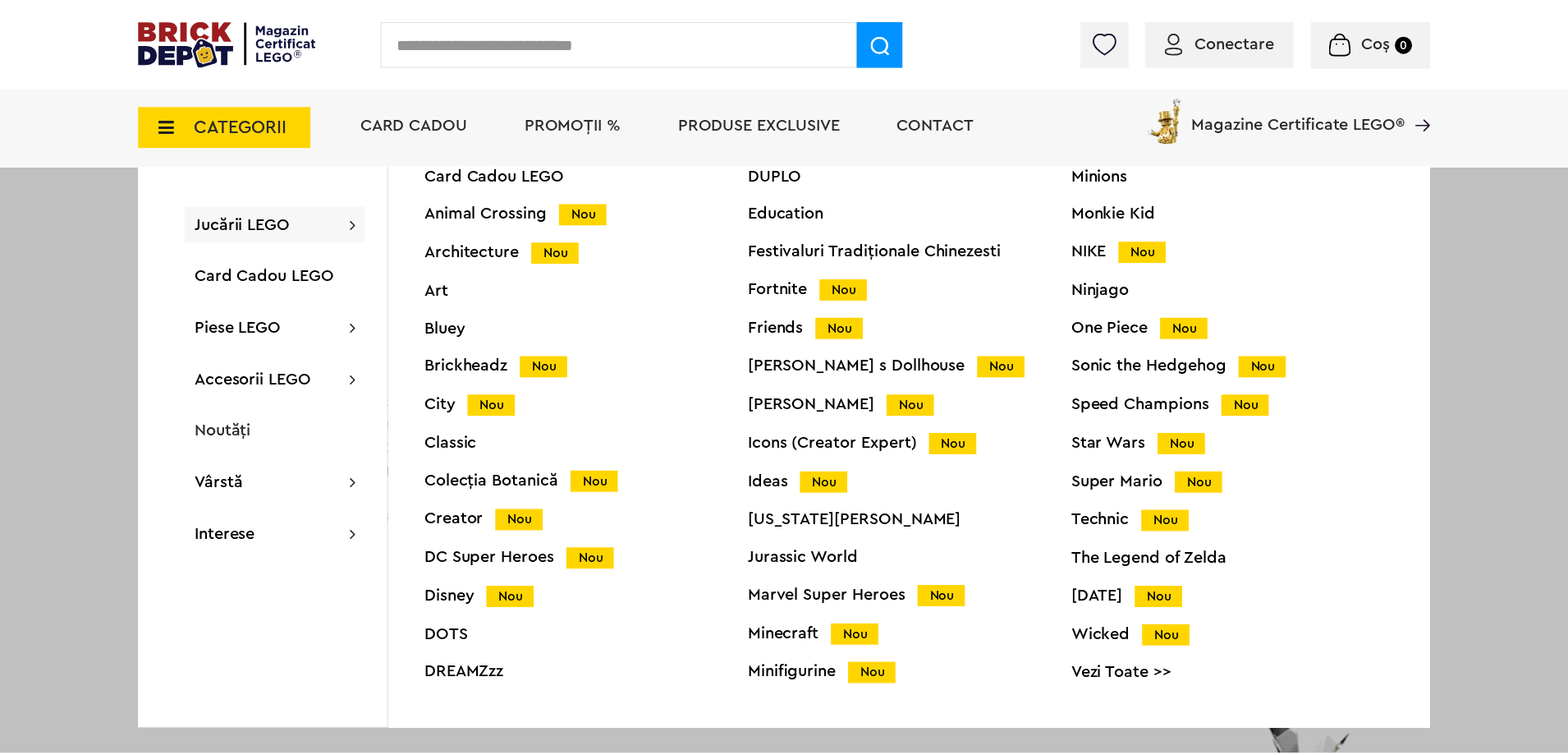
scroll to position [65, 0]
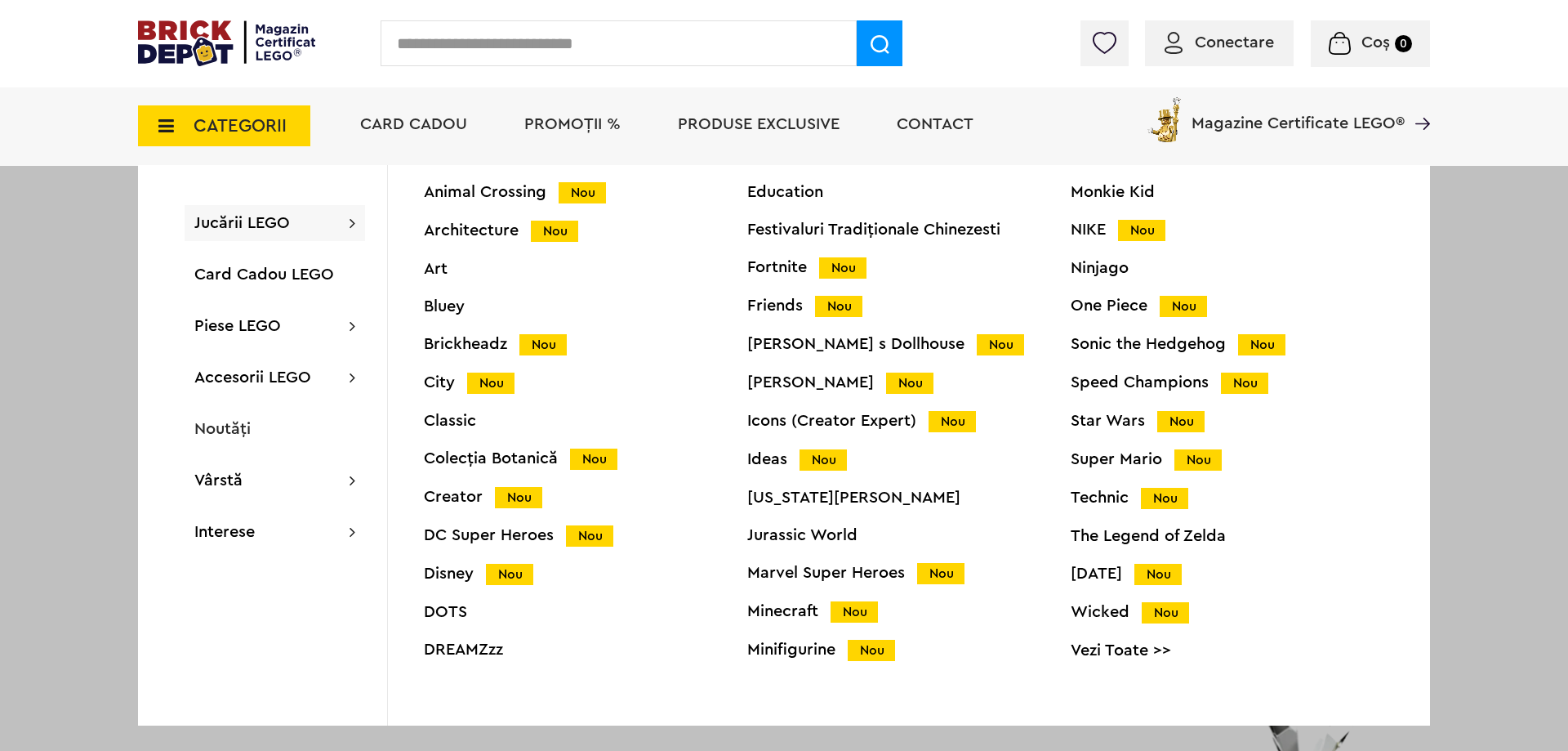
click at [892, 569] on div "Marvel Super Heroes Nou" at bounding box center [908, 573] width 323 height 17
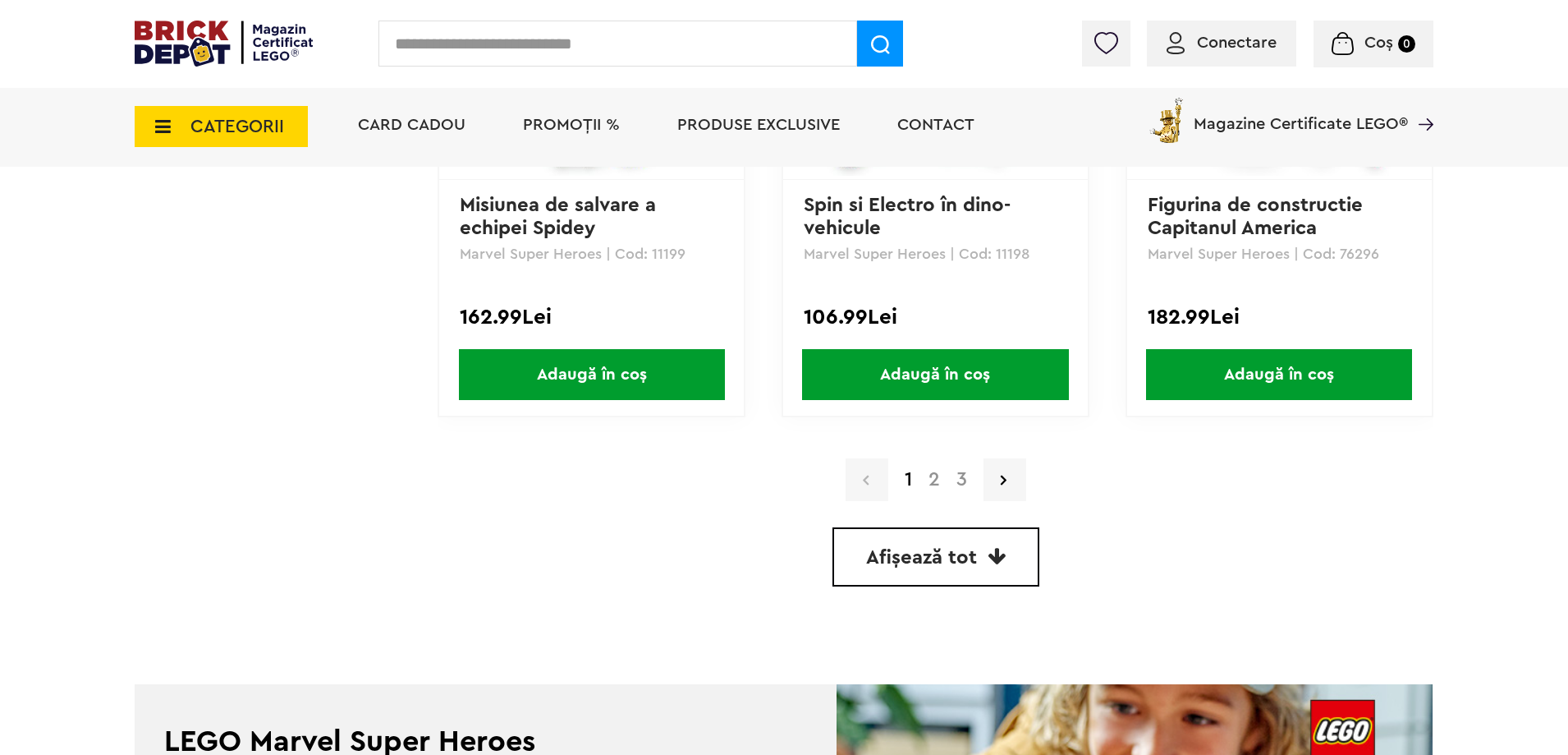
scroll to position [4843, 0]
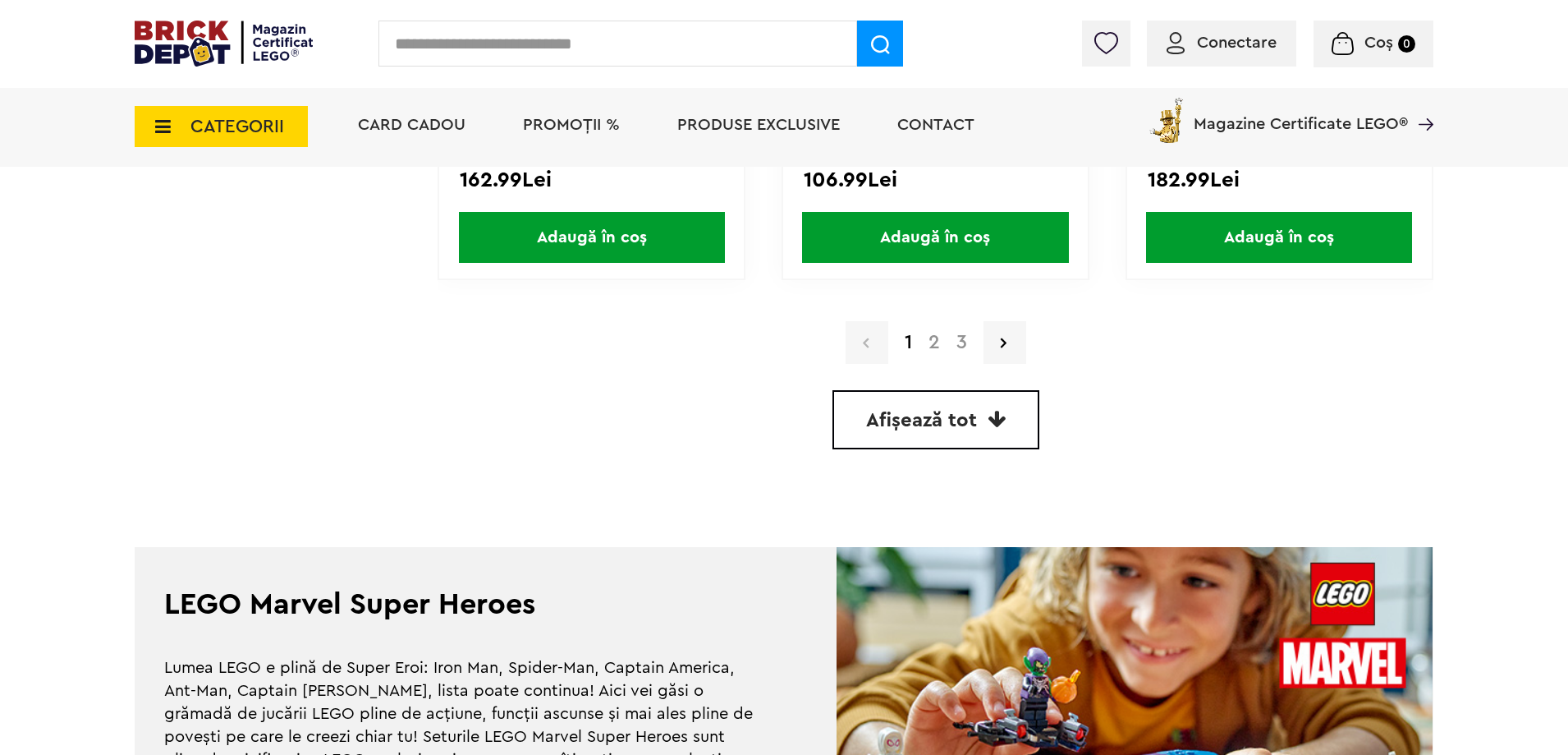
drag, startPoint x: 892, startPoint y: 412, endPoint x: 936, endPoint y: 409, distance: 44.1
click at [893, 412] on span "Afișează tot" at bounding box center [921, 420] width 111 height 20
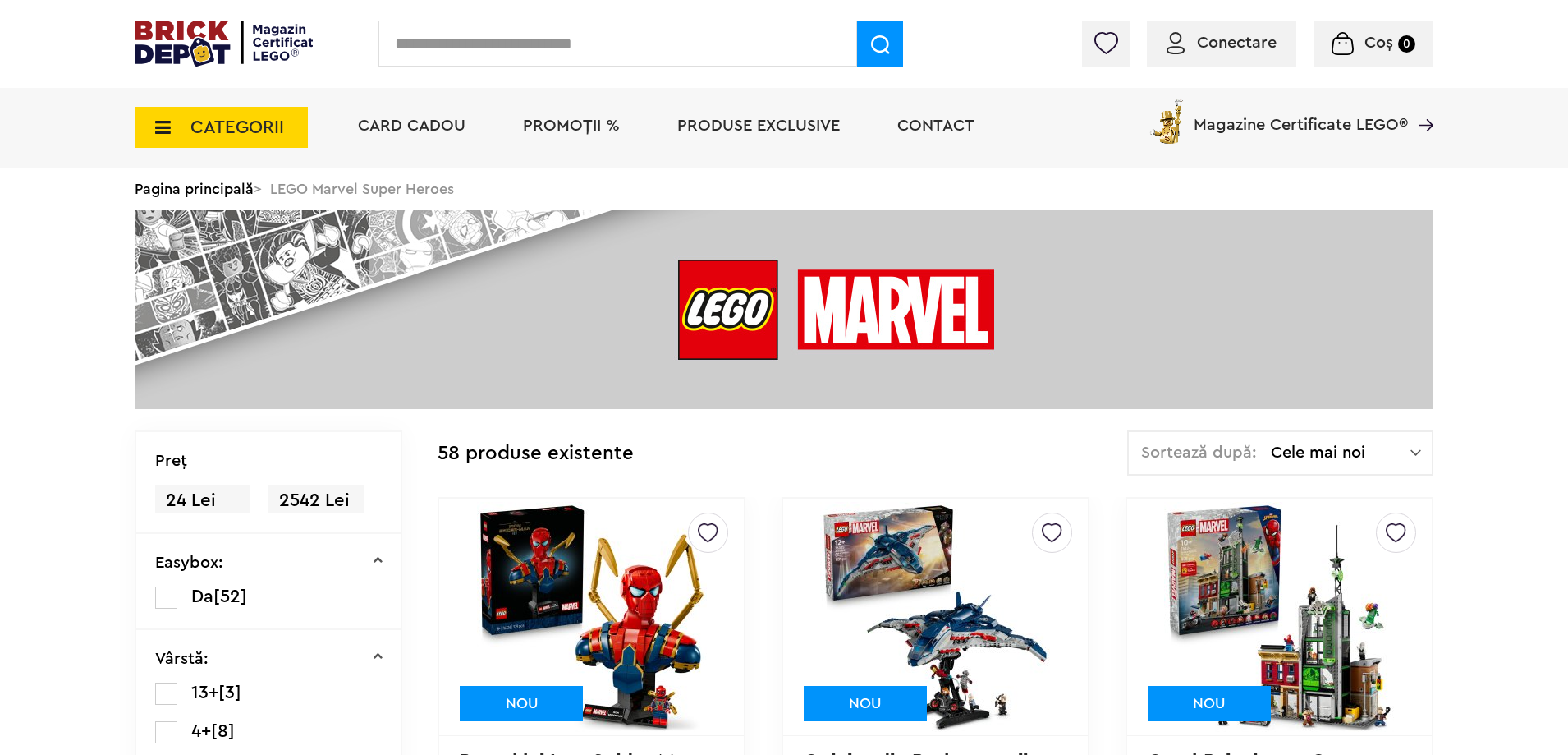
scroll to position [4900, 0]
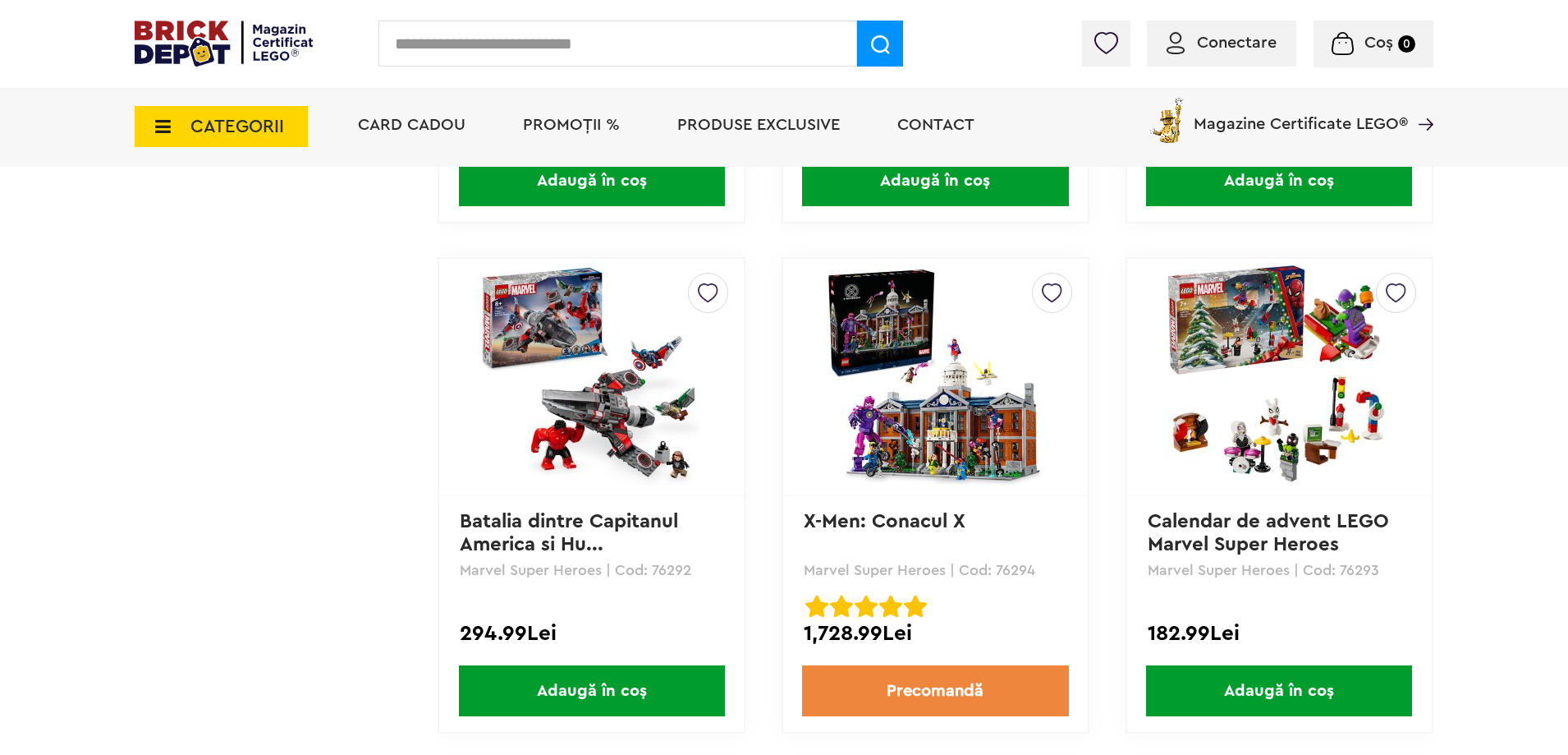
drag, startPoint x: 1567, startPoint y: 313, endPoint x: 1574, endPoint y: 347, distance: 34.7
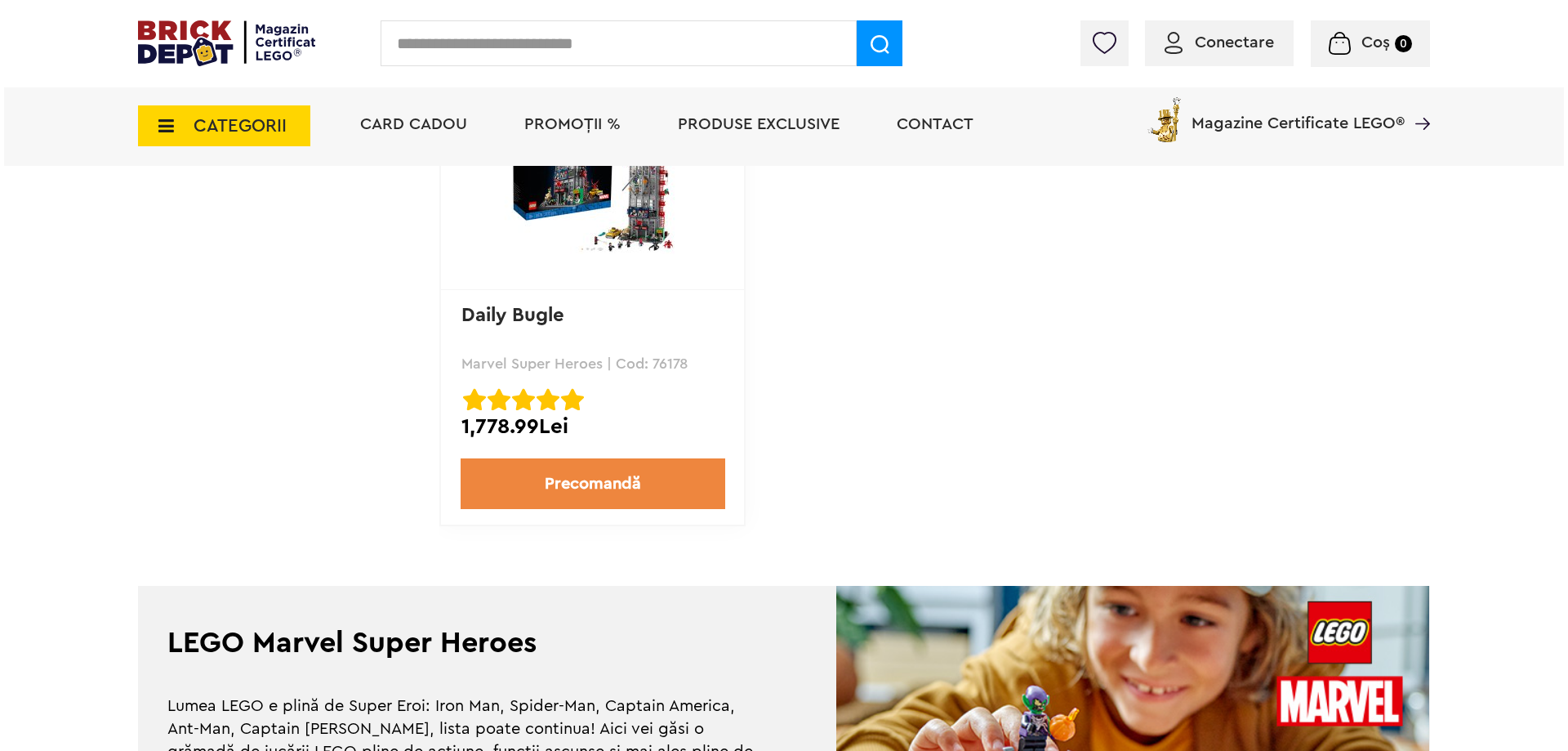
scroll to position [10177, 0]
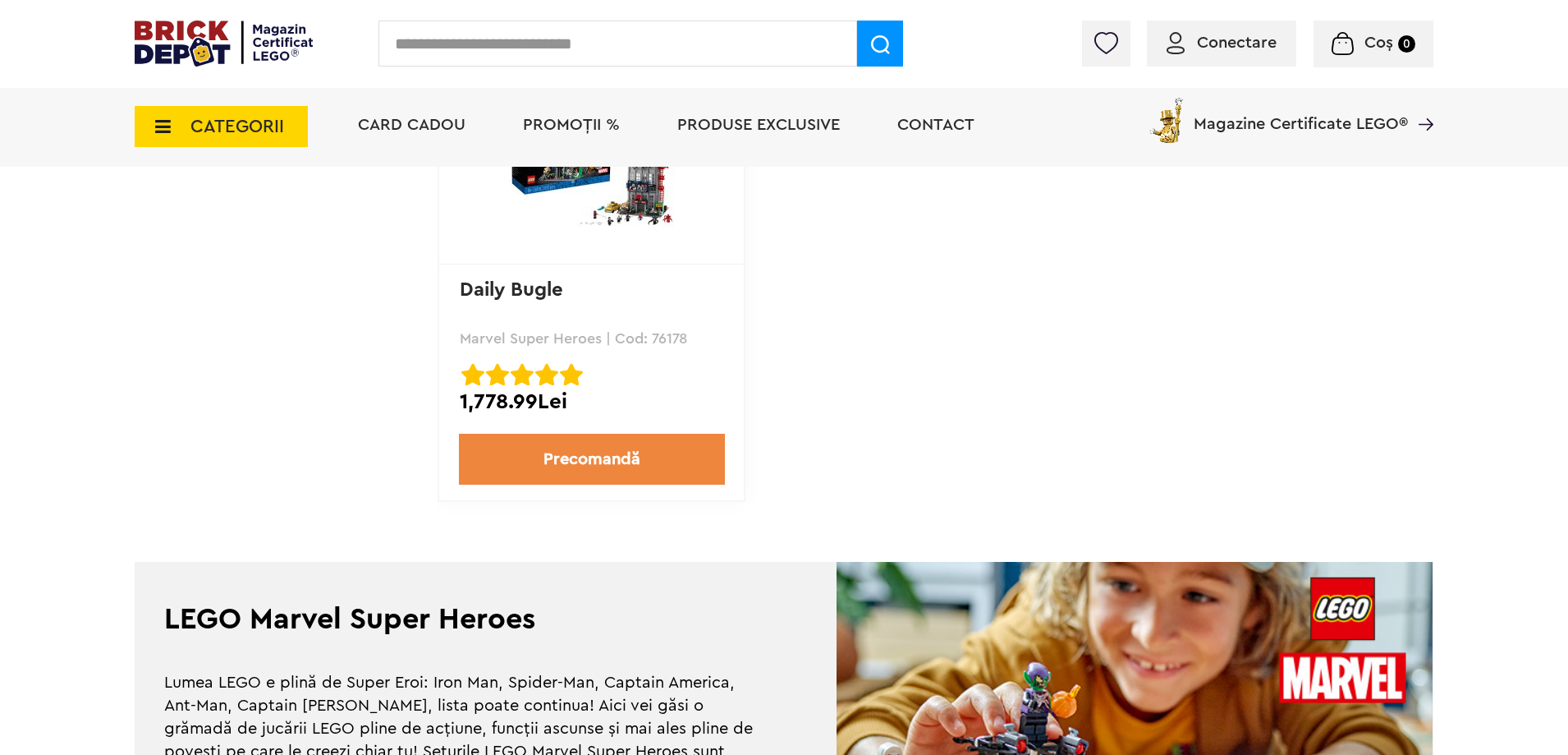
click at [195, 112] on span "CATEGORII" at bounding box center [221, 127] width 174 height 41
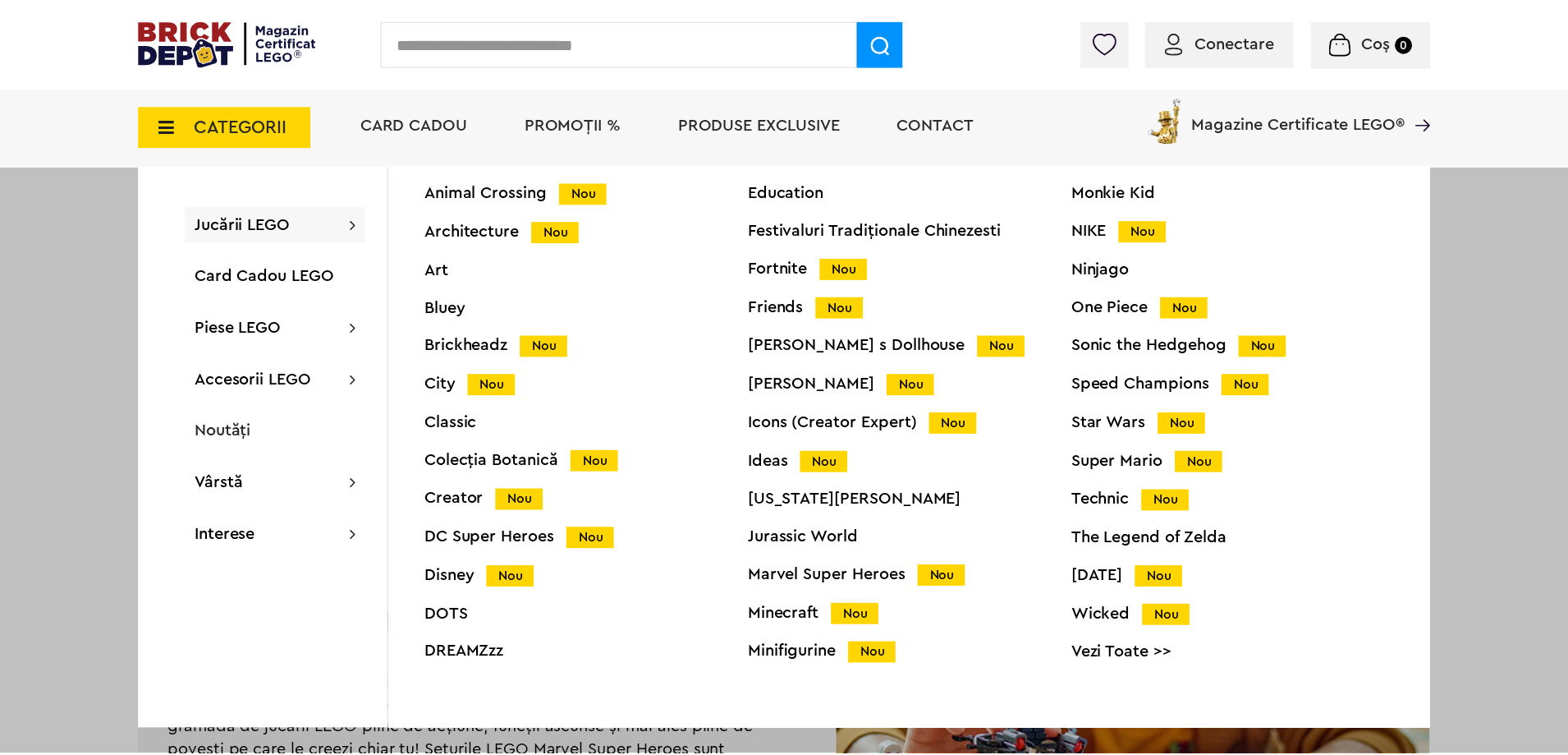
scroll to position [0, 0]
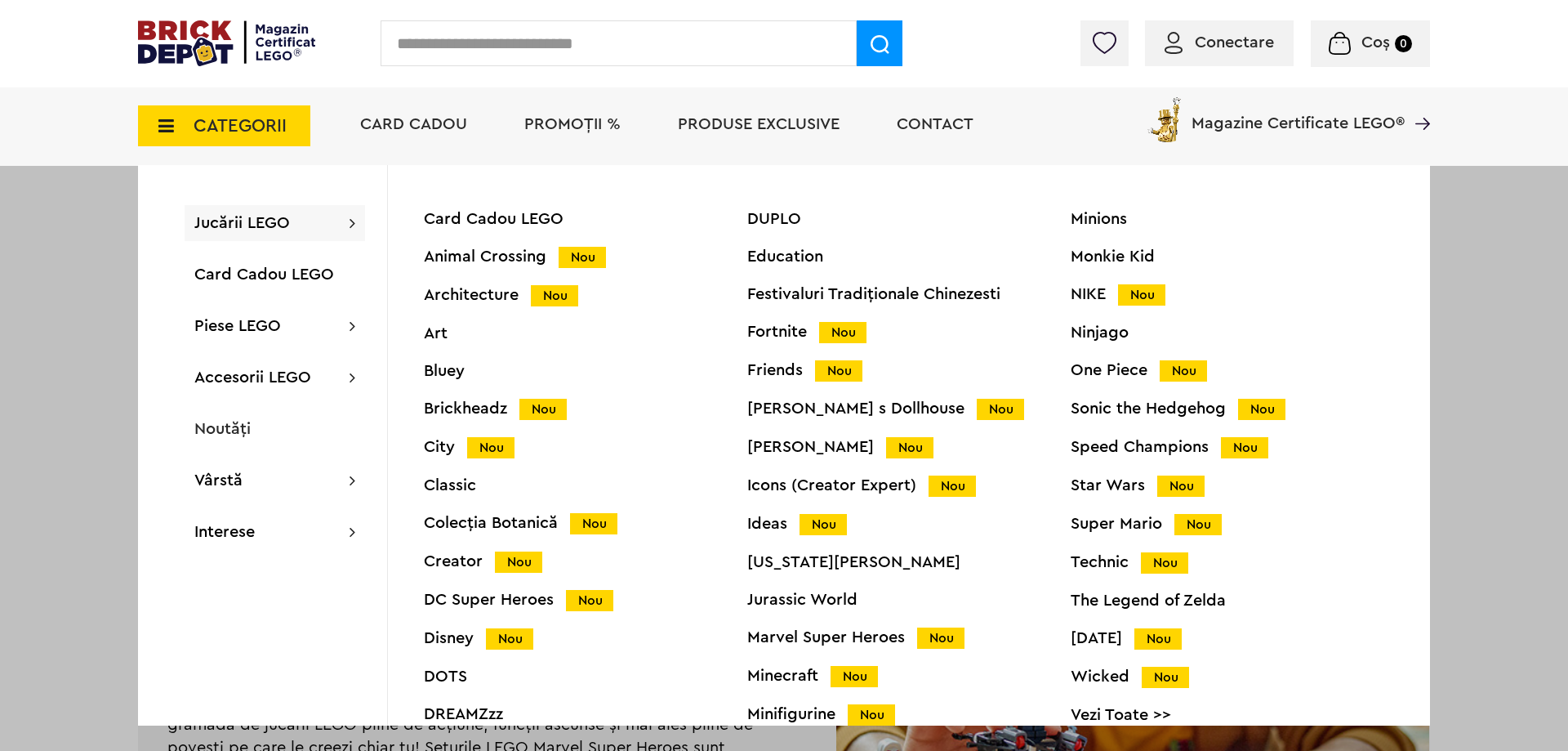
click at [814, 595] on div "Jurassic World" at bounding box center [908, 600] width 323 height 16
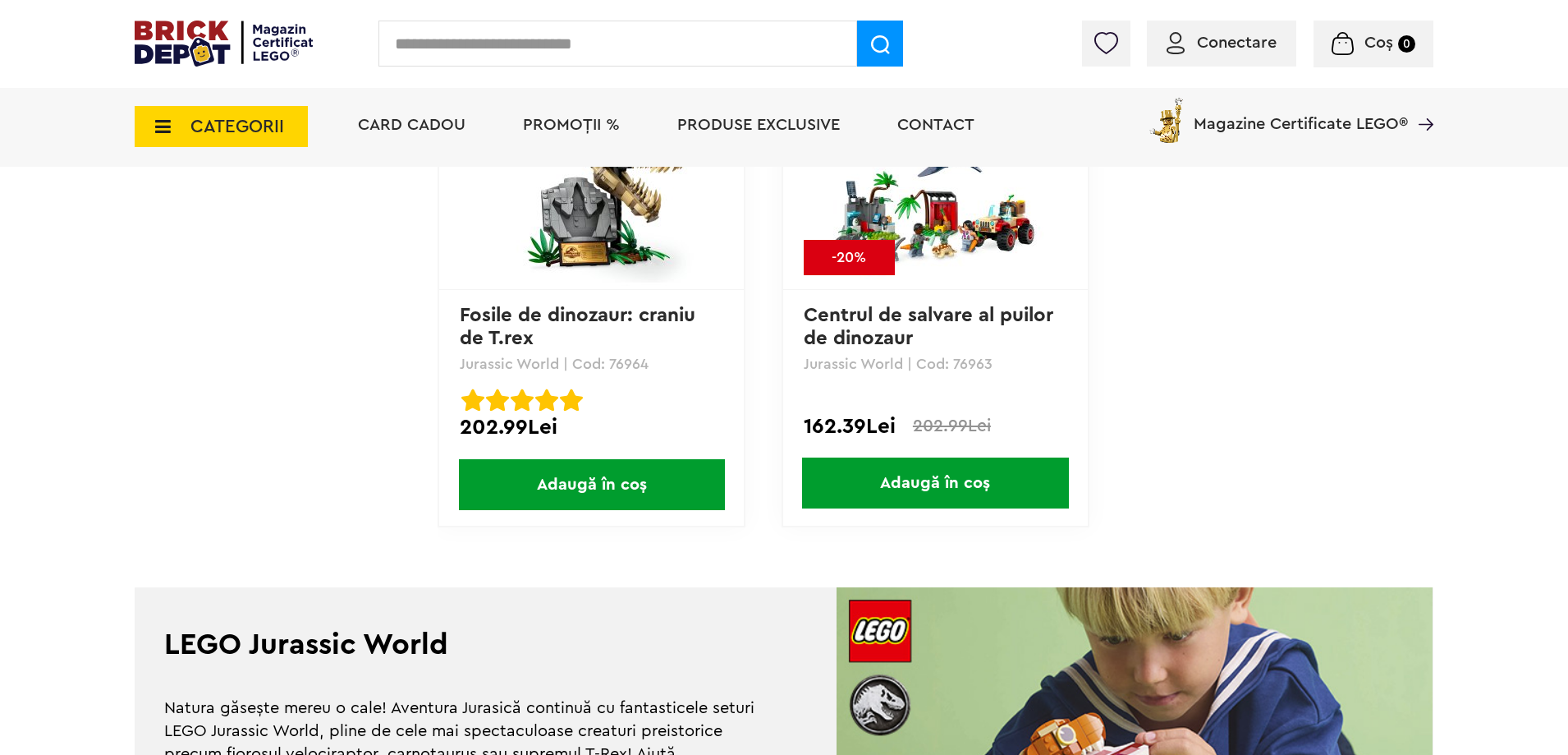
scroll to position [2577, 0]
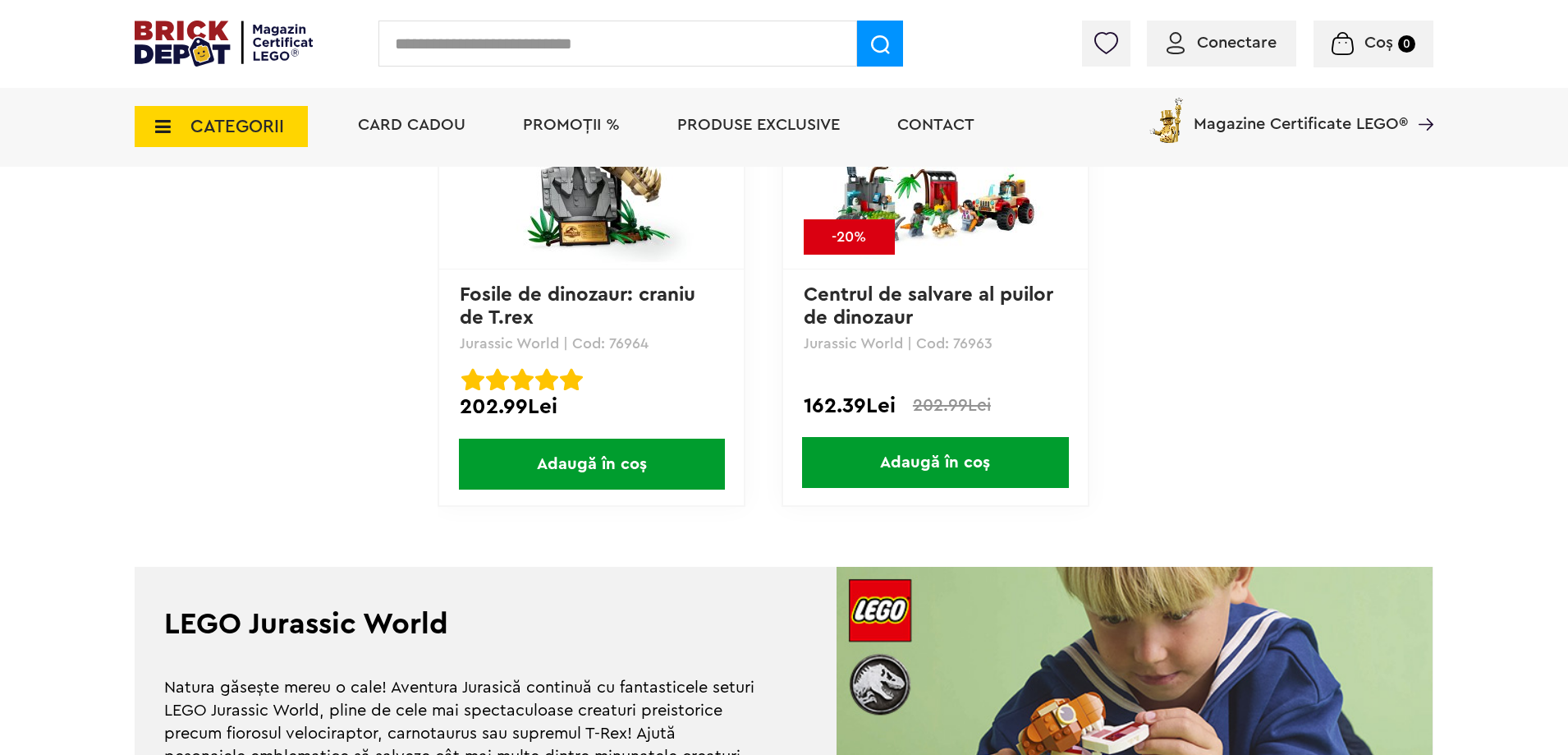
click at [169, 111] on span "CATEGORII" at bounding box center [221, 127] width 174 height 41
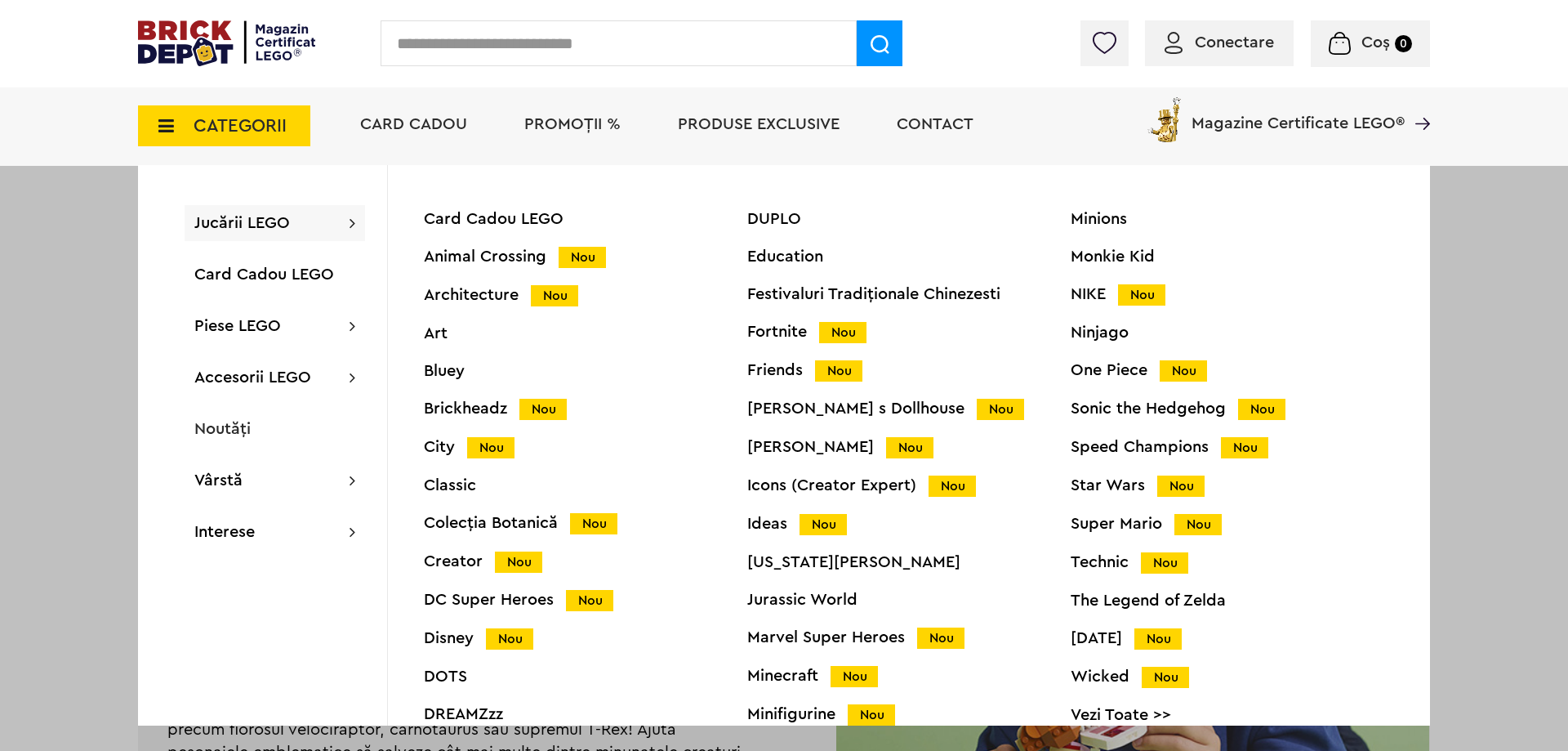
click at [1092, 292] on div "NIKE Nou" at bounding box center [1231, 294] width 323 height 17
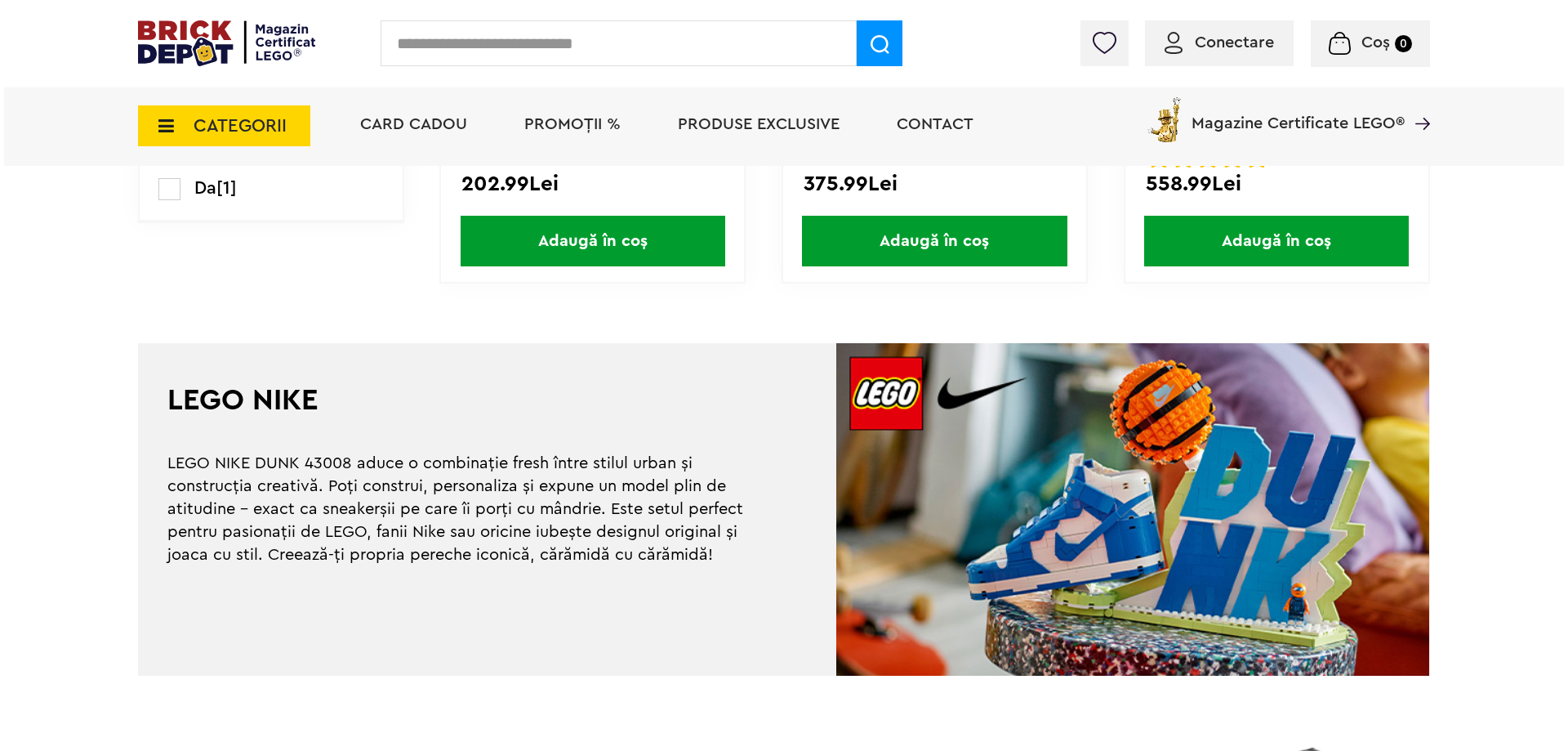
scroll to position [770, 0]
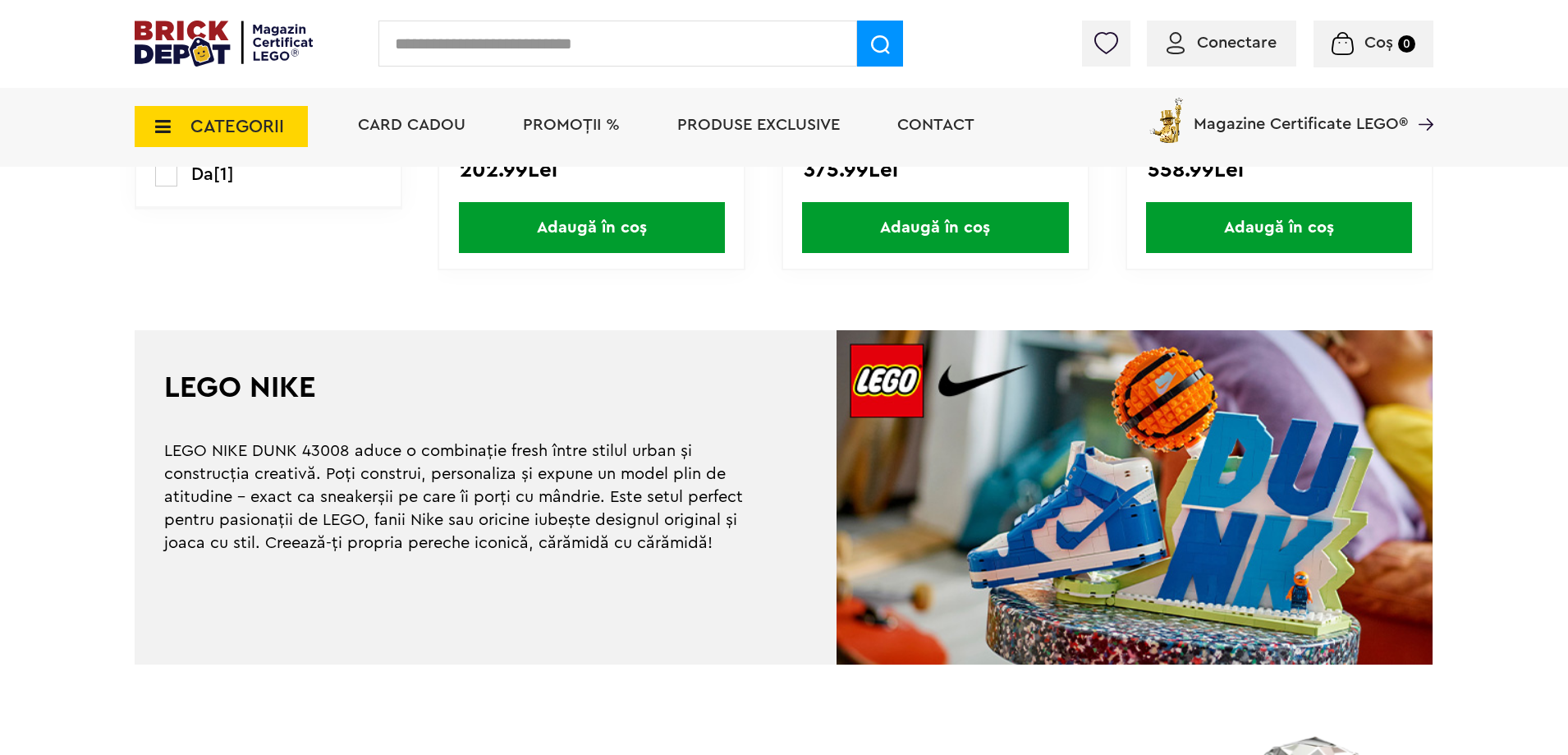
drag, startPoint x: 262, startPoint y: 135, endPoint x: 273, endPoint y: 135, distance: 11.0
click at [263, 135] on span "CATEGORII" at bounding box center [237, 126] width 94 height 18
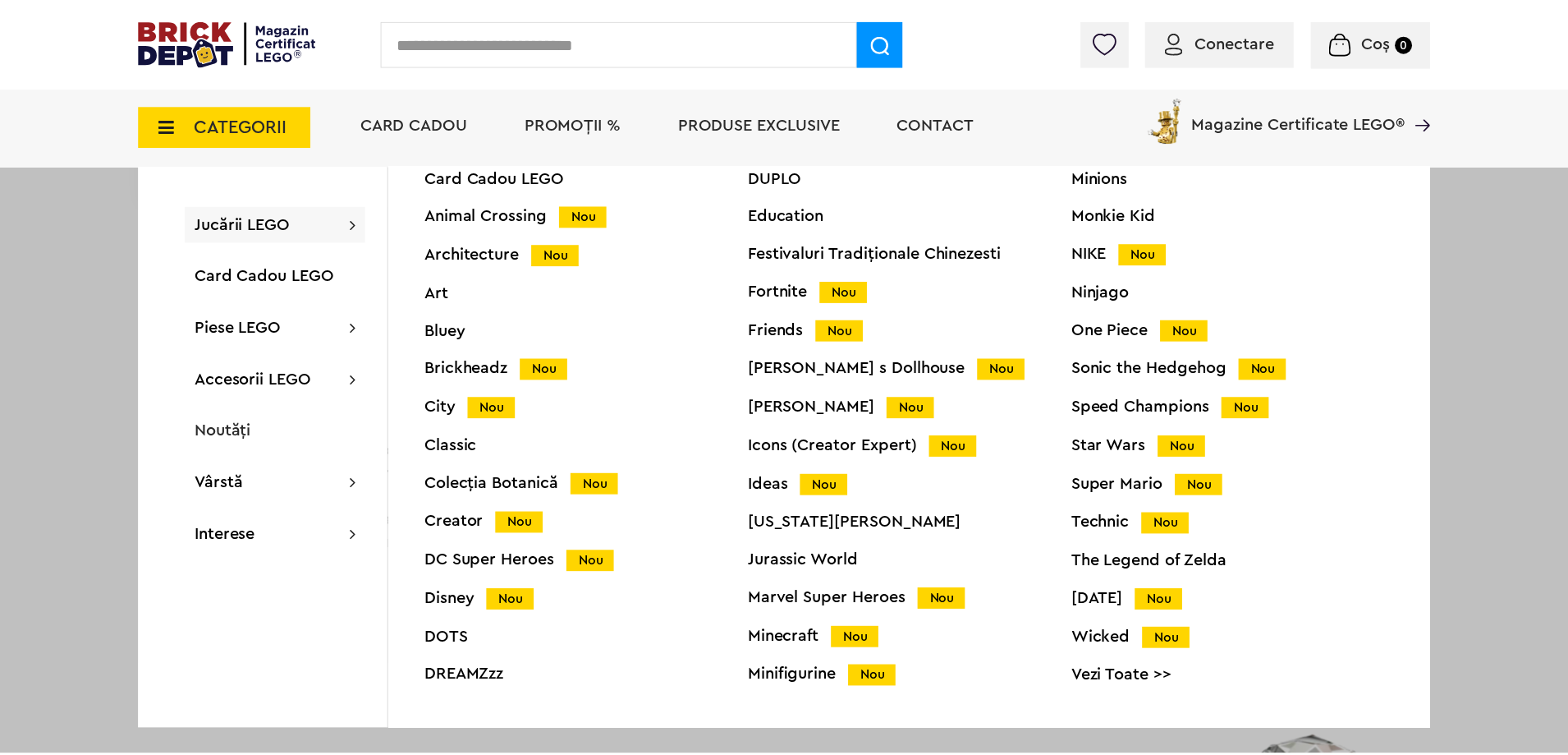
scroll to position [65, 0]
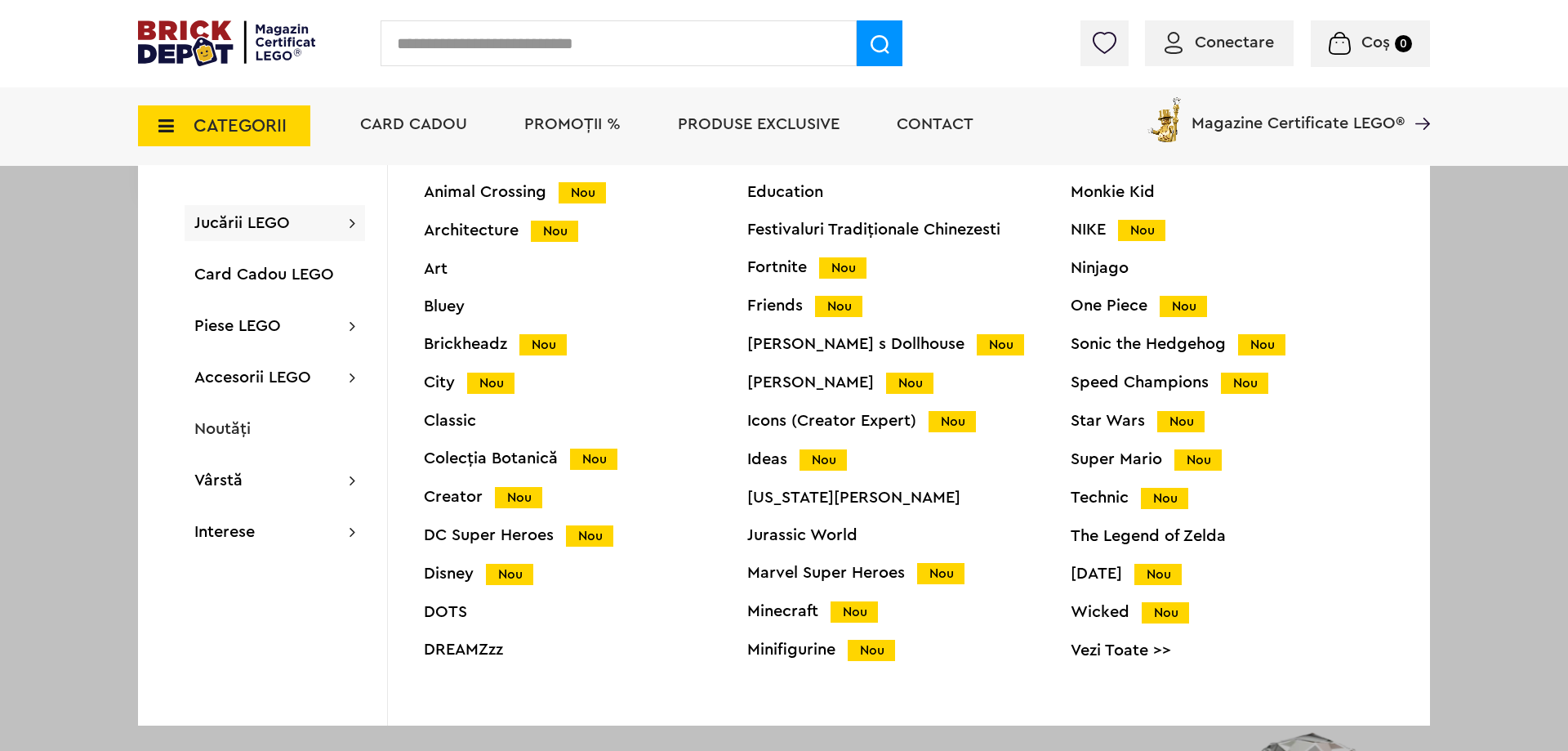
click at [1114, 305] on div "One Piece Nou" at bounding box center [1231, 305] width 323 height 17
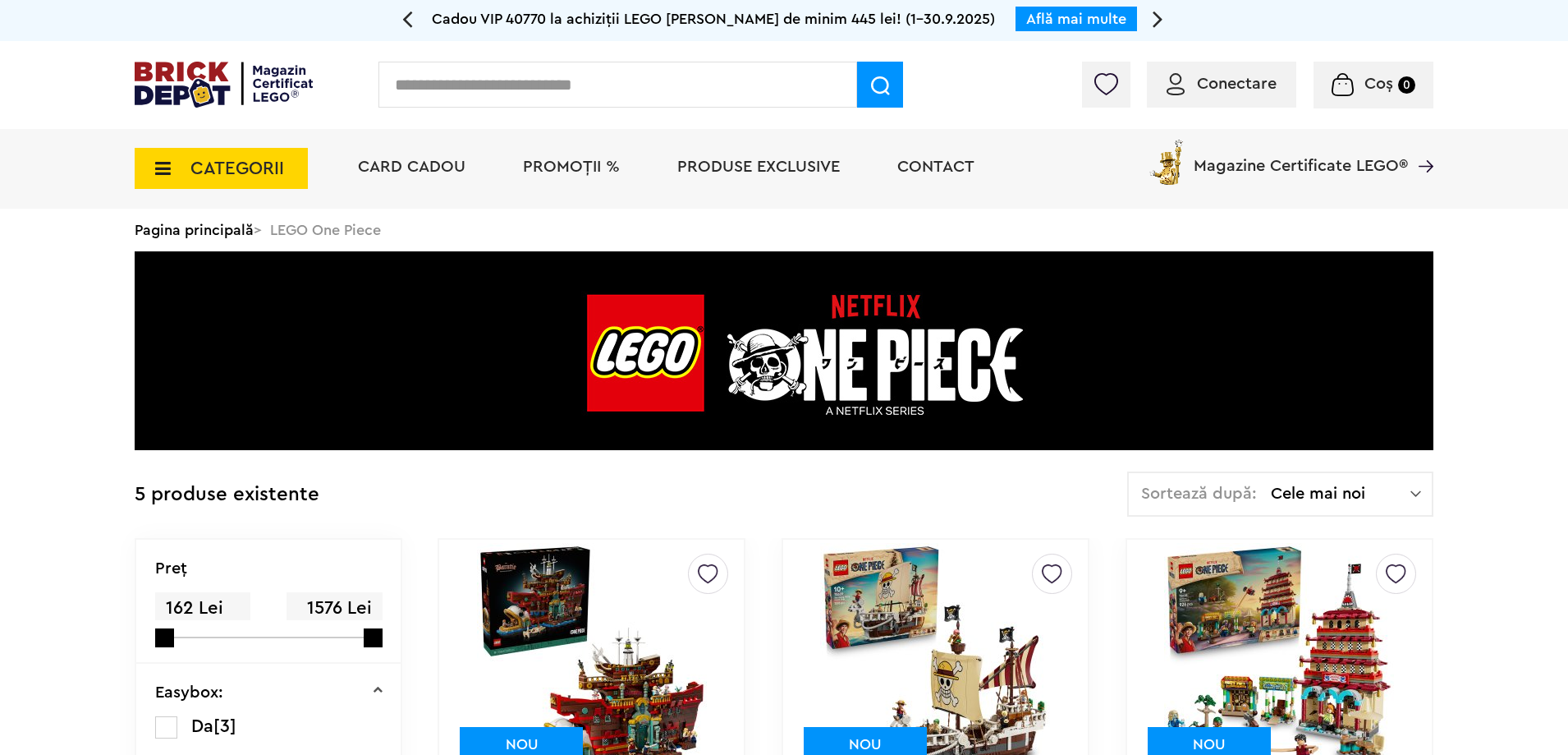
click at [259, 166] on span "CATEGORII" at bounding box center [237, 168] width 94 height 18
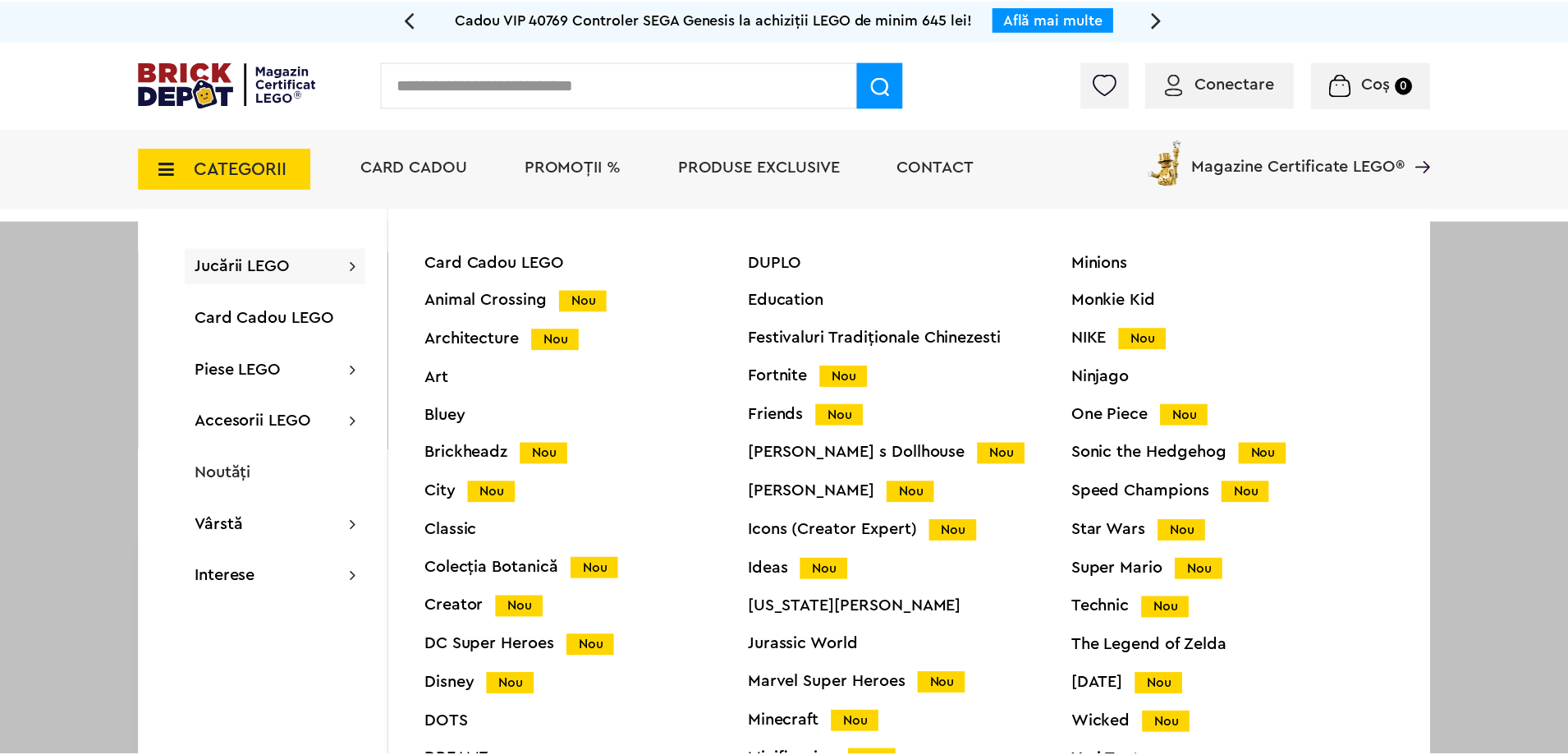
scroll to position [65, 0]
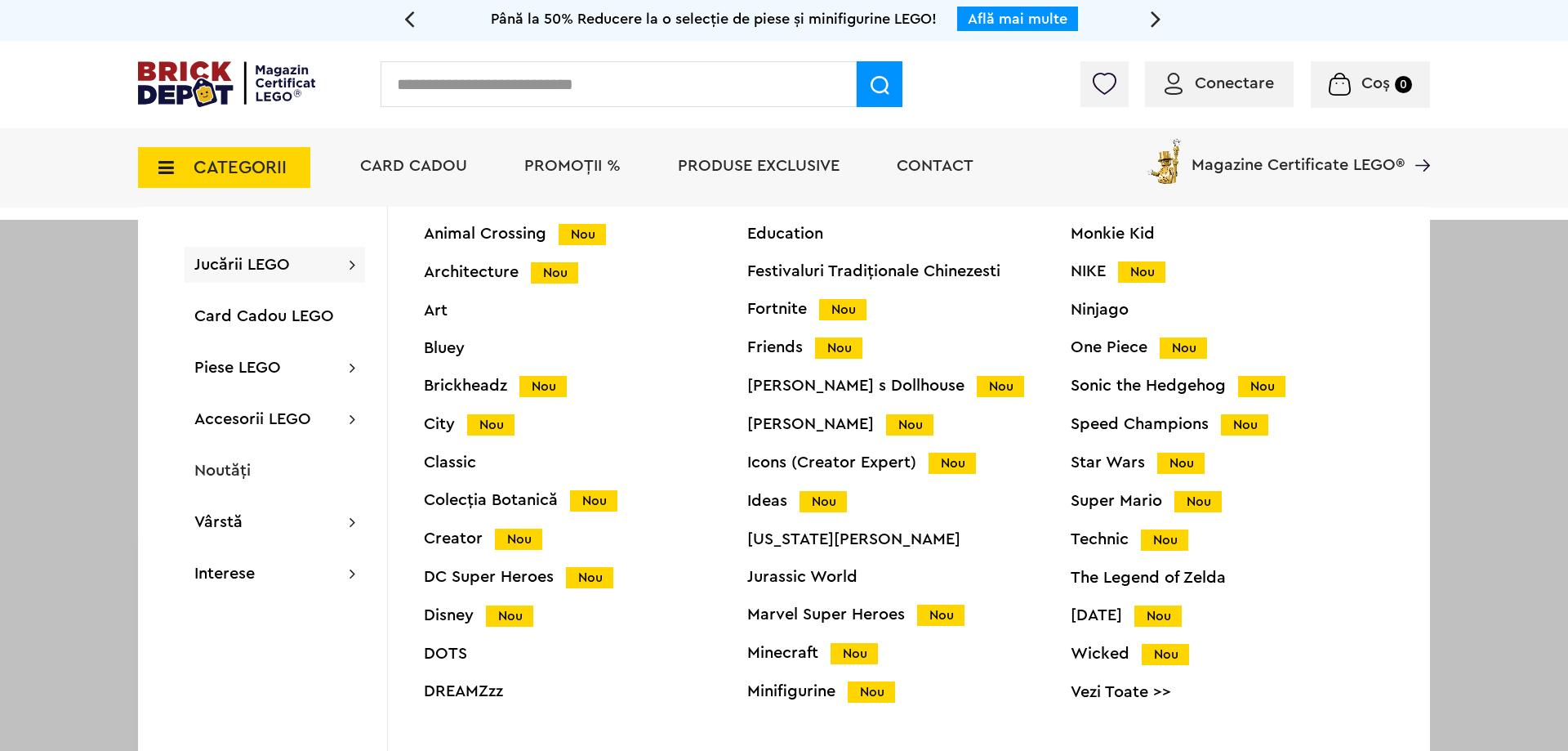
click at [1125, 474] on div "Minions Monkie Kid NIKE Nou Ninjago One Piece Nou Sonic the Hedgehog Nou Speed …" at bounding box center [1231, 455] width 323 height 533
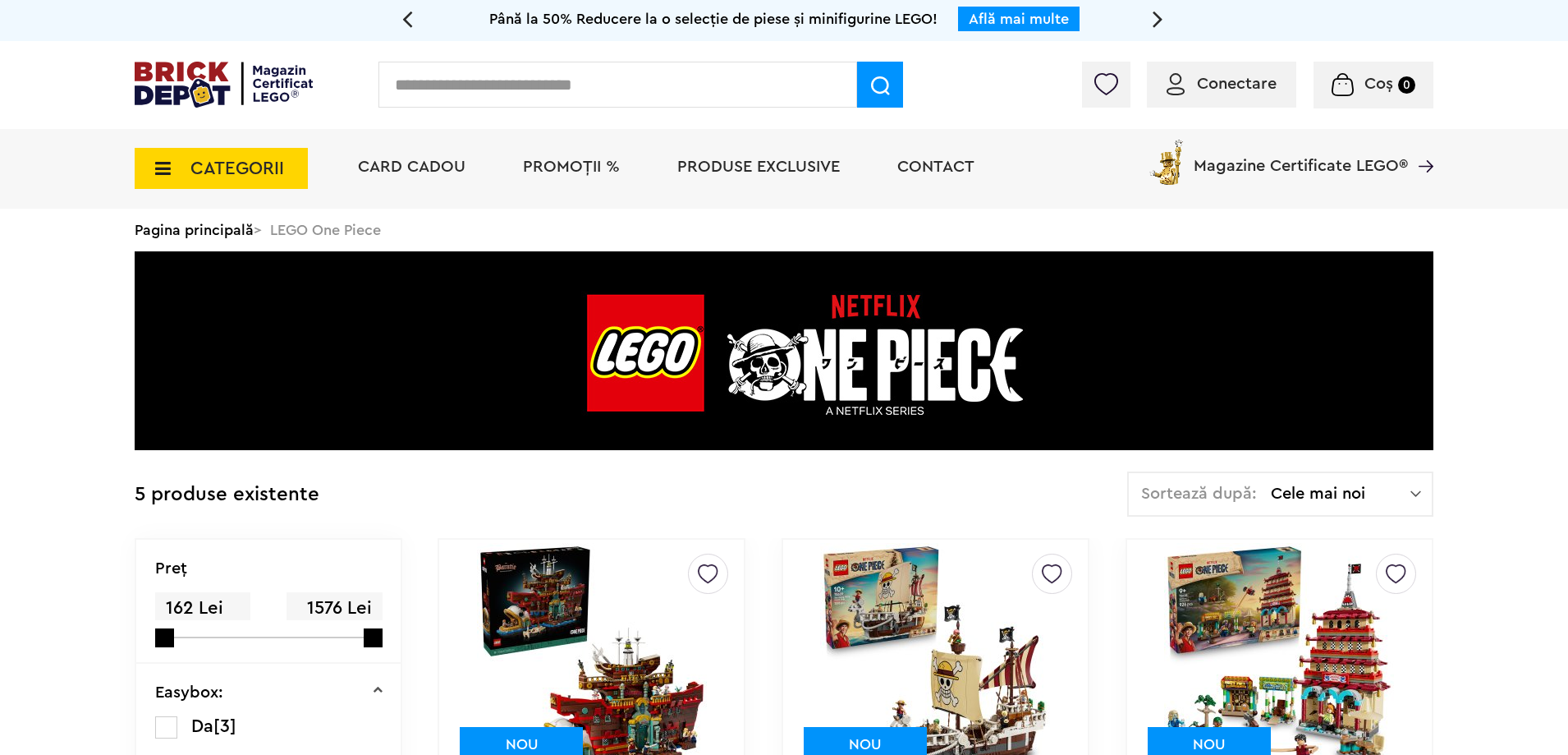
click at [211, 161] on span "CATEGORII" at bounding box center [237, 168] width 94 height 18
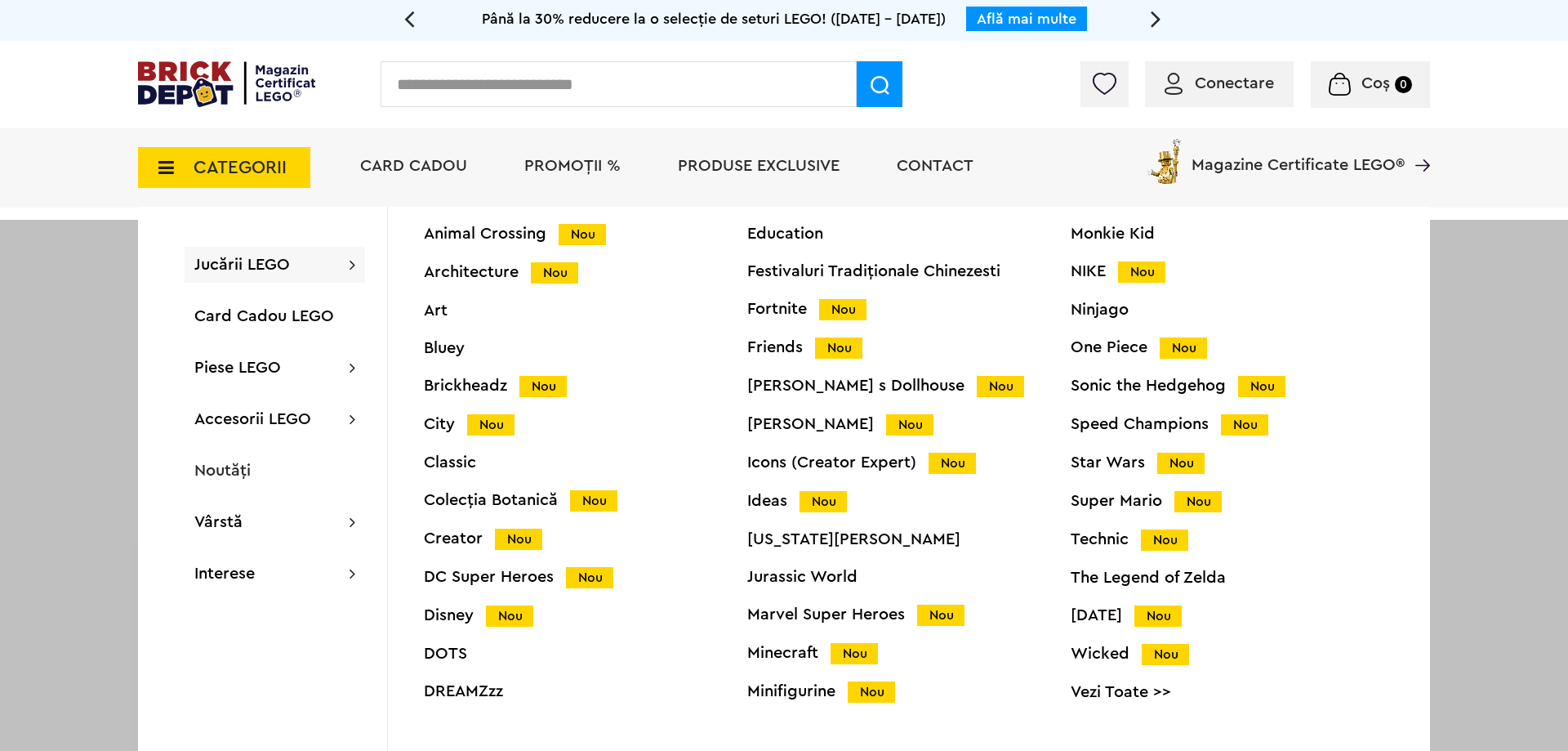
click at [1104, 458] on div "Star Wars Nou" at bounding box center [1231, 462] width 323 height 17
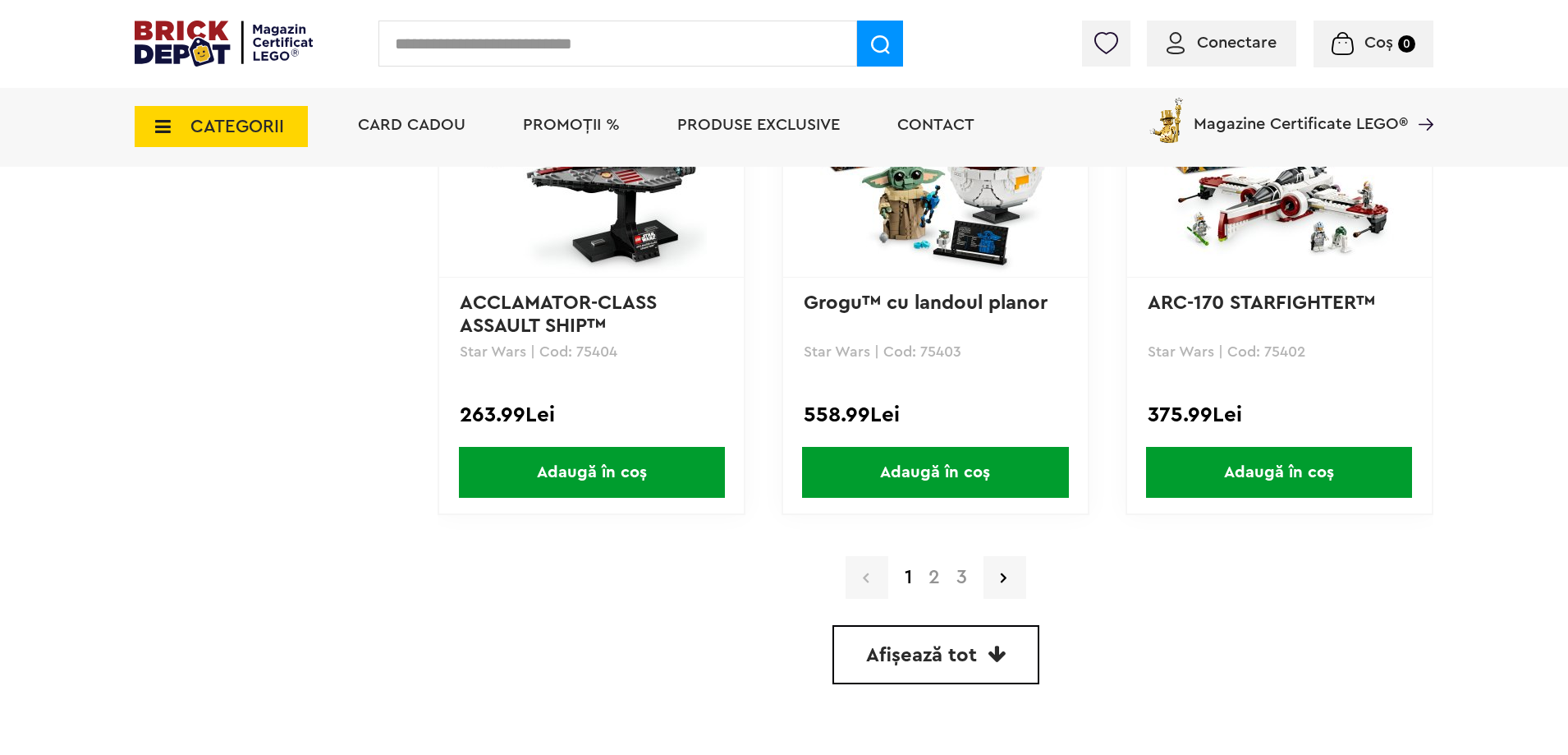
scroll to position [4599, 0]
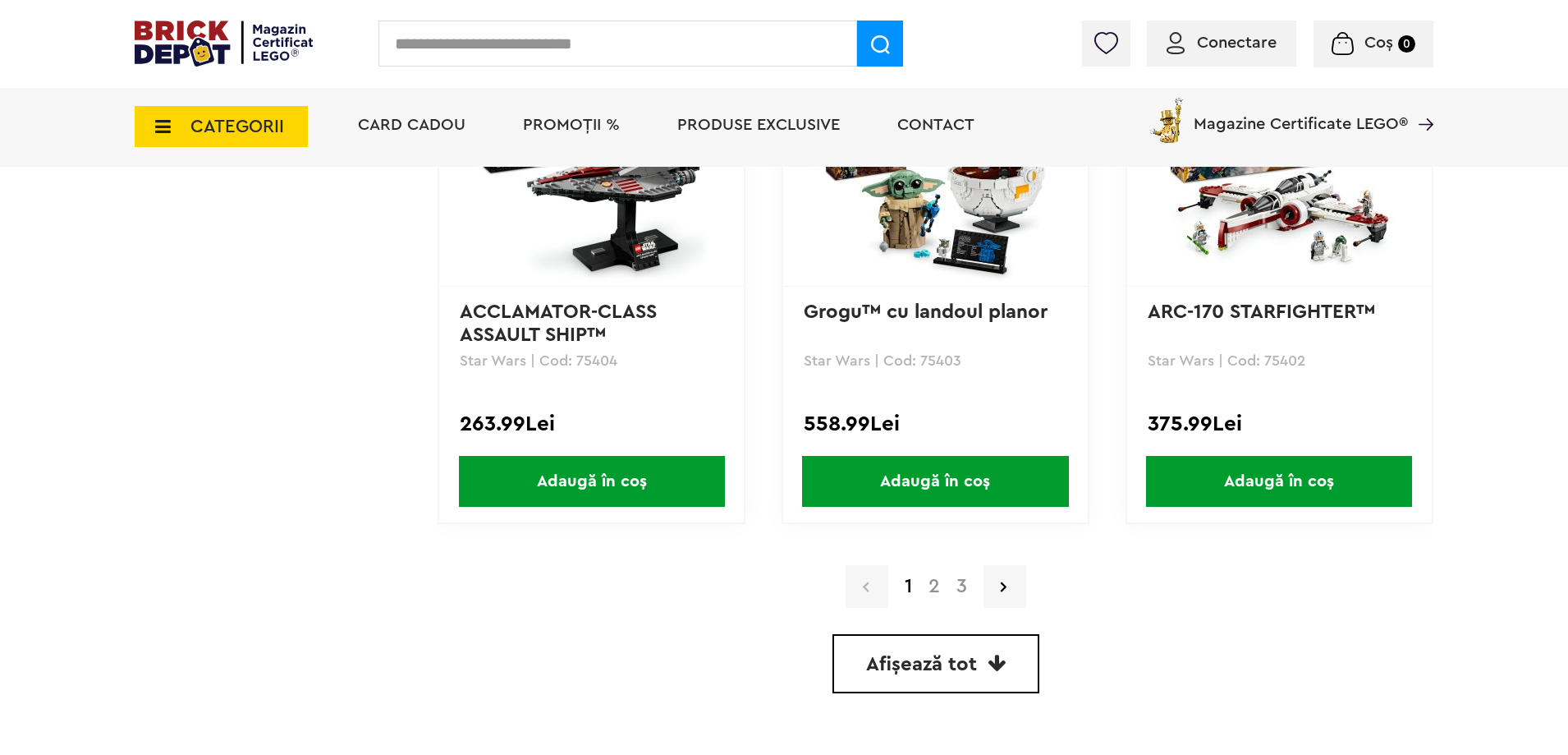
click at [985, 654] on link "Afișează tot" at bounding box center [936, 663] width 207 height 59
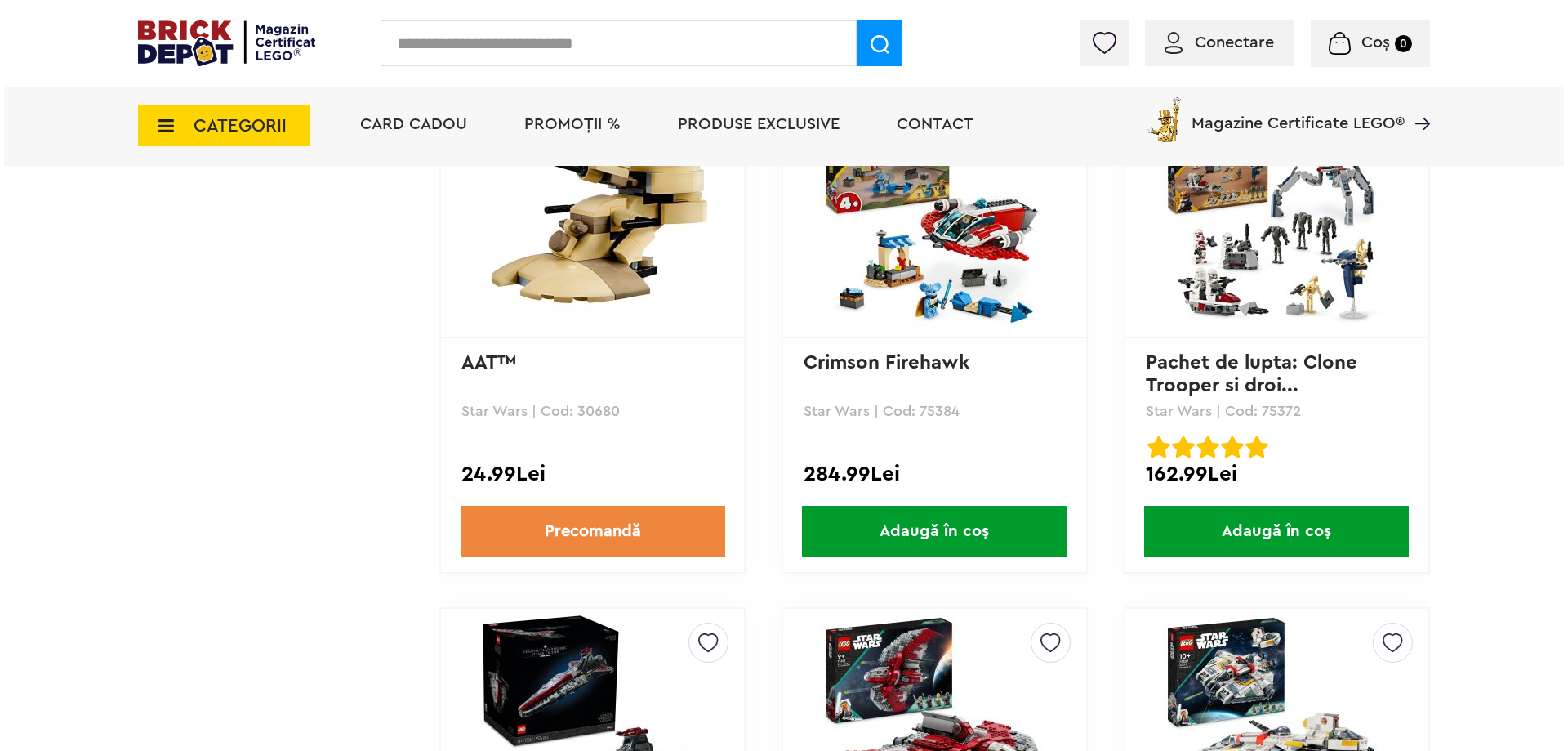
scroll to position [9613, 0]
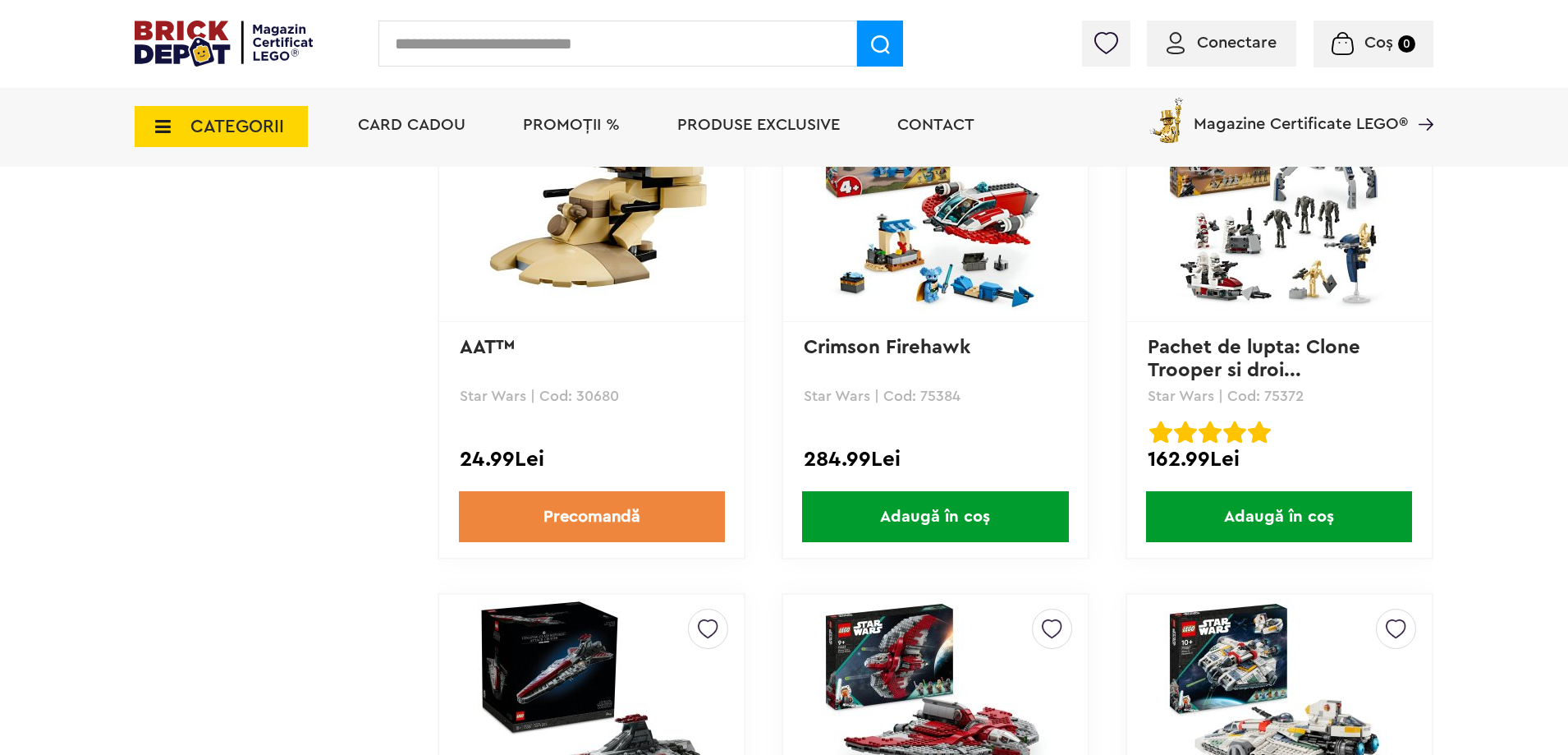
click at [213, 119] on span "CATEGORII" at bounding box center [221, 127] width 174 height 41
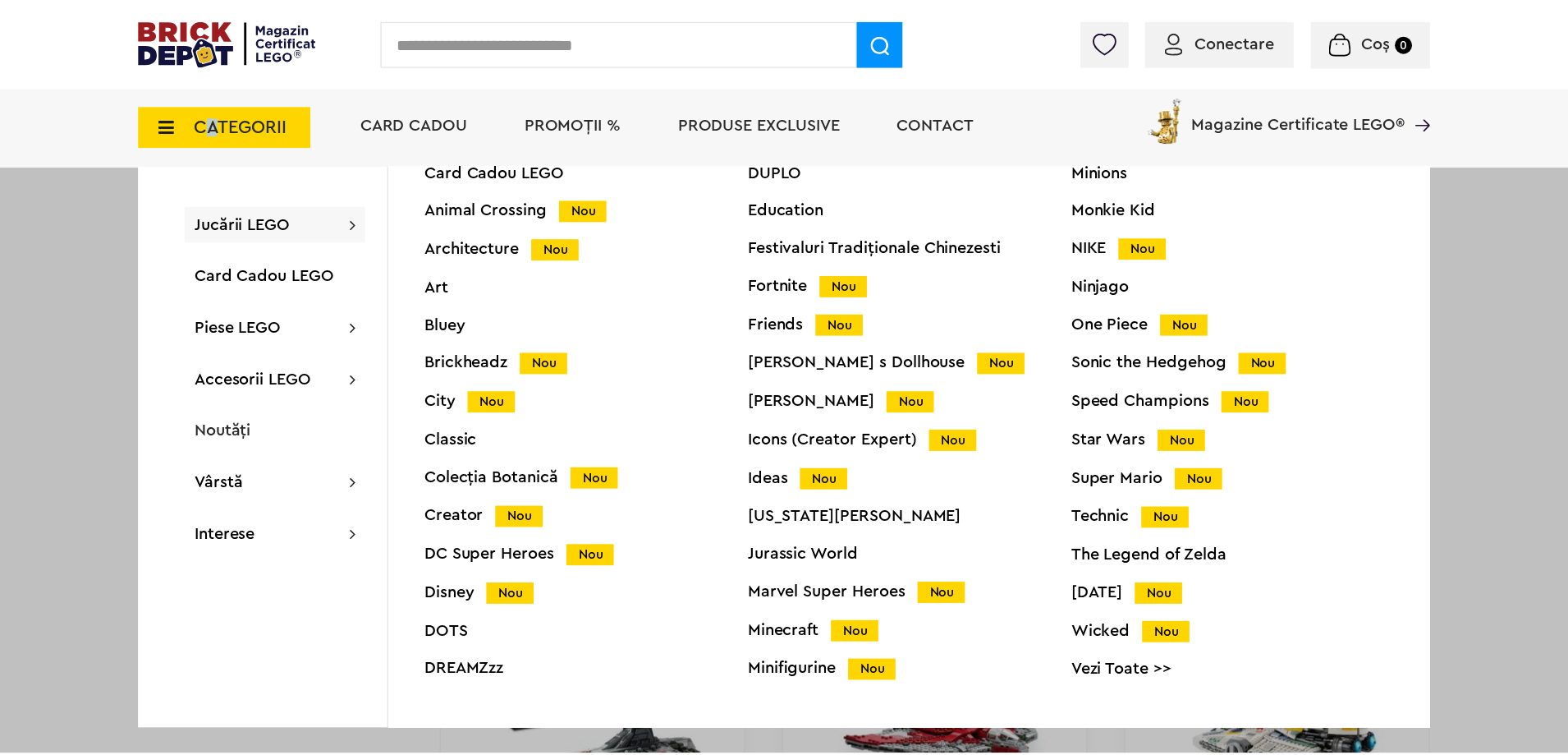
scroll to position [65, 0]
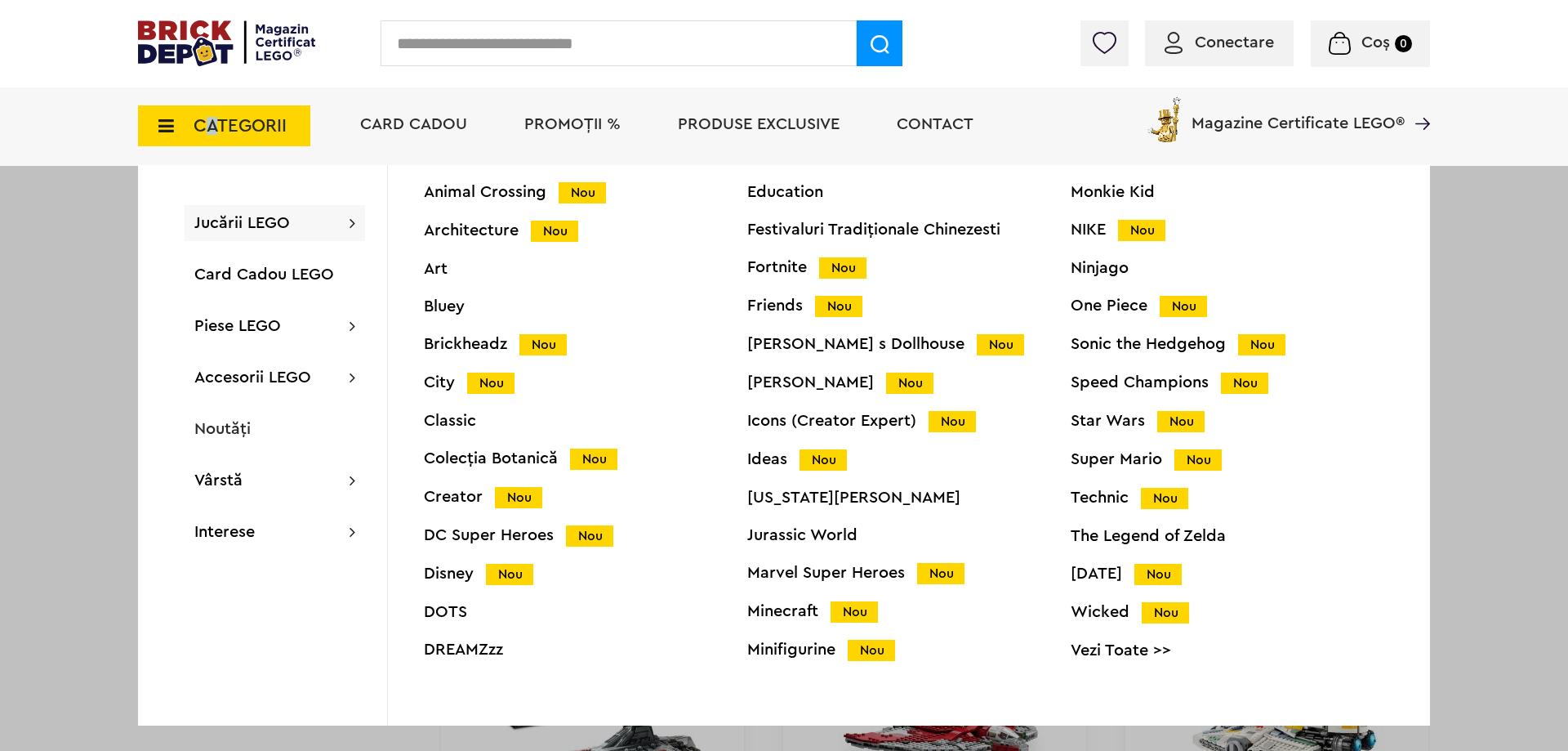
click at [1116, 495] on div "Technic Nou" at bounding box center [1231, 498] width 323 height 17
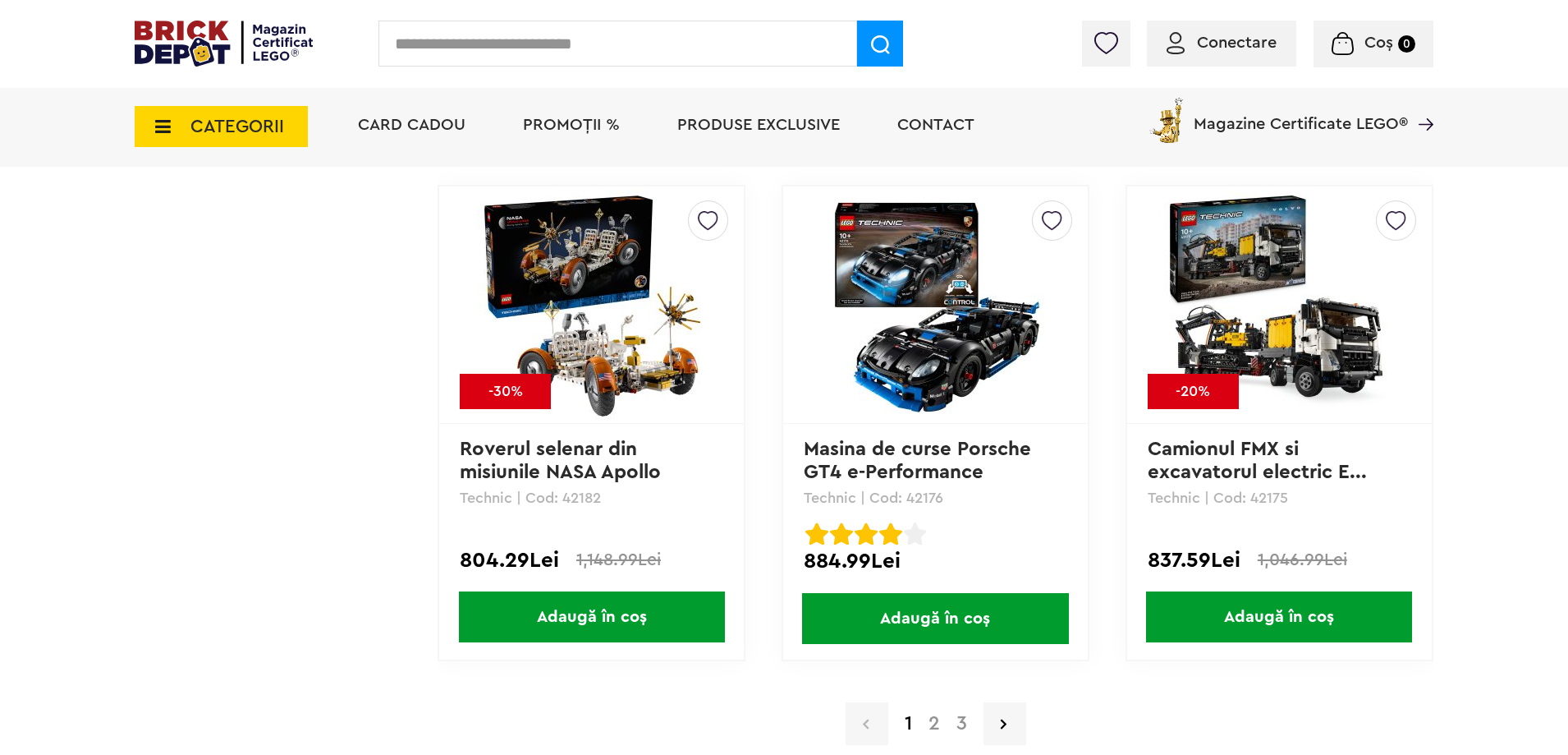
scroll to position [4501, 0]
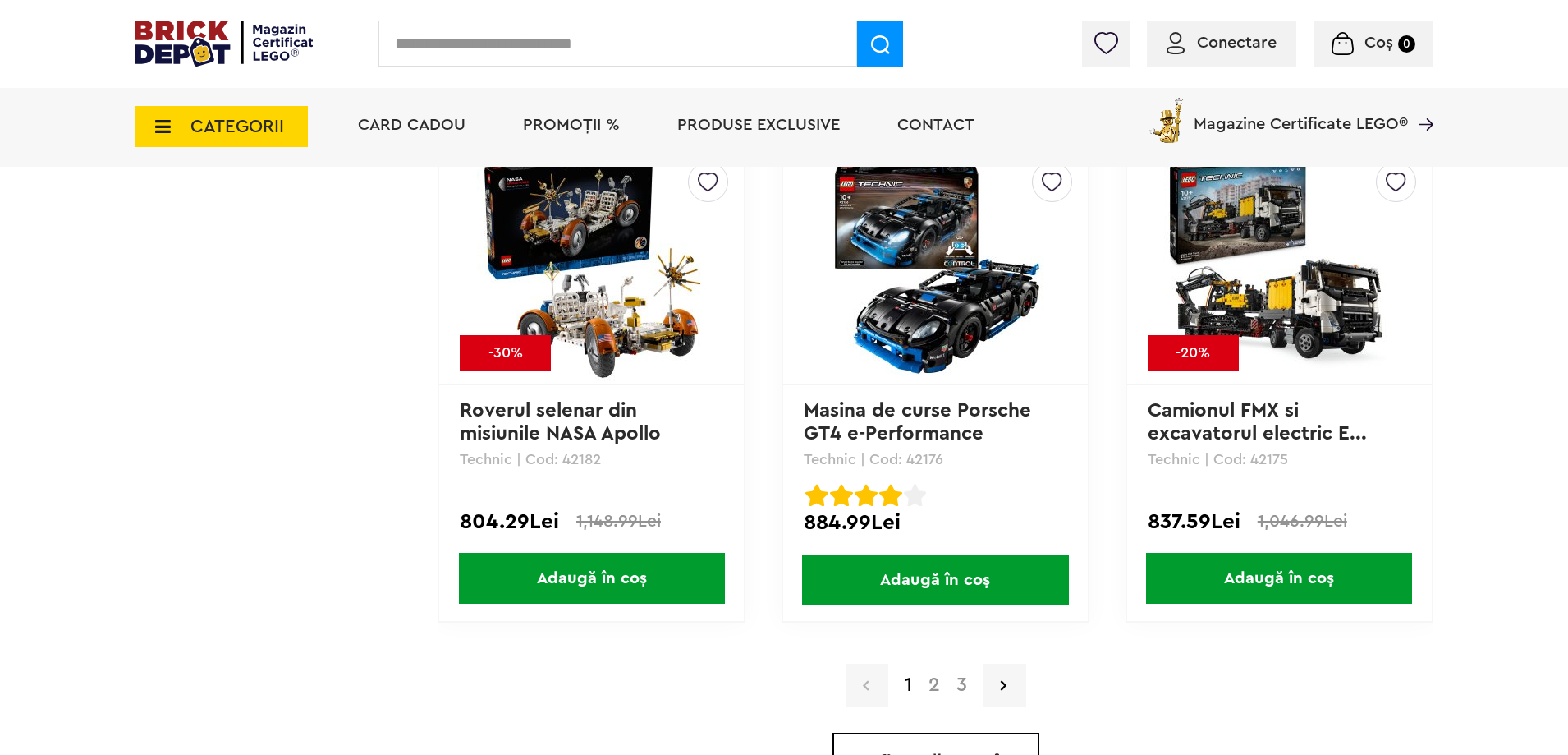
click at [918, 736] on link "Afișează tot" at bounding box center [936, 762] width 207 height 59
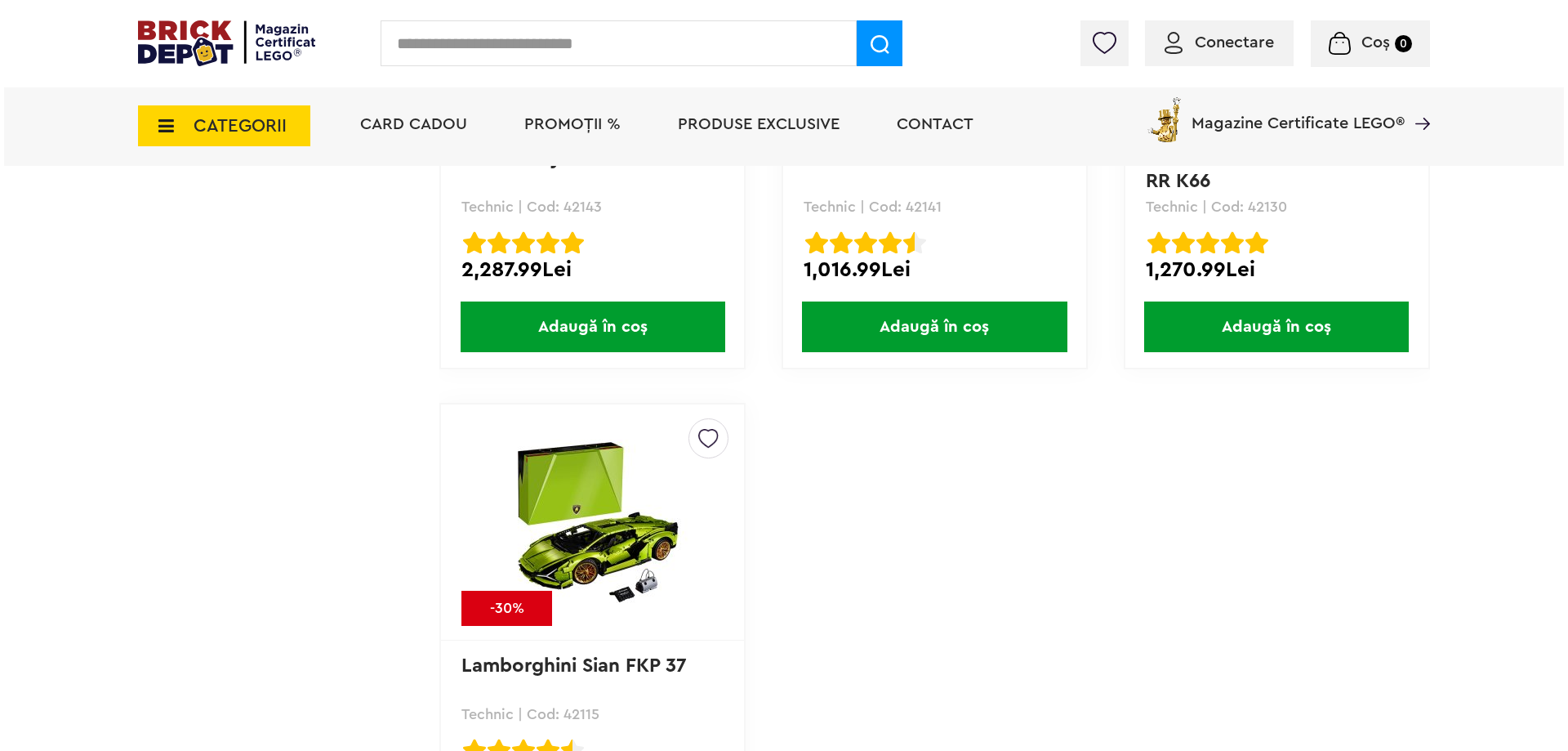
scroll to position [9460, 0]
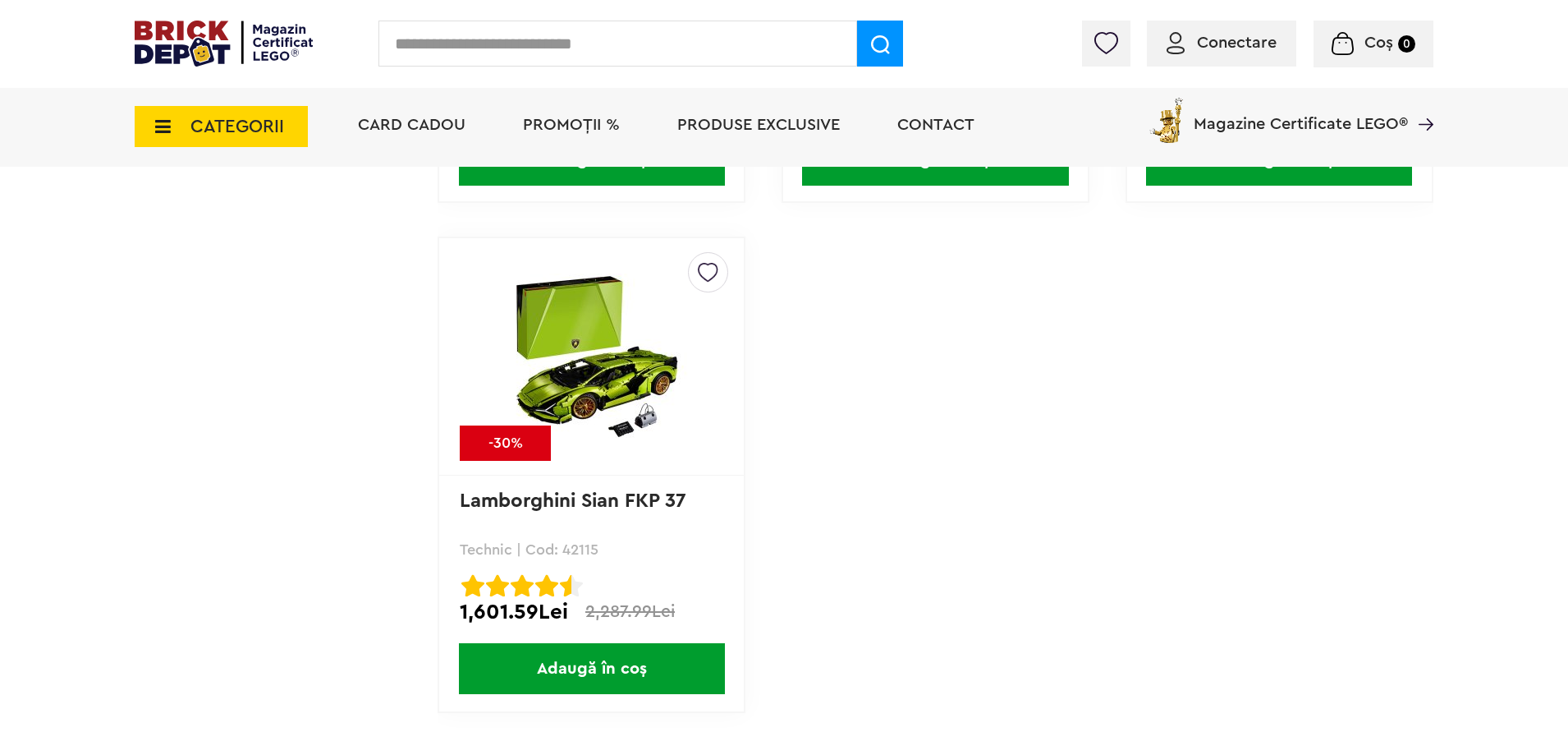
click at [209, 136] on span "CATEGORII" at bounding box center [237, 126] width 94 height 18
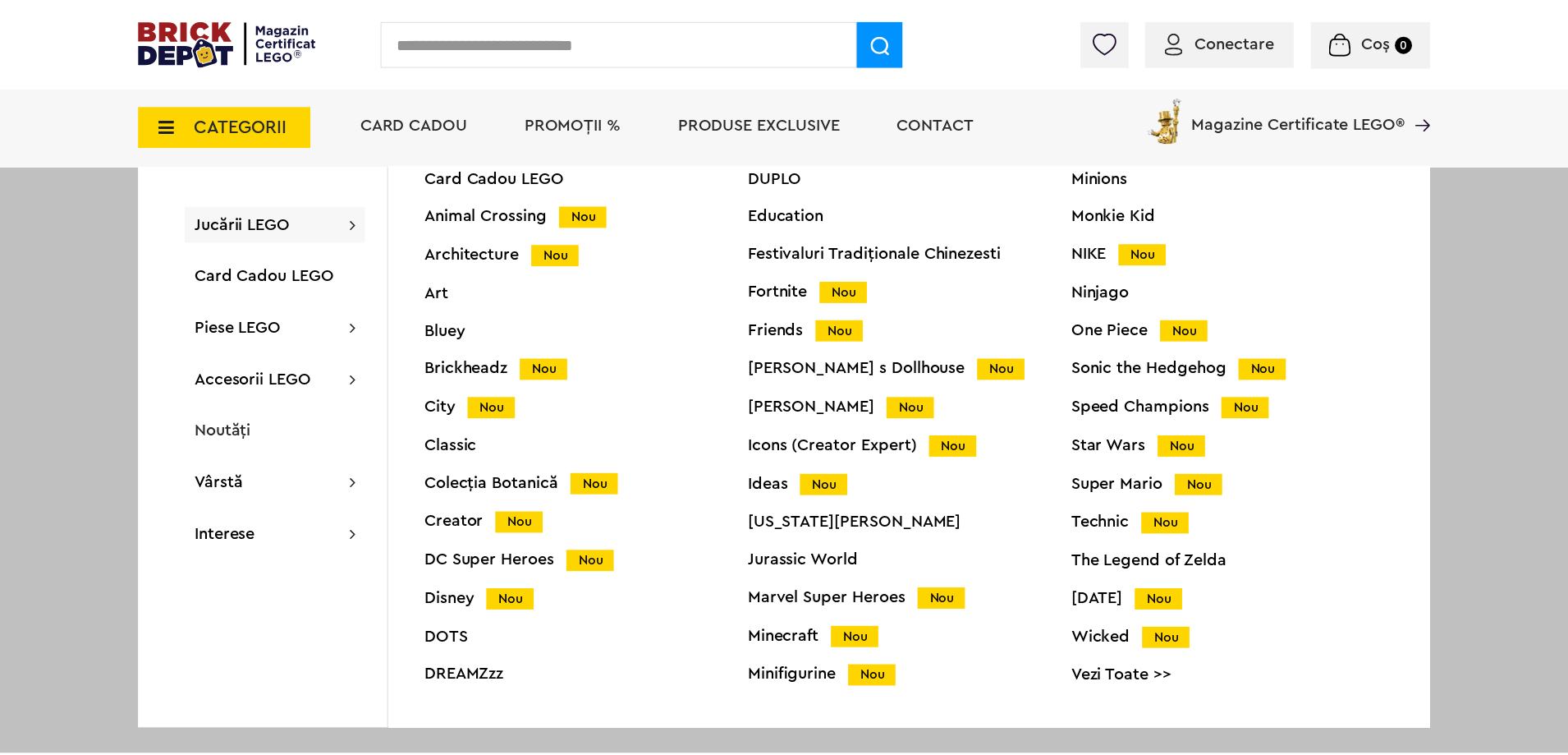
scroll to position [65, 0]
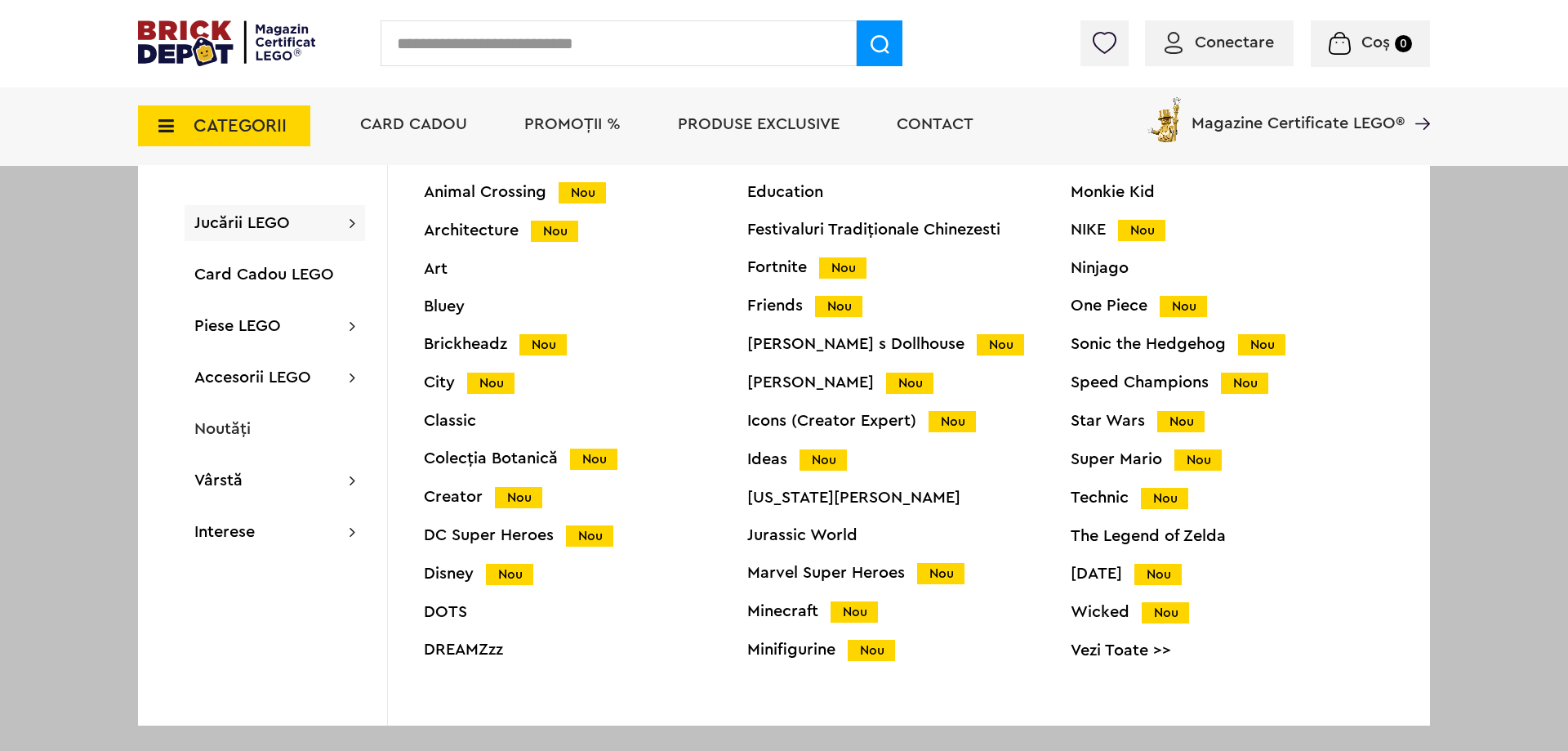
click at [1138, 651] on link "Vezi Toate >>" at bounding box center [1231, 650] width 323 height 16
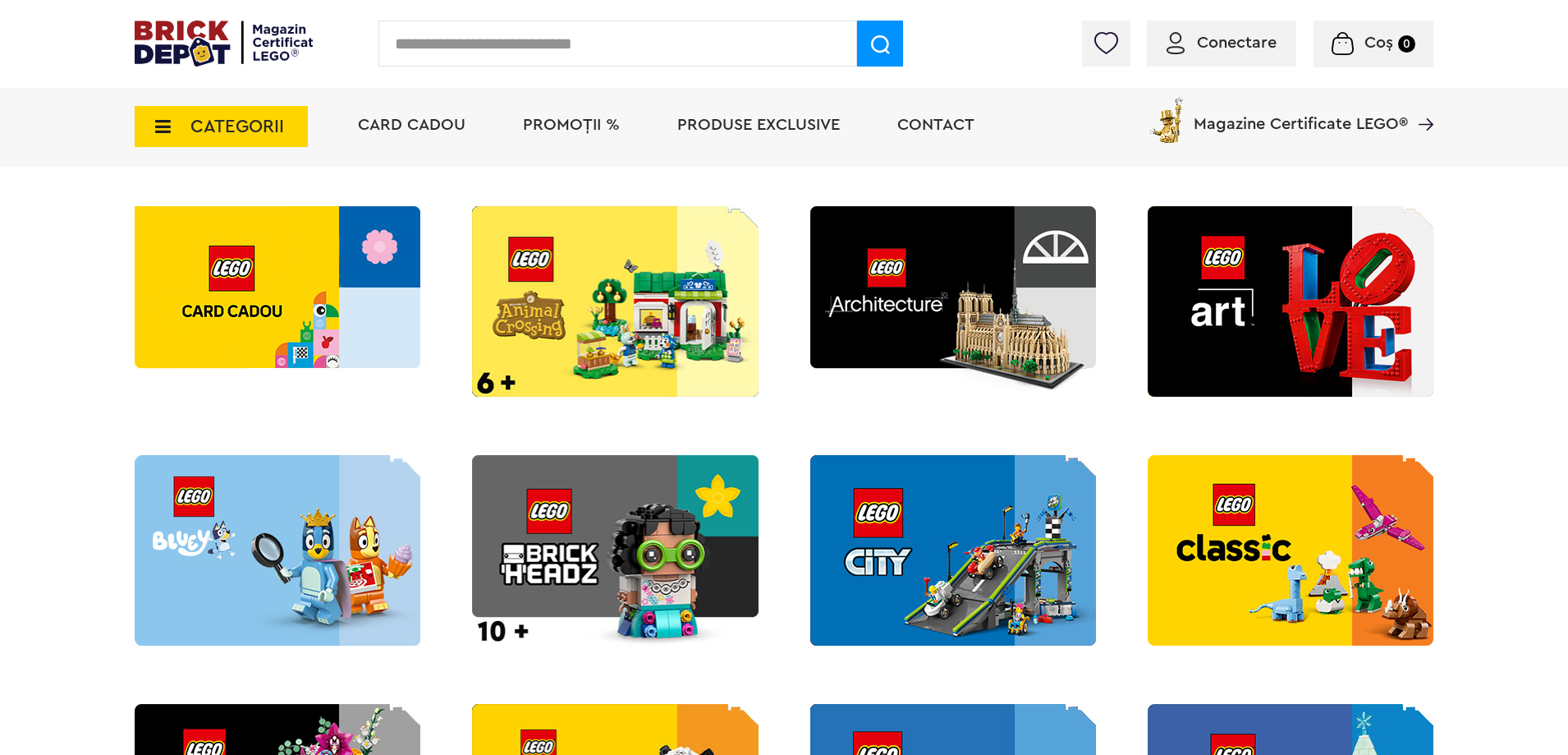
scroll to position [328, 0]
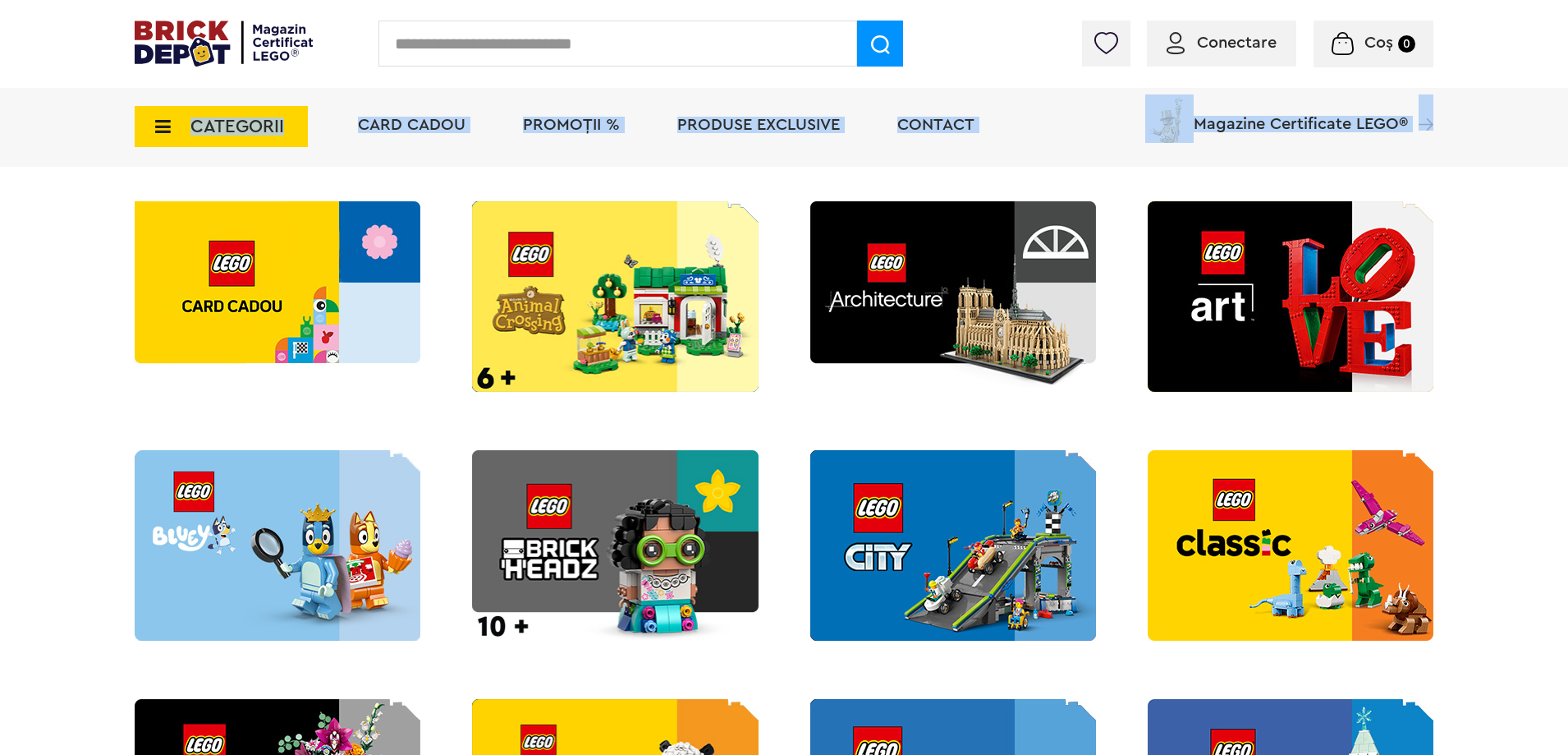
drag, startPoint x: 1567, startPoint y: 130, endPoint x: 1575, endPoint y: 163, distance: 34.0
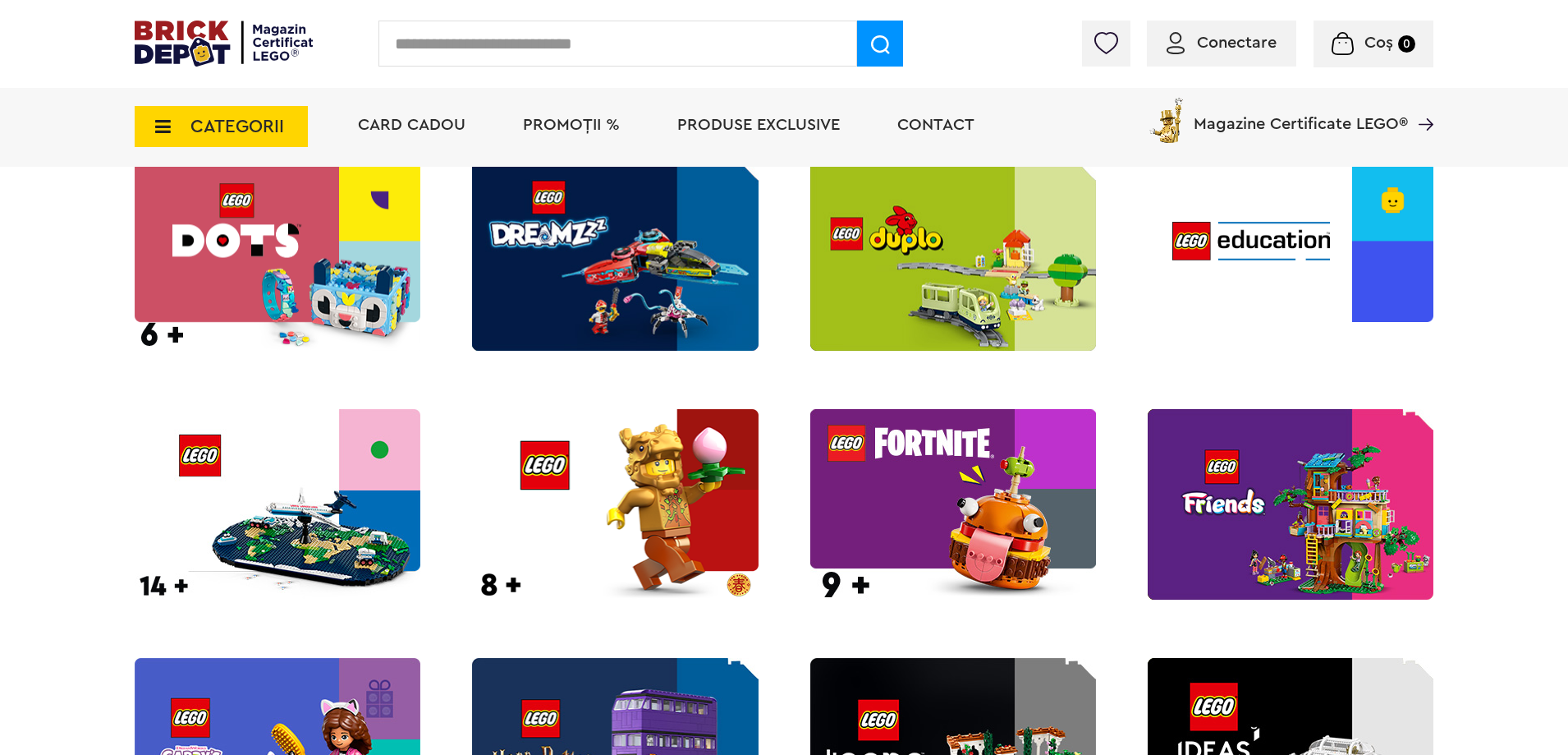
scroll to position [1111, 0]
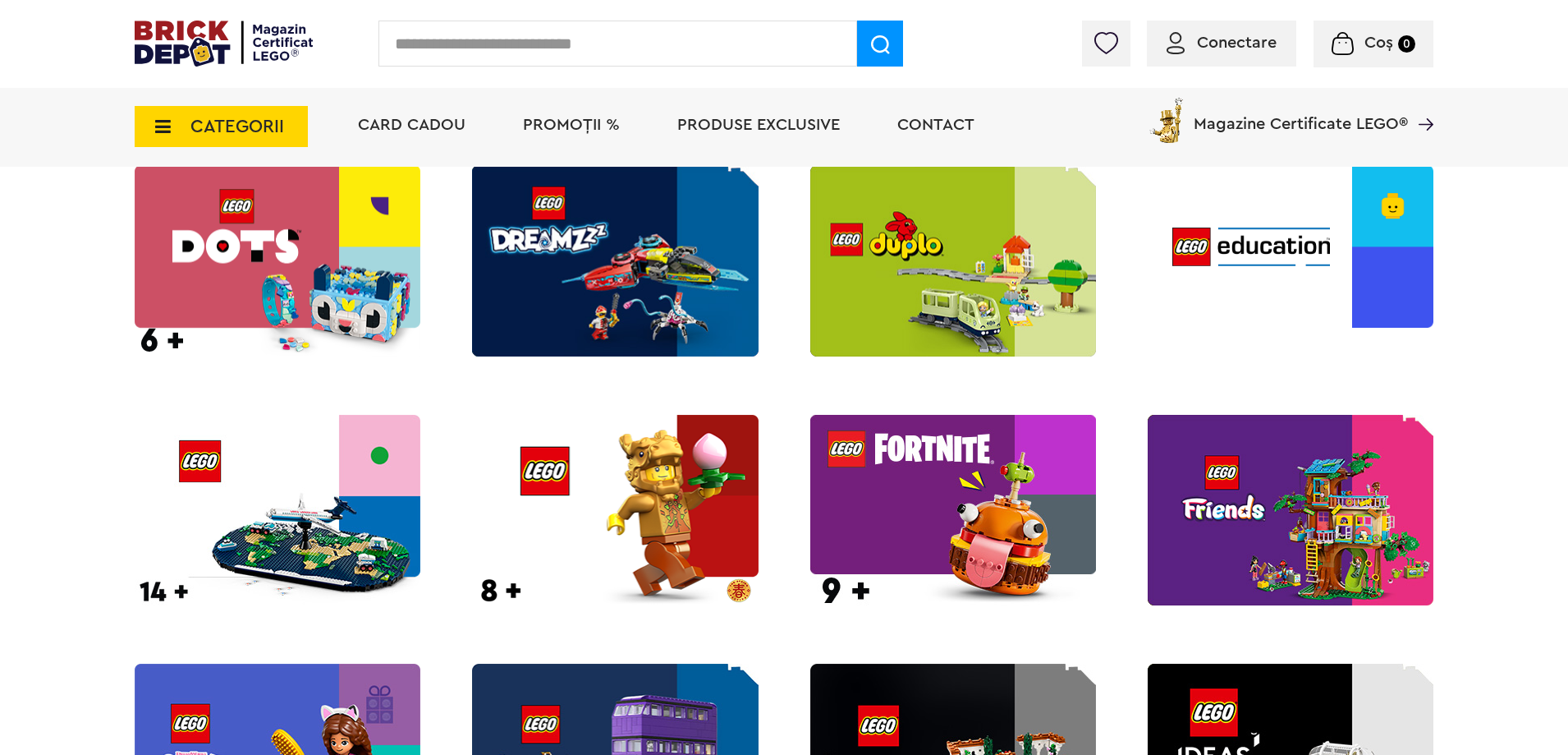
click at [280, 488] on img at bounding box center [278, 510] width 286 height 191
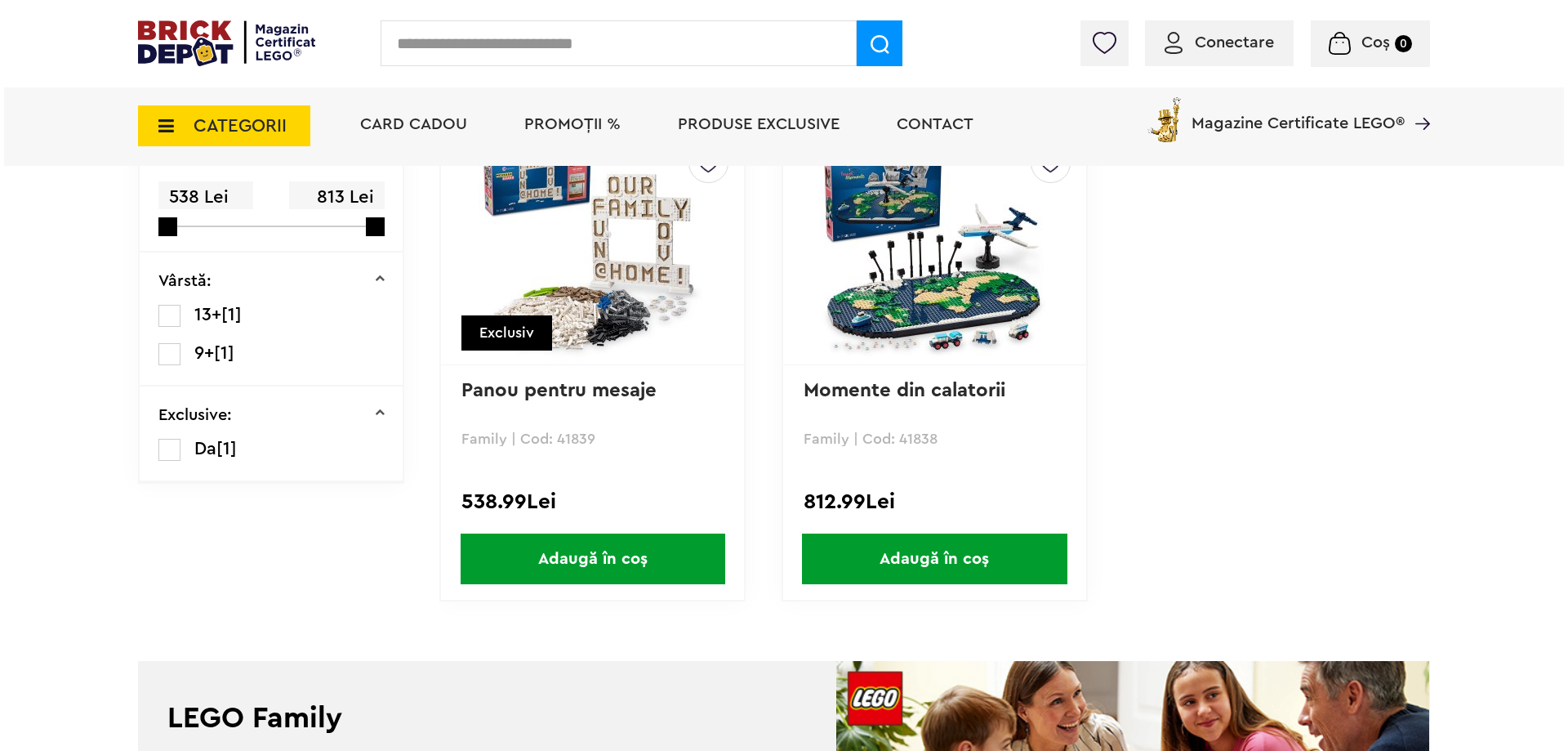
scroll to position [408, 0]
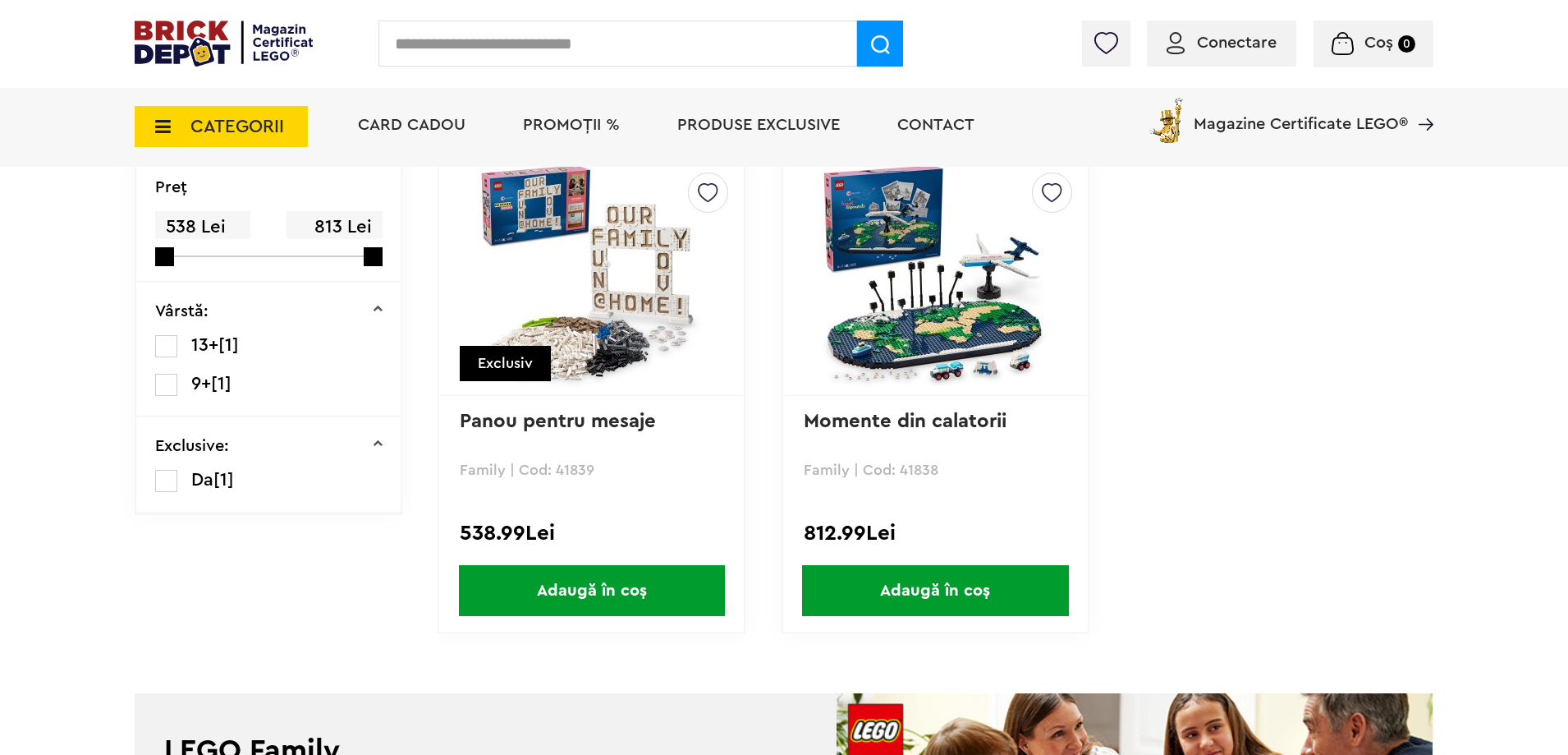
click at [163, 114] on span "CATEGORII" at bounding box center [221, 127] width 174 height 41
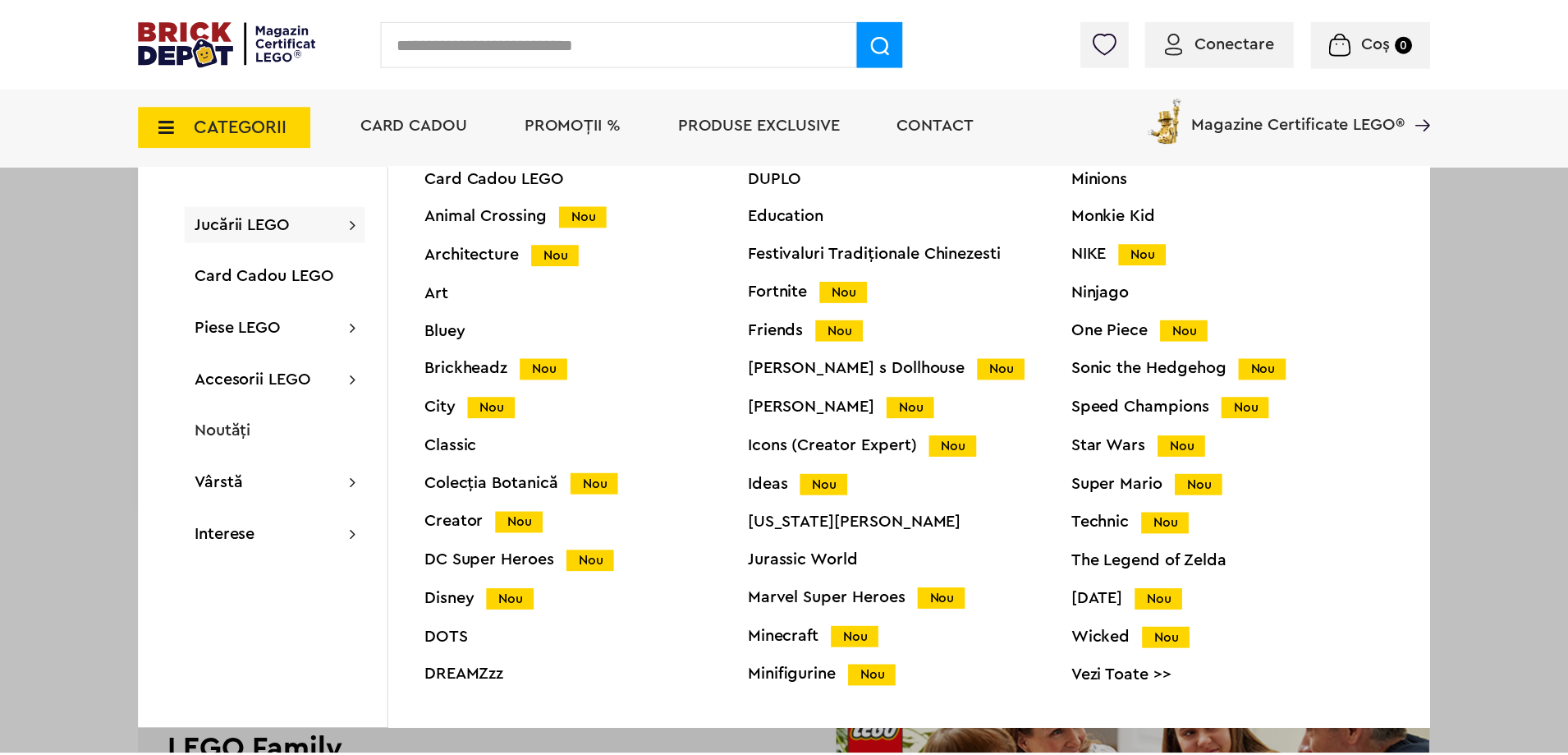
scroll to position [65, 0]
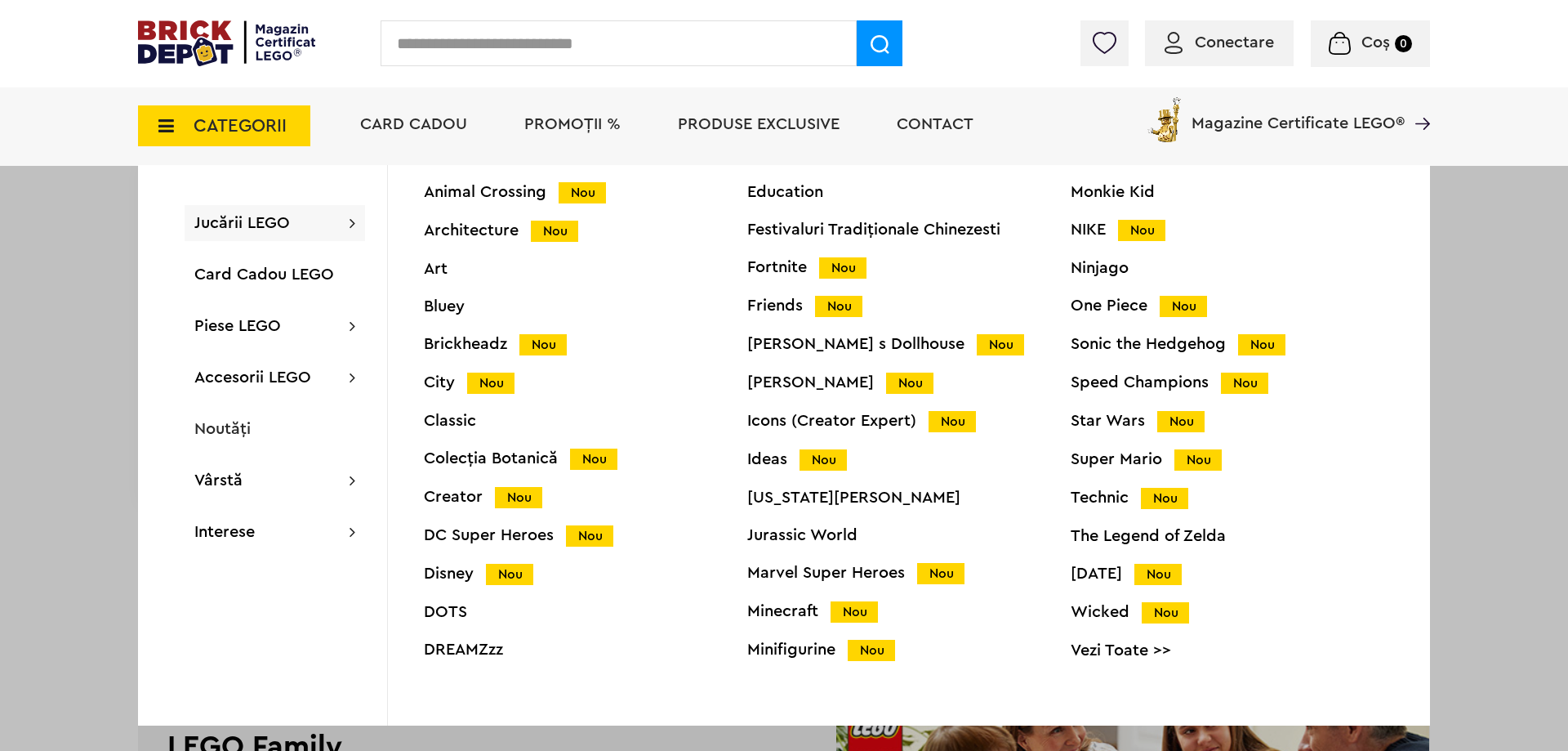
click at [453, 572] on div "Disney Nou" at bounding box center [585, 573] width 323 height 17
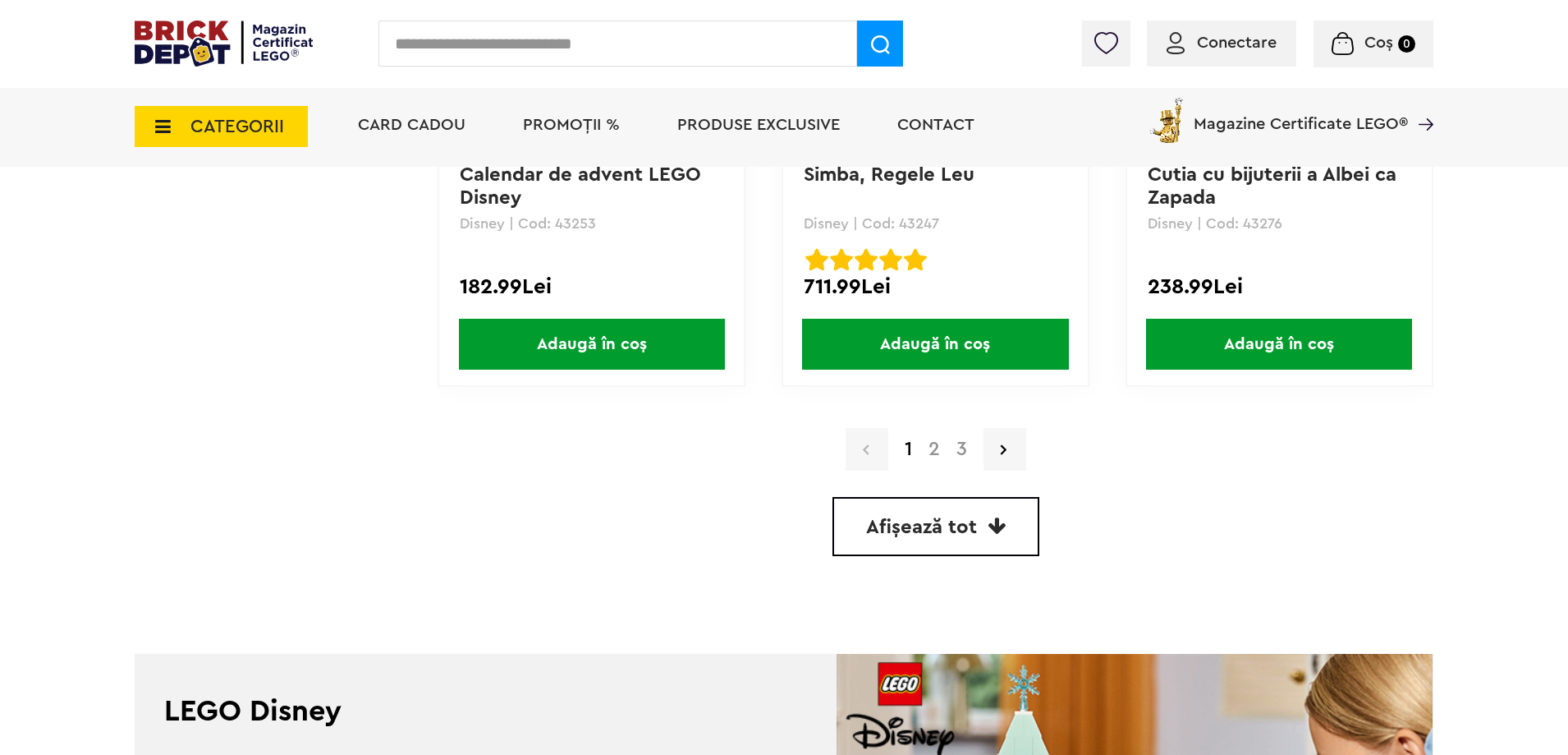
scroll to position [4675, 0]
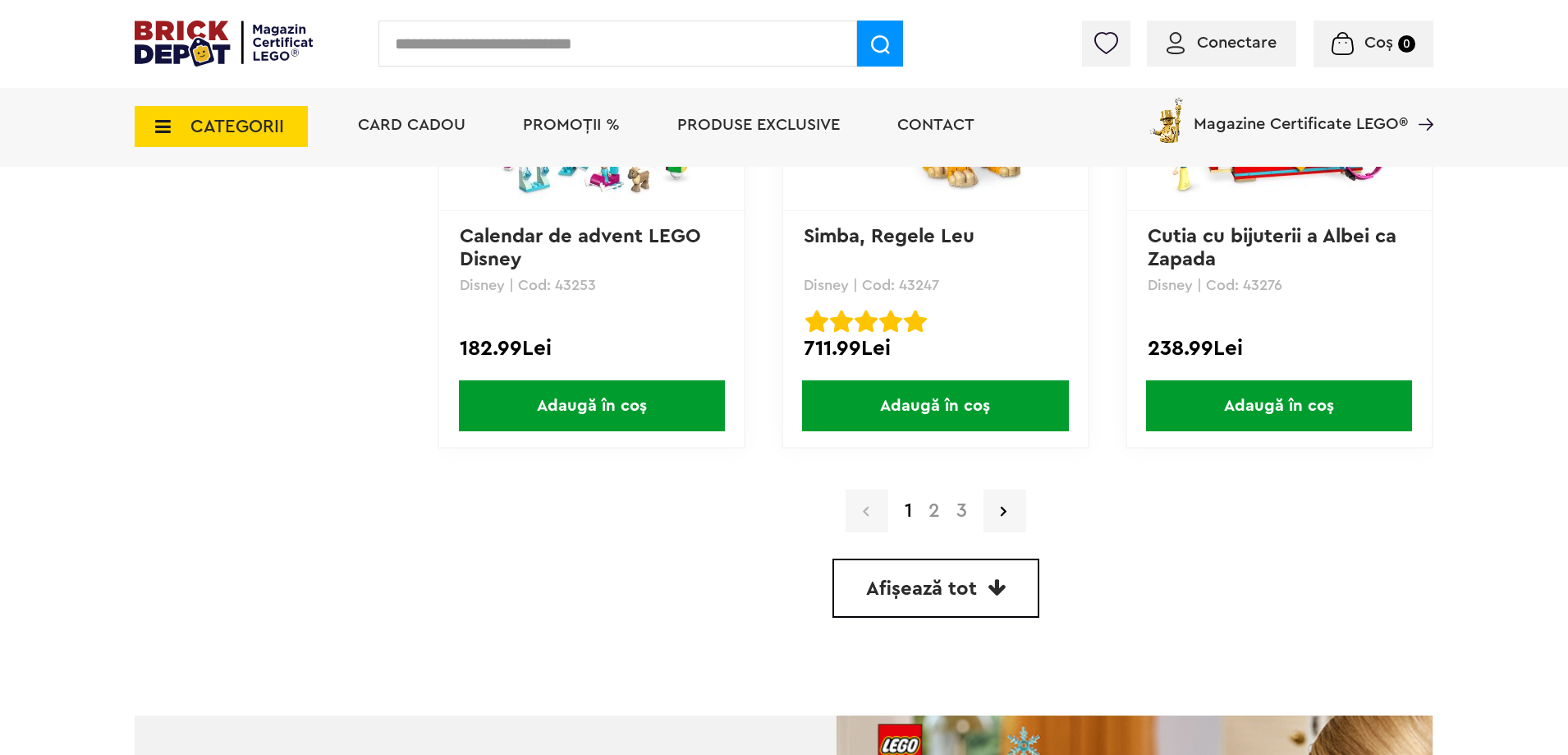
drag, startPoint x: 1018, startPoint y: 589, endPoint x: 999, endPoint y: 564, distance: 31.4
click at [1017, 587] on link "Afișează tot" at bounding box center [936, 589] width 207 height 59
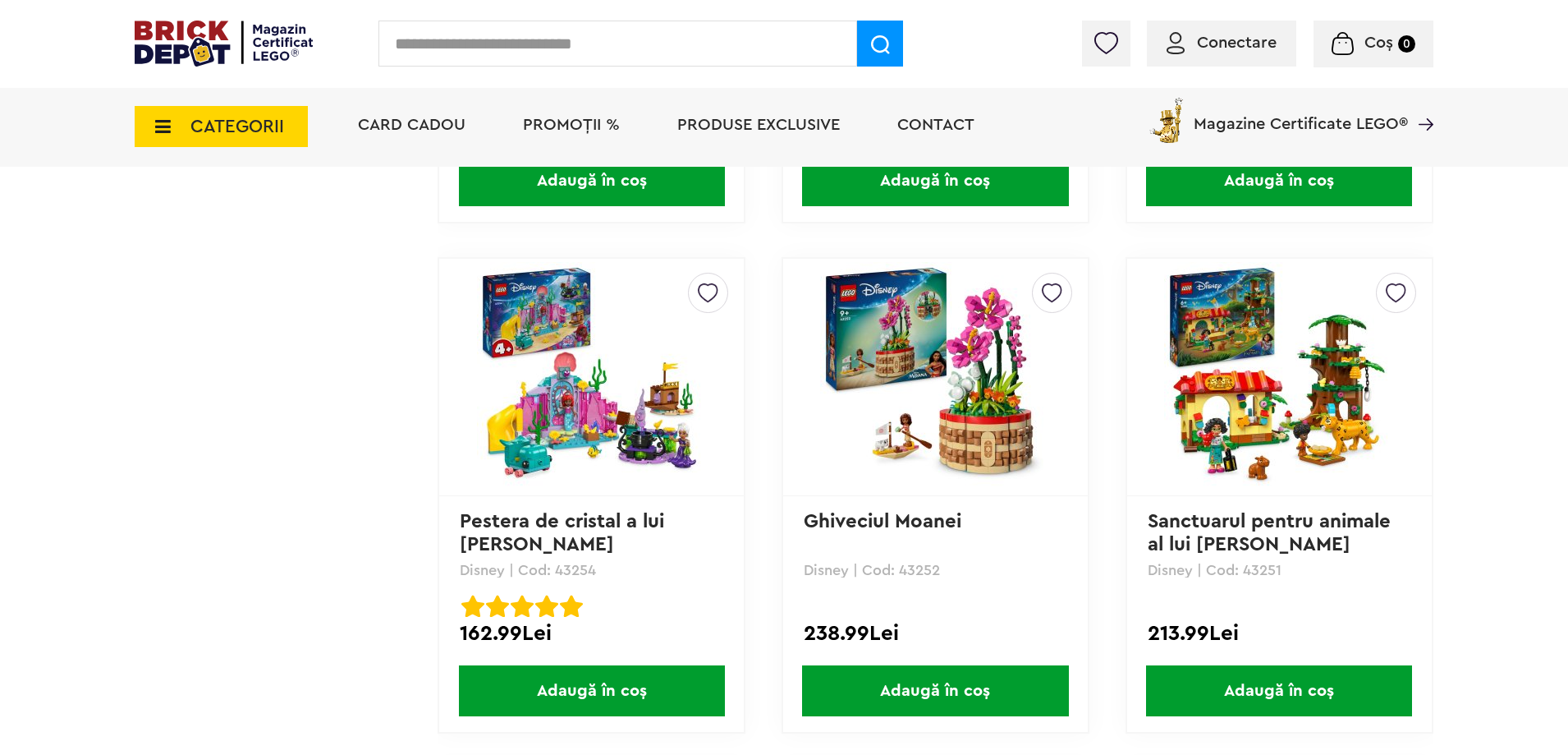
drag, startPoint x: 1566, startPoint y: 337, endPoint x: 1575, endPoint y: 377, distance: 41.0
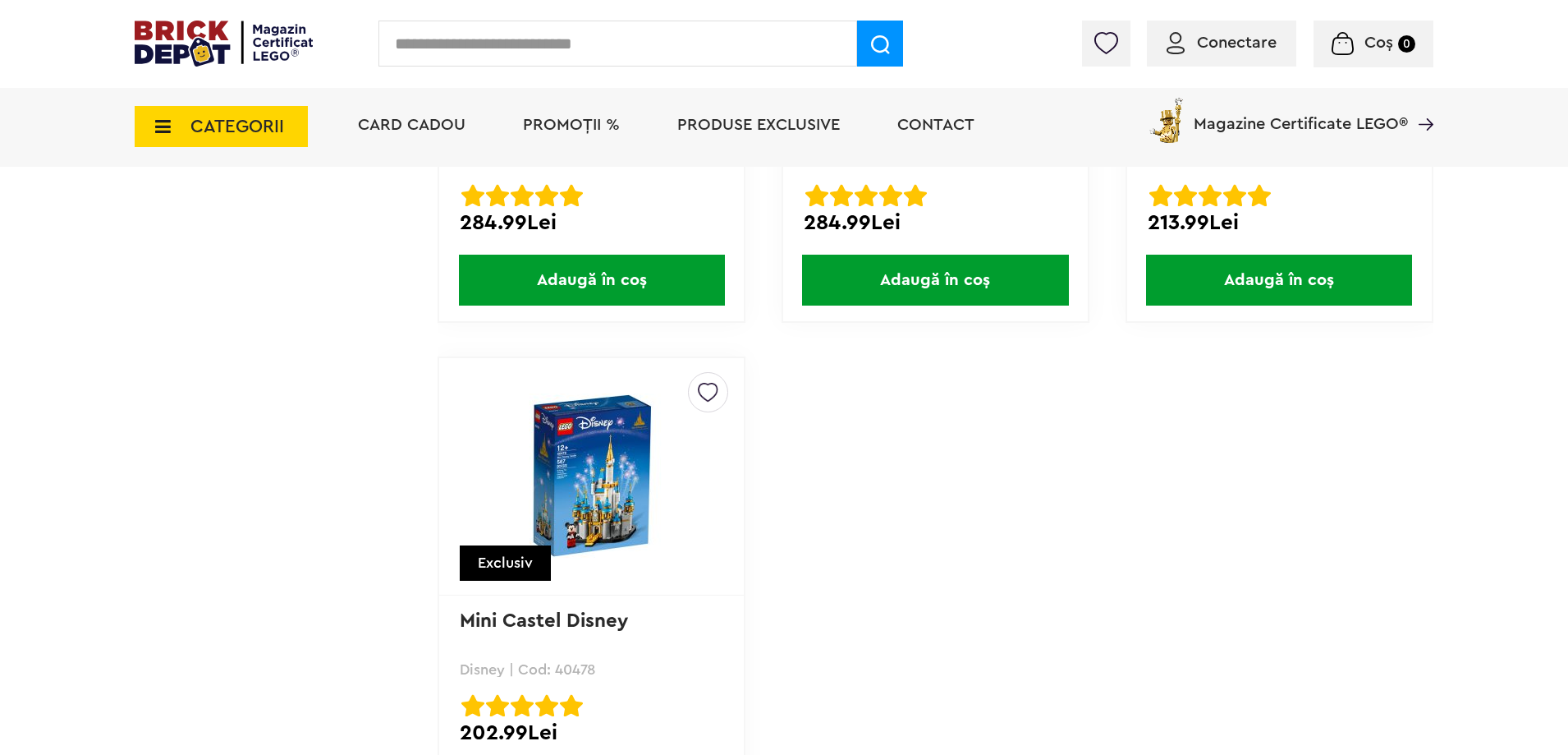
scroll to position [9361, 0]
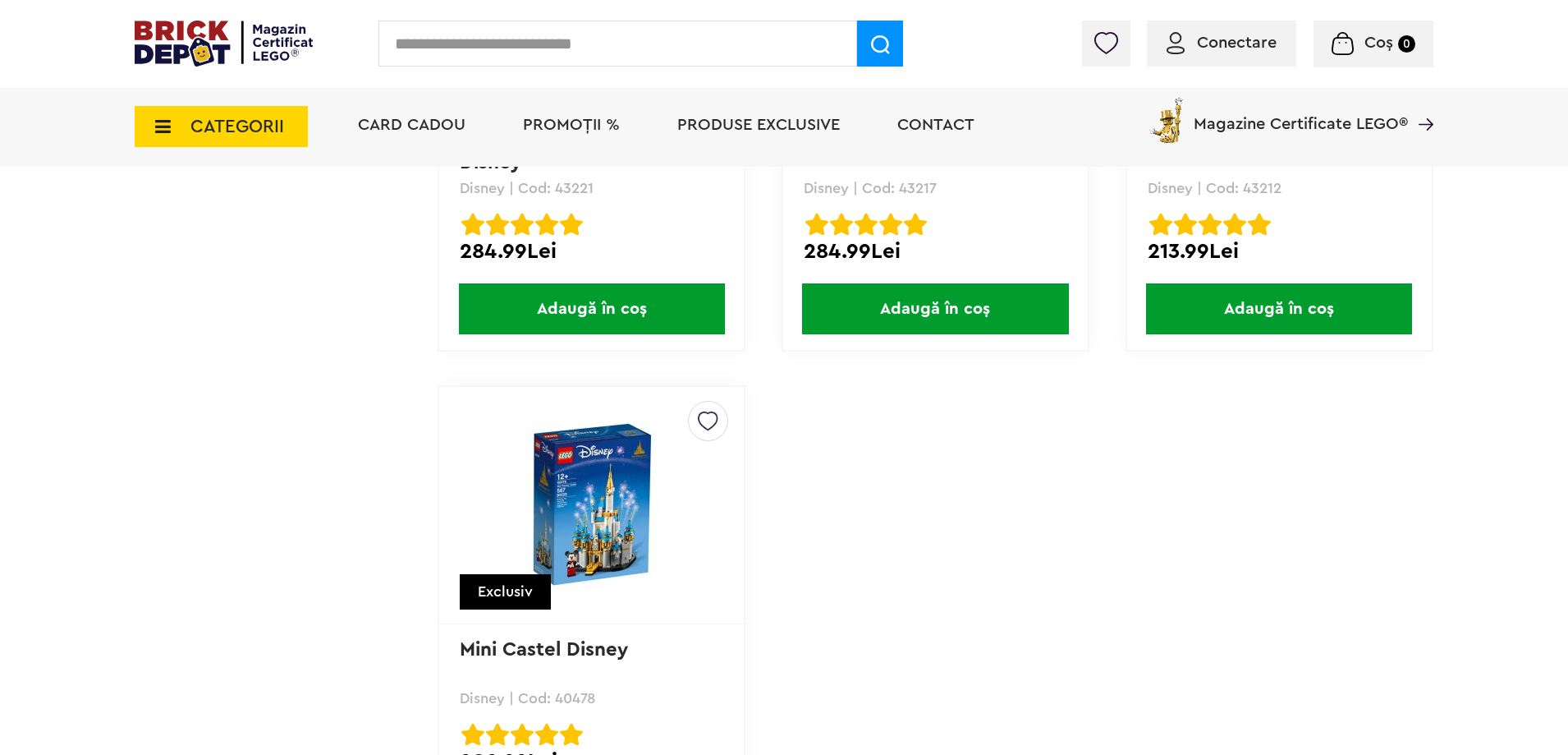
click at [592, 518] on img at bounding box center [592, 505] width 230 height 166
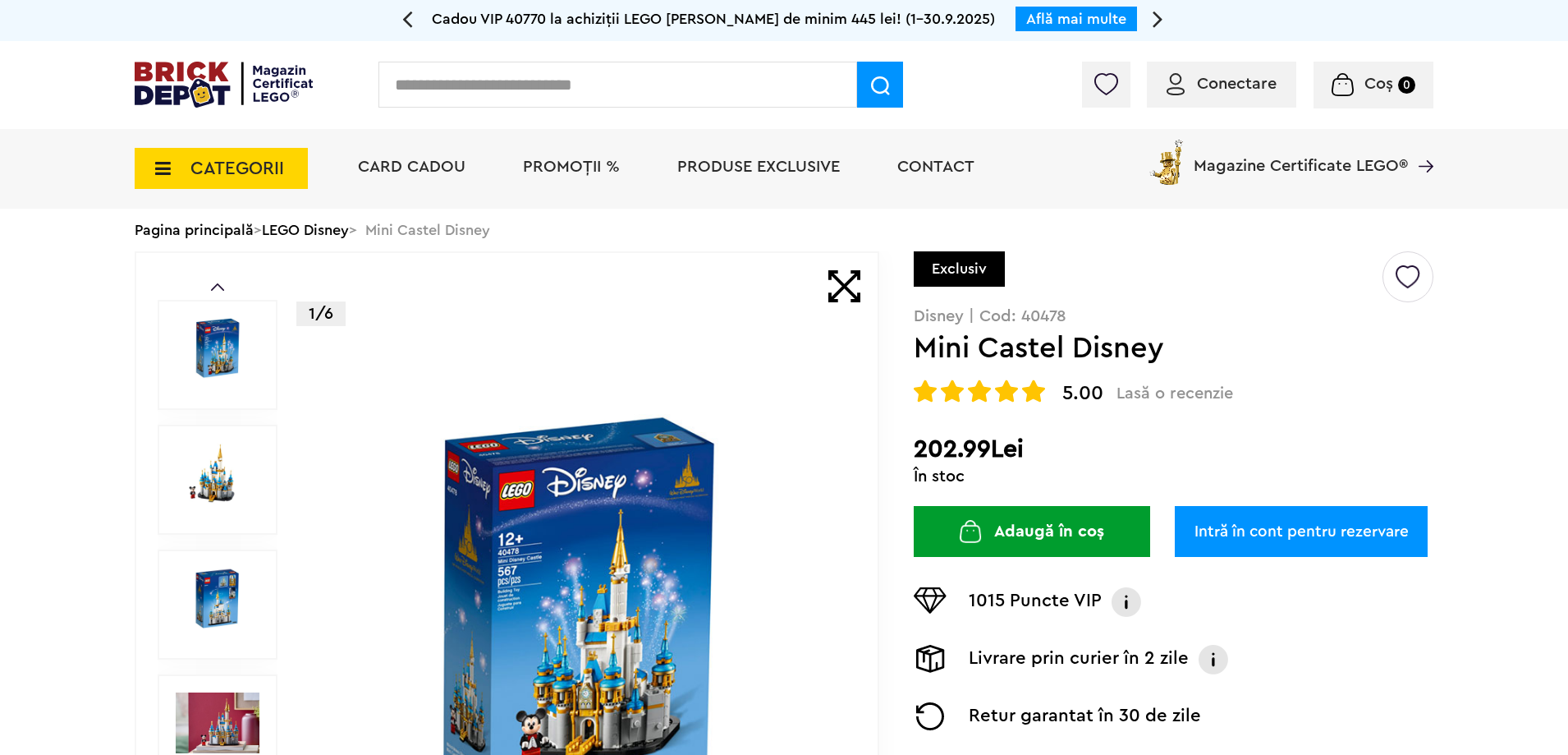
click at [232, 720] on img at bounding box center [217, 723] width 84 height 61
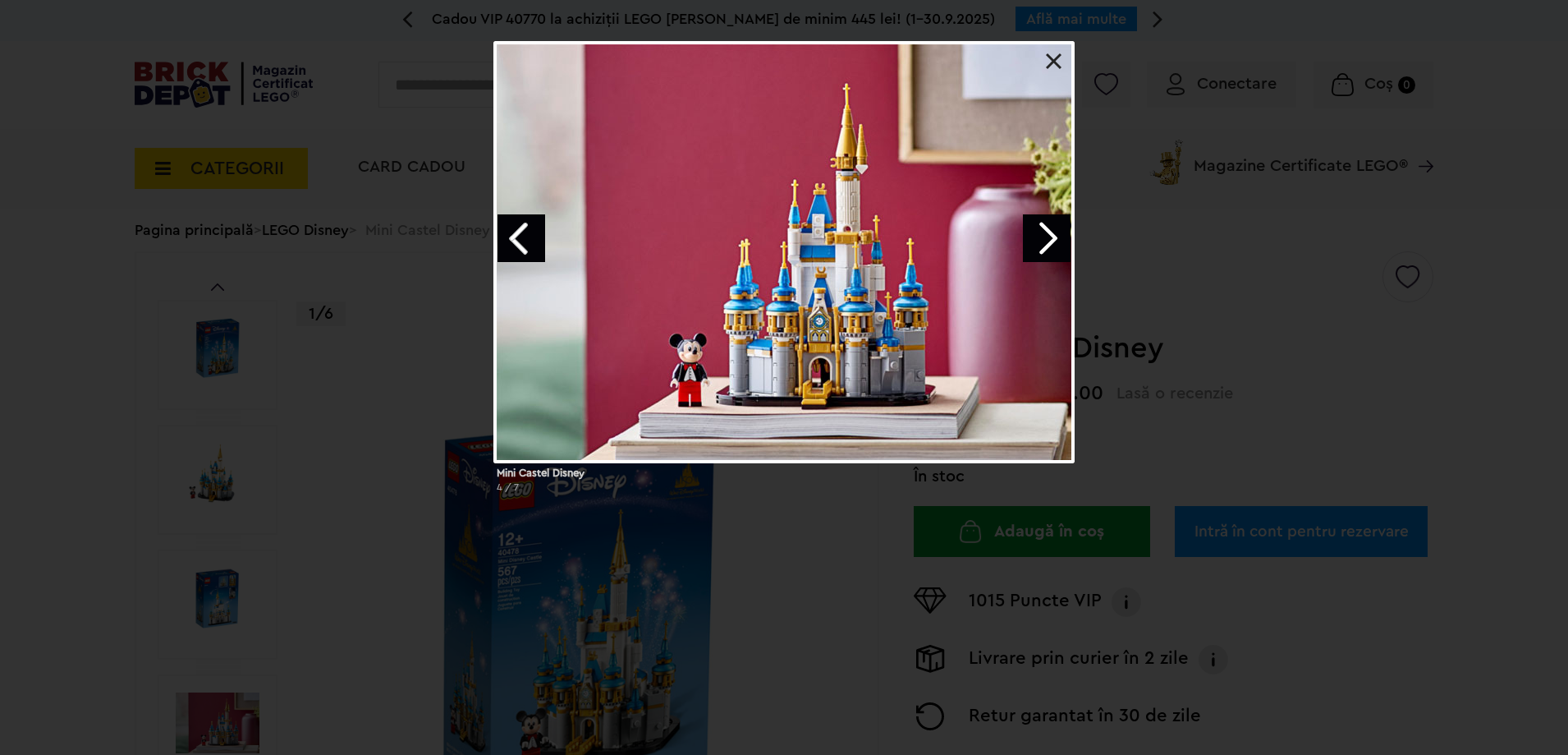
click at [1046, 243] on link "Next image" at bounding box center [1046, 238] width 48 height 48
